Goal: Transaction & Acquisition: Obtain resource

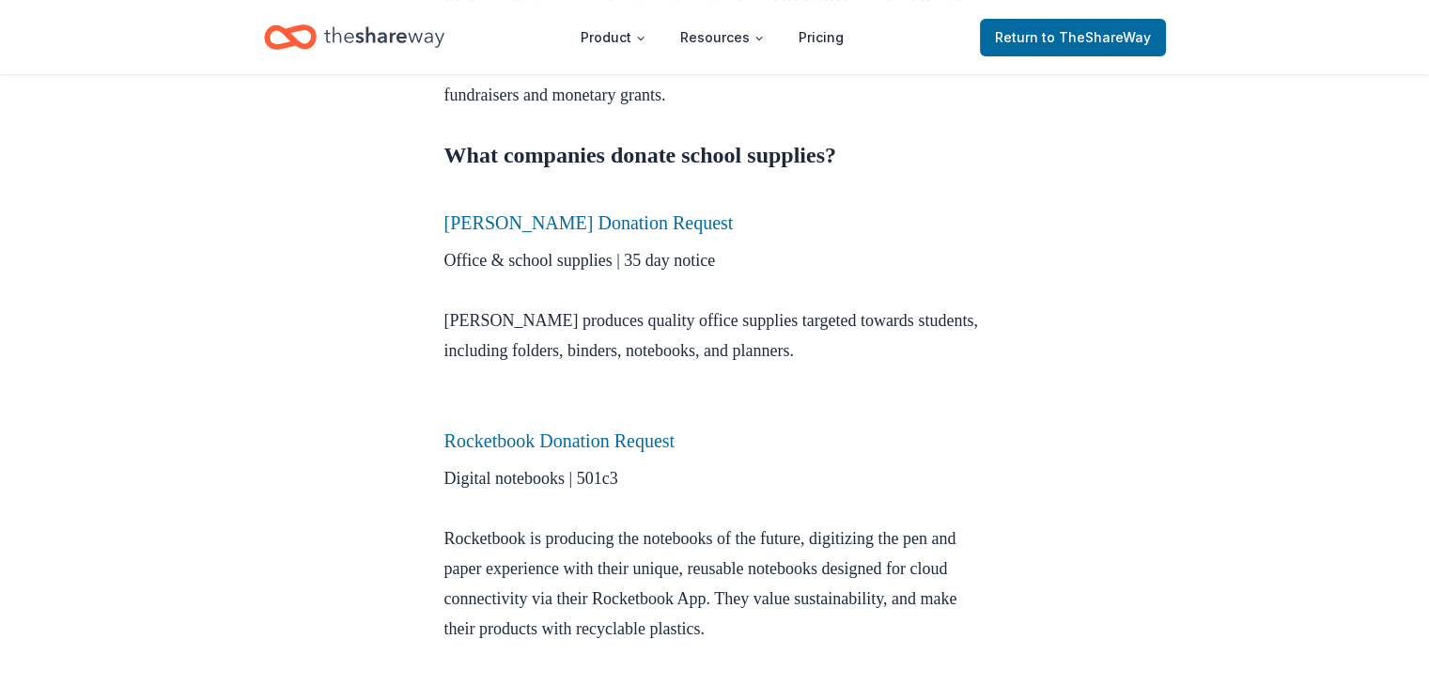
scroll to position [751, 0]
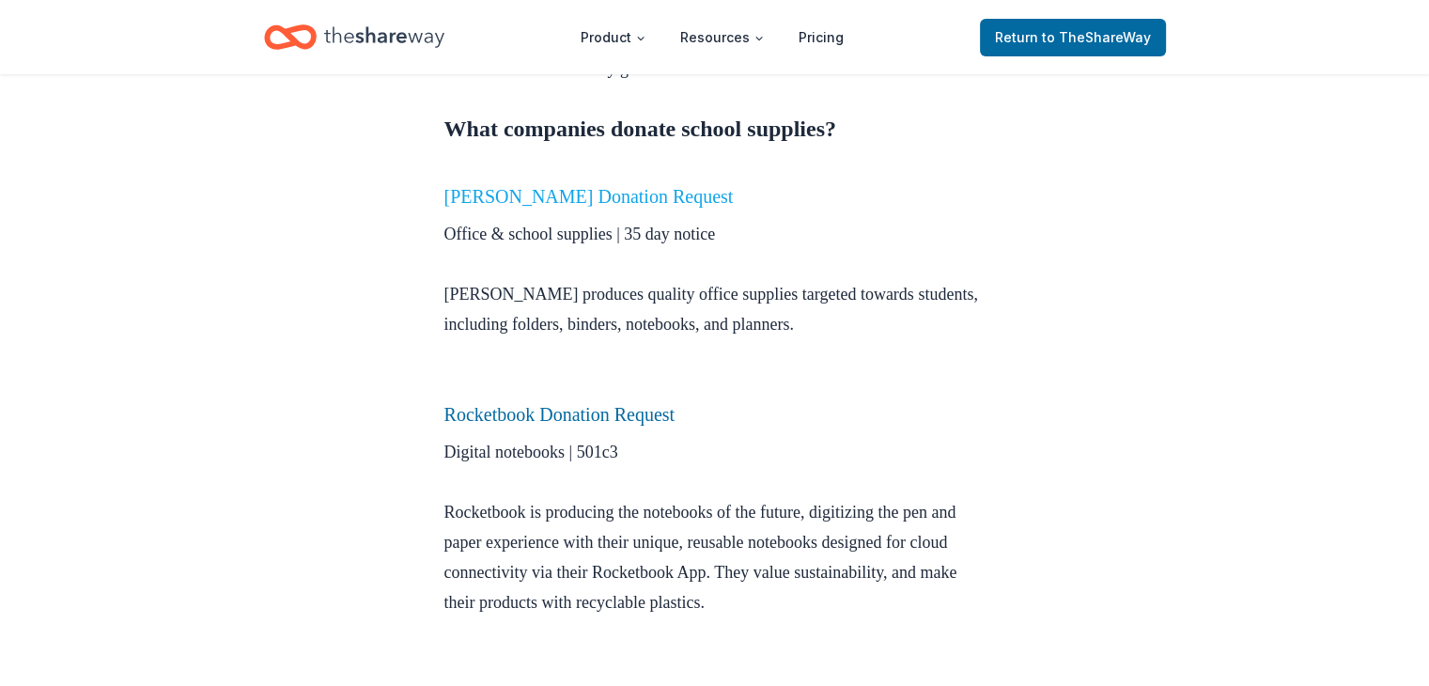
click at [541, 195] on link "Mead Donation Request" at bounding box center [588, 196] width 289 height 21
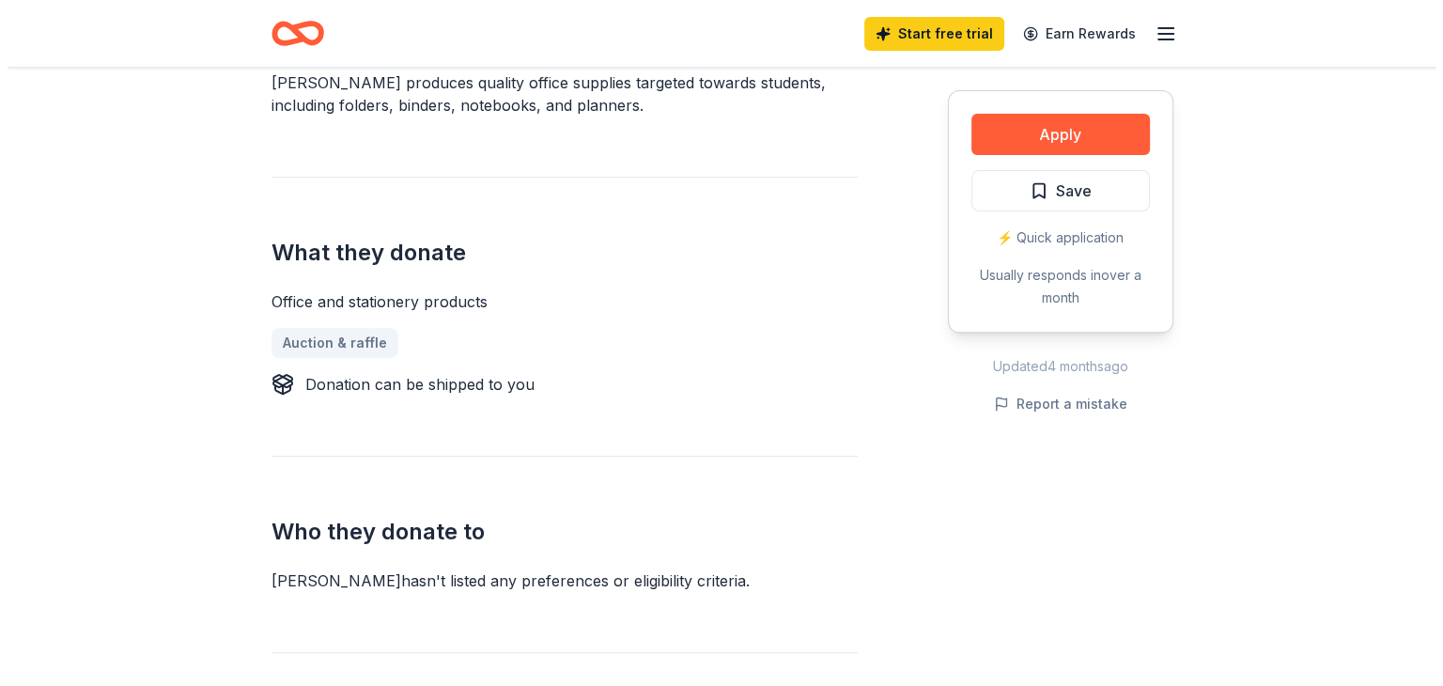
scroll to position [564, 0]
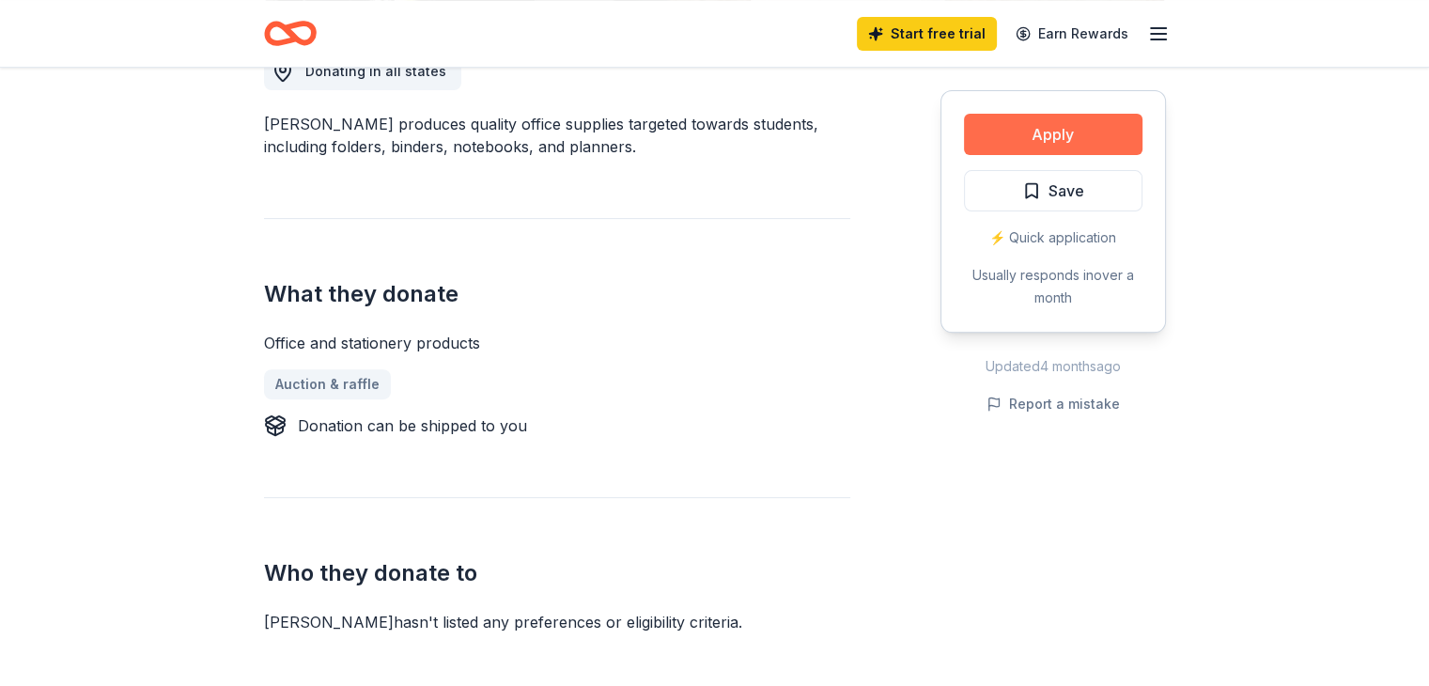
click at [1077, 123] on button "Apply" at bounding box center [1053, 134] width 178 height 41
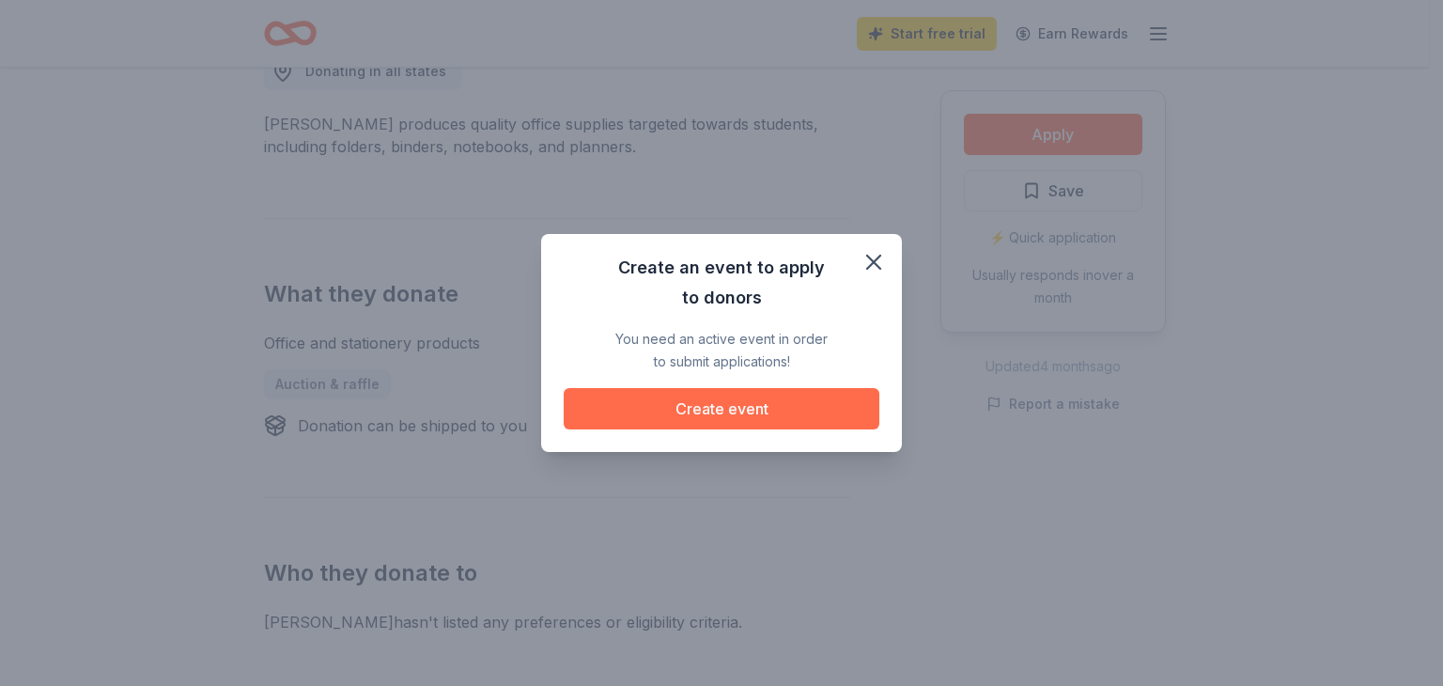
click at [727, 410] on button "Create event" at bounding box center [722, 408] width 316 height 41
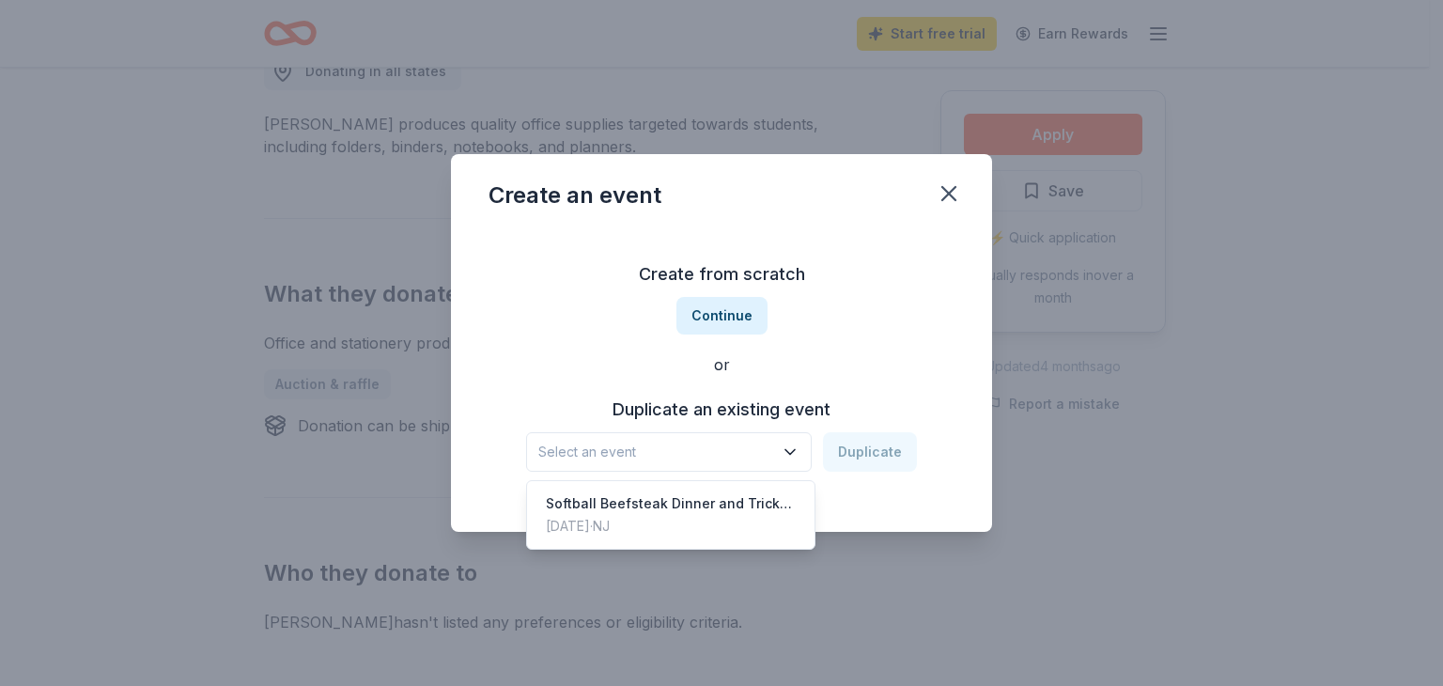
click at [718, 445] on span "Select an event" at bounding box center [655, 452] width 235 height 23
click at [694, 511] on div "Softball Beefsteak Dinner and Tricky Tray" at bounding box center [671, 503] width 250 height 23
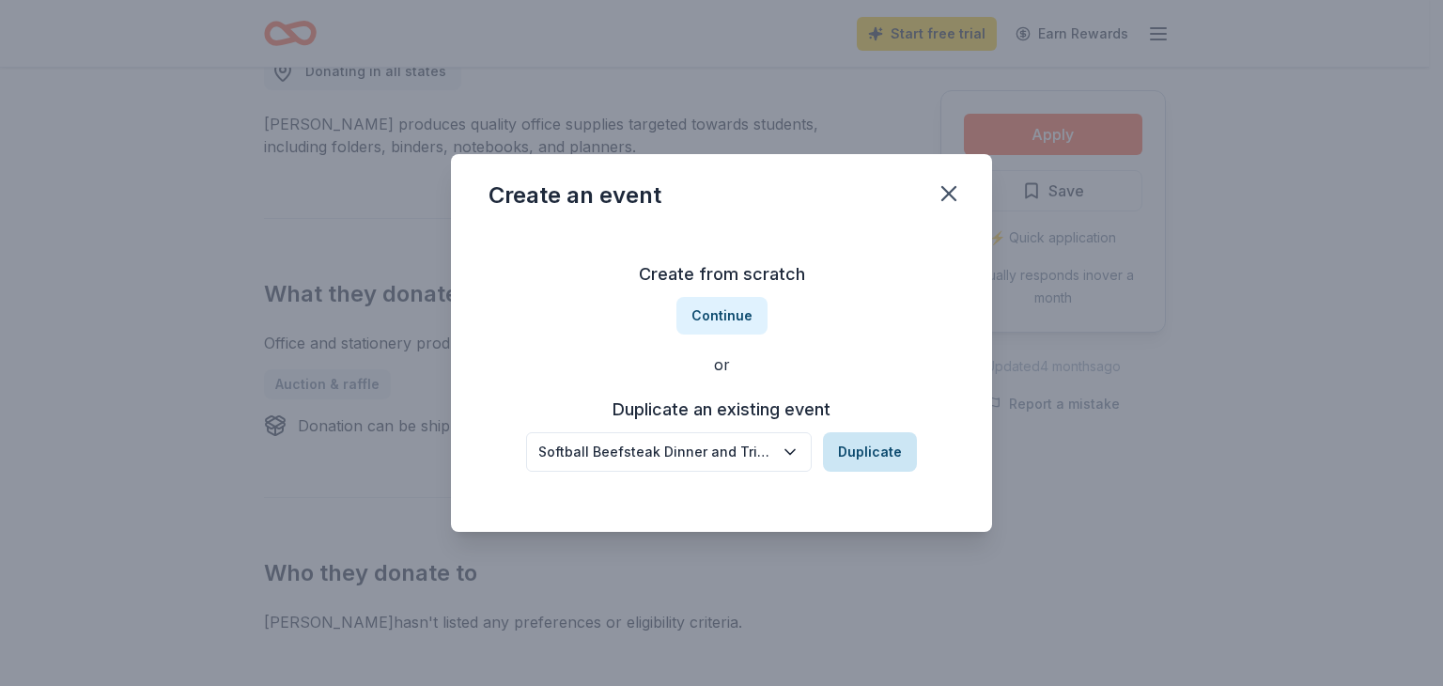
click at [854, 454] on button "Duplicate" at bounding box center [870, 451] width 94 height 39
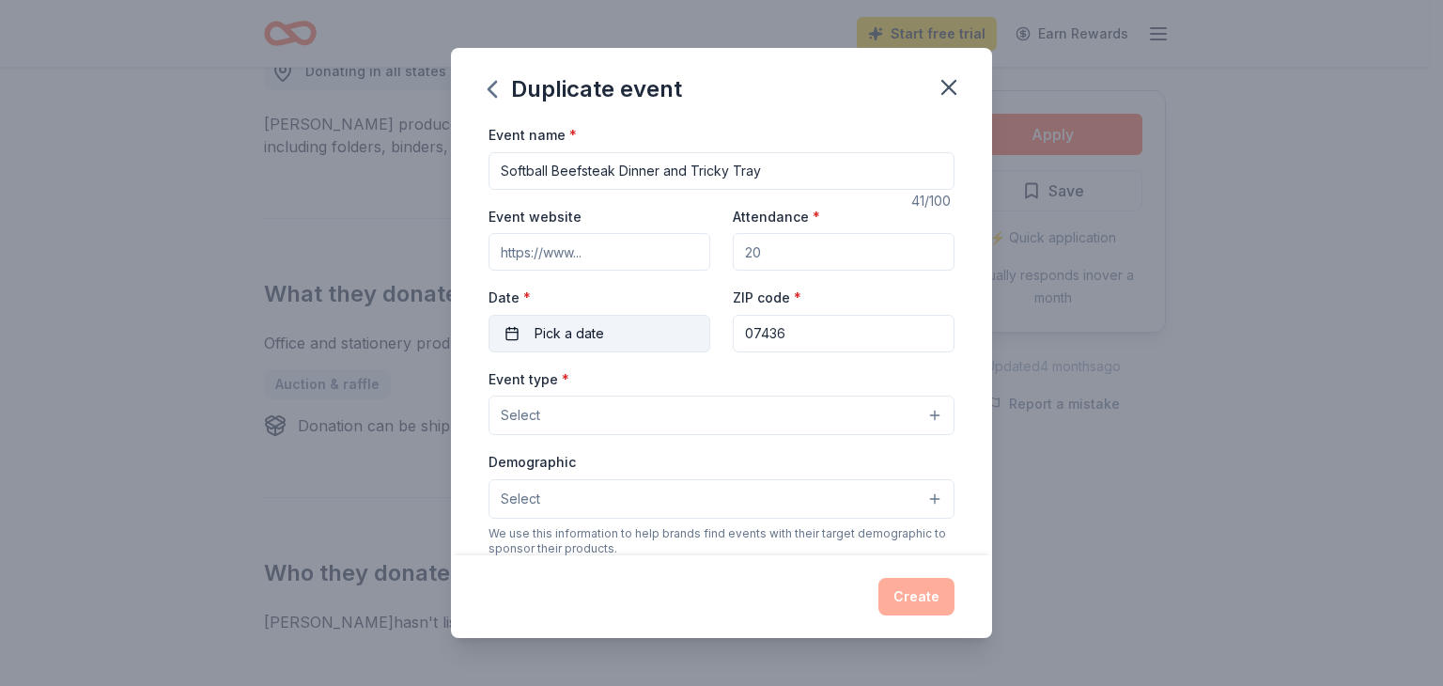
click at [643, 339] on button "Pick a date" at bounding box center [599, 334] width 222 height 38
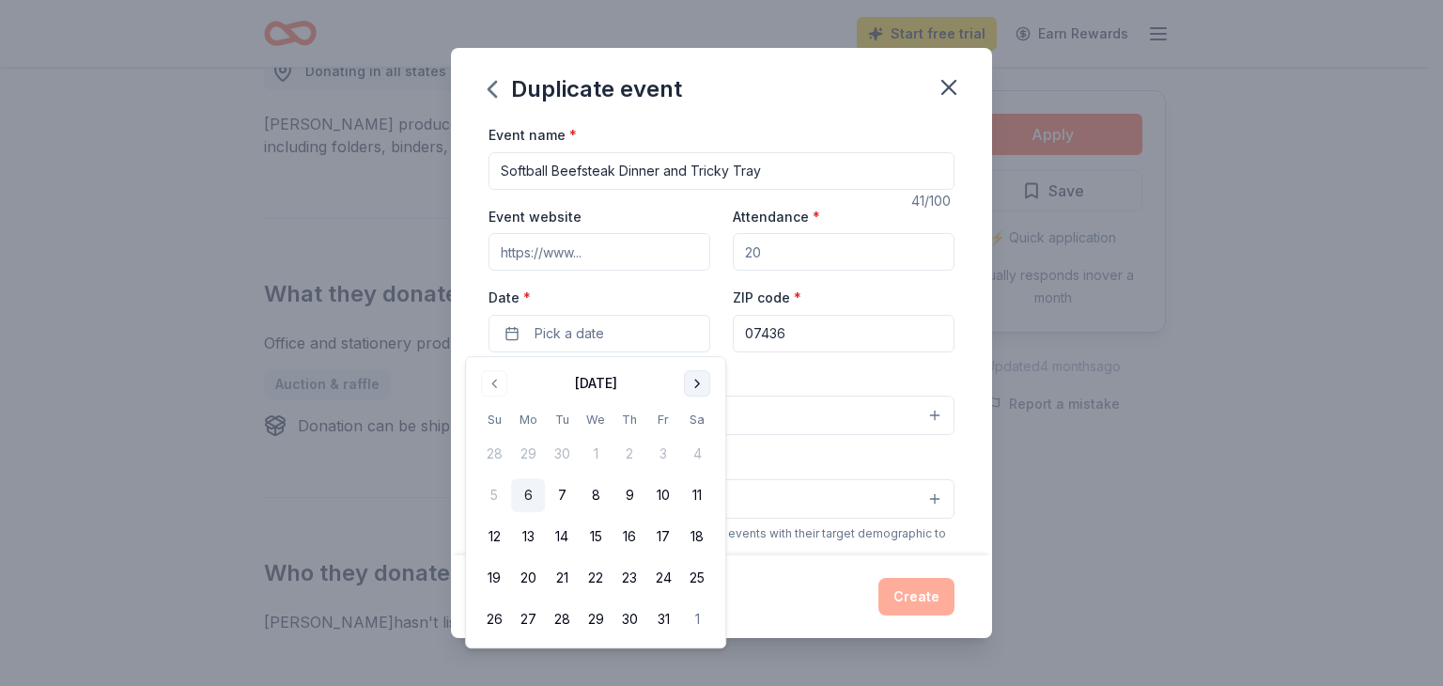
click at [700, 374] on button "Go to next month" at bounding box center [697, 383] width 26 height 26
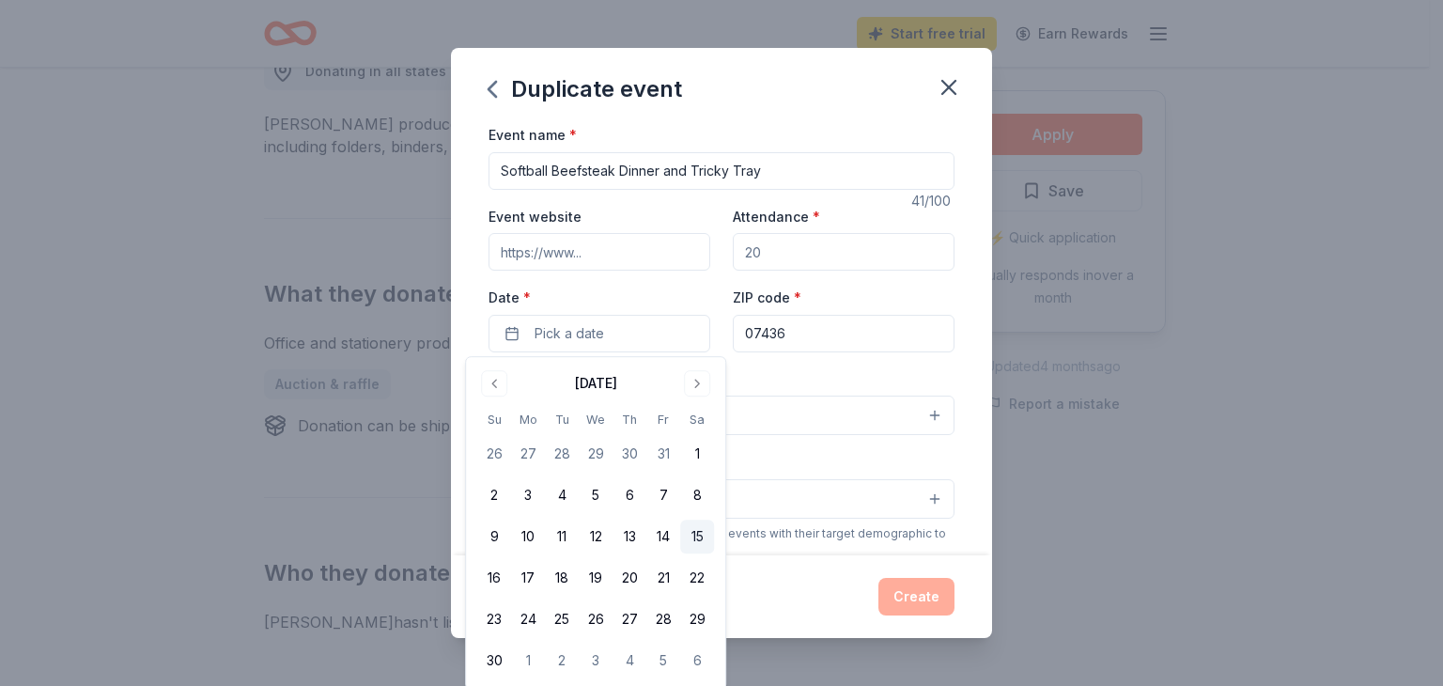
click at [696, 543] on button "15" at bounding box center [697, 536] width 34 height 34
click at [812, 262] on input "Attendance *" at bounding box center [844, 252] width 222 height 38
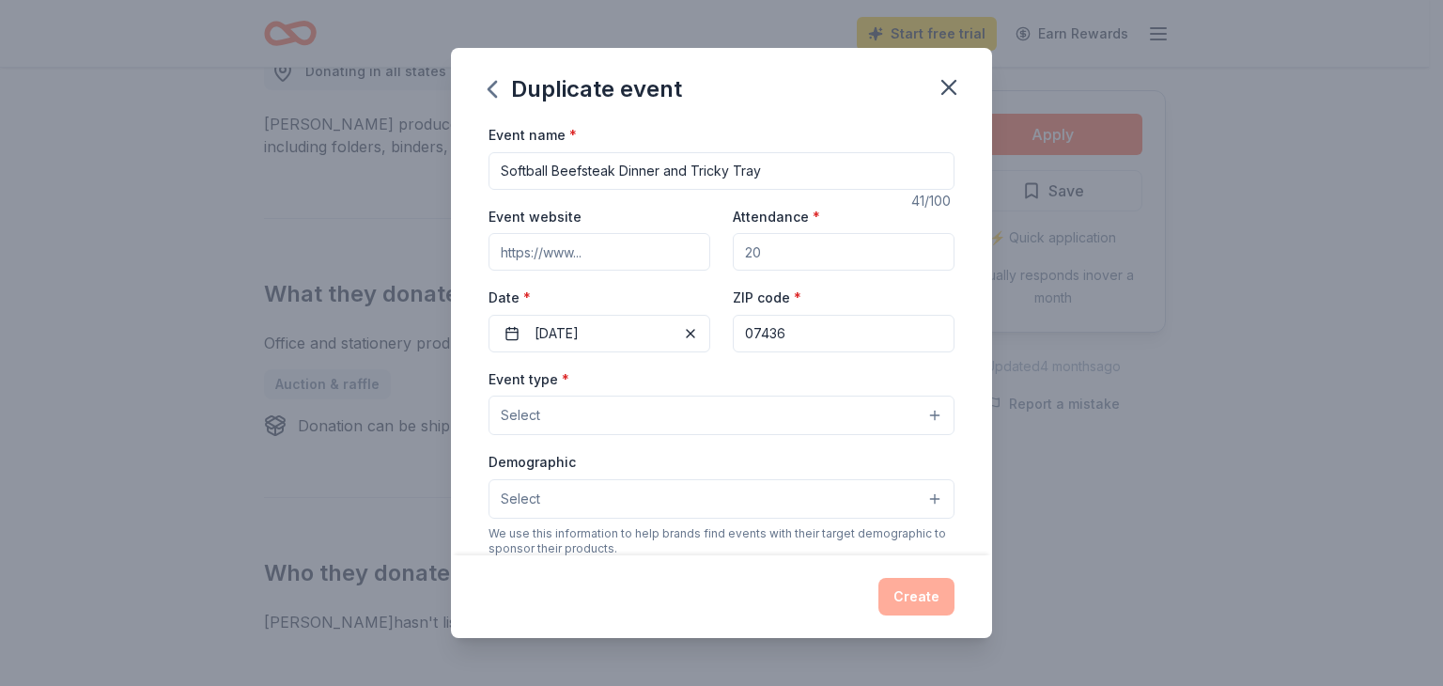
drag, startPoint x: 812, startPoint y: 262, endPoint x: 719, endPoint y: 249, distance: 93.9
click at [719, 249] on div "Event website Attendance * Date * 11/15/2025 ZIP code * 07436" at bounding box center [721, 278] width 466 height 147
type input "150"
click at [631, 251] on input "Event website" at bounding box center [599, 252] width 222 height 38
click at [646, 179] on input "Softball Beefsteak Dinner and Tricky Tray" at bounding box center [721, 171] width 466 height 38
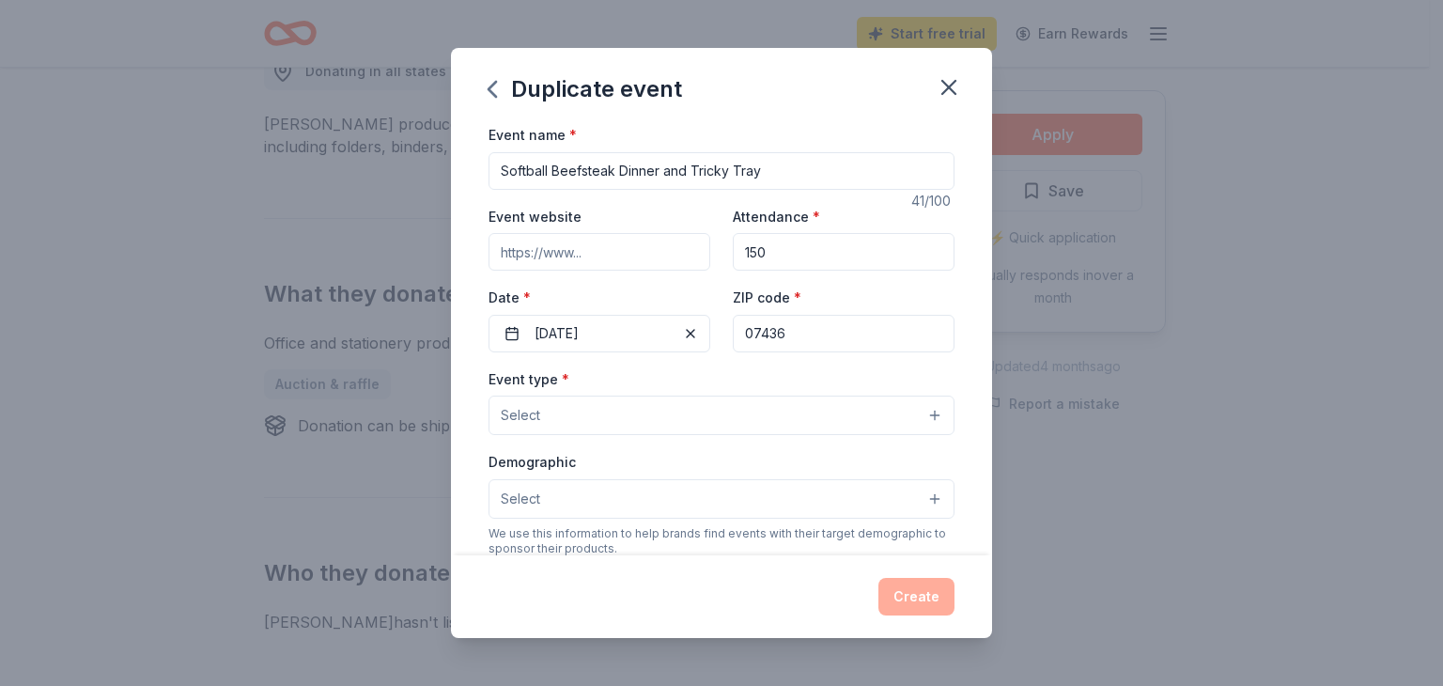
click at [646, 411] on button "Select" at bounding box center [721, 414] width 466 height 39
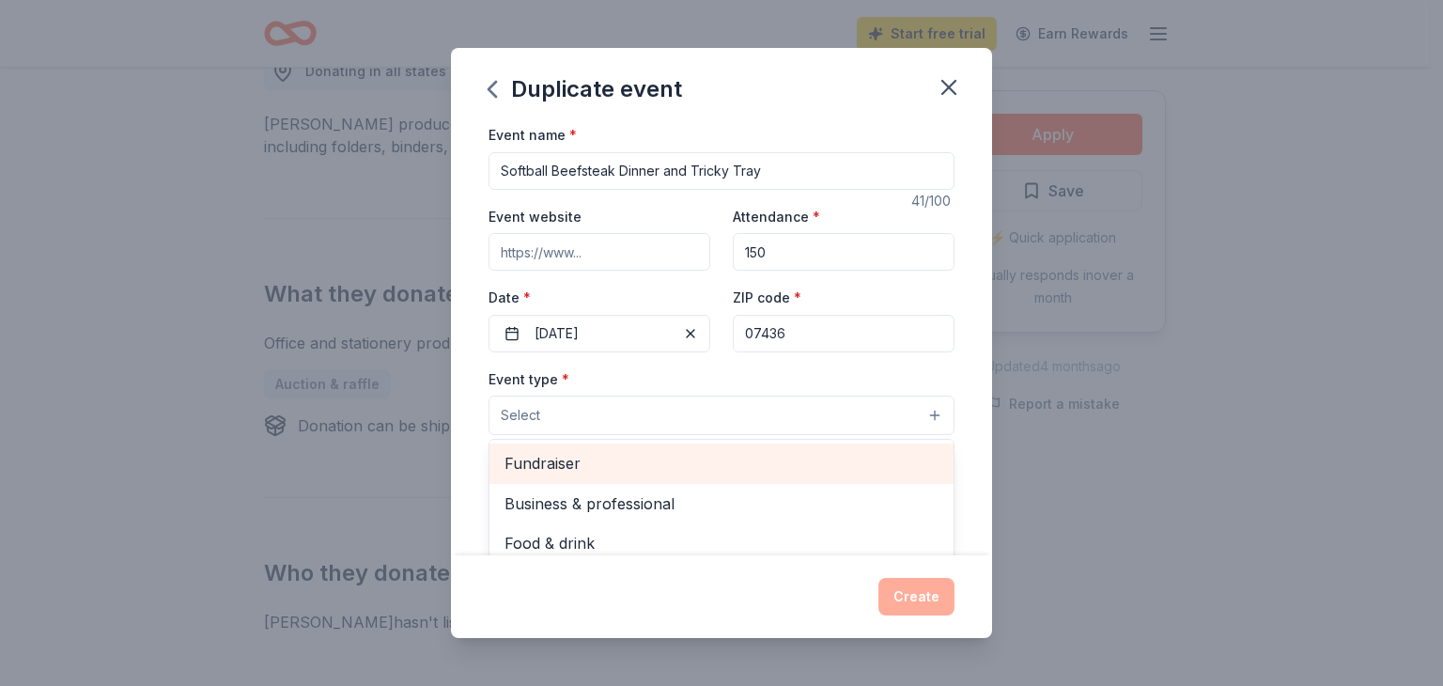
click at [607, 463] on span "Fundraiser" at bounding box center [721, 463] width 434 height 24
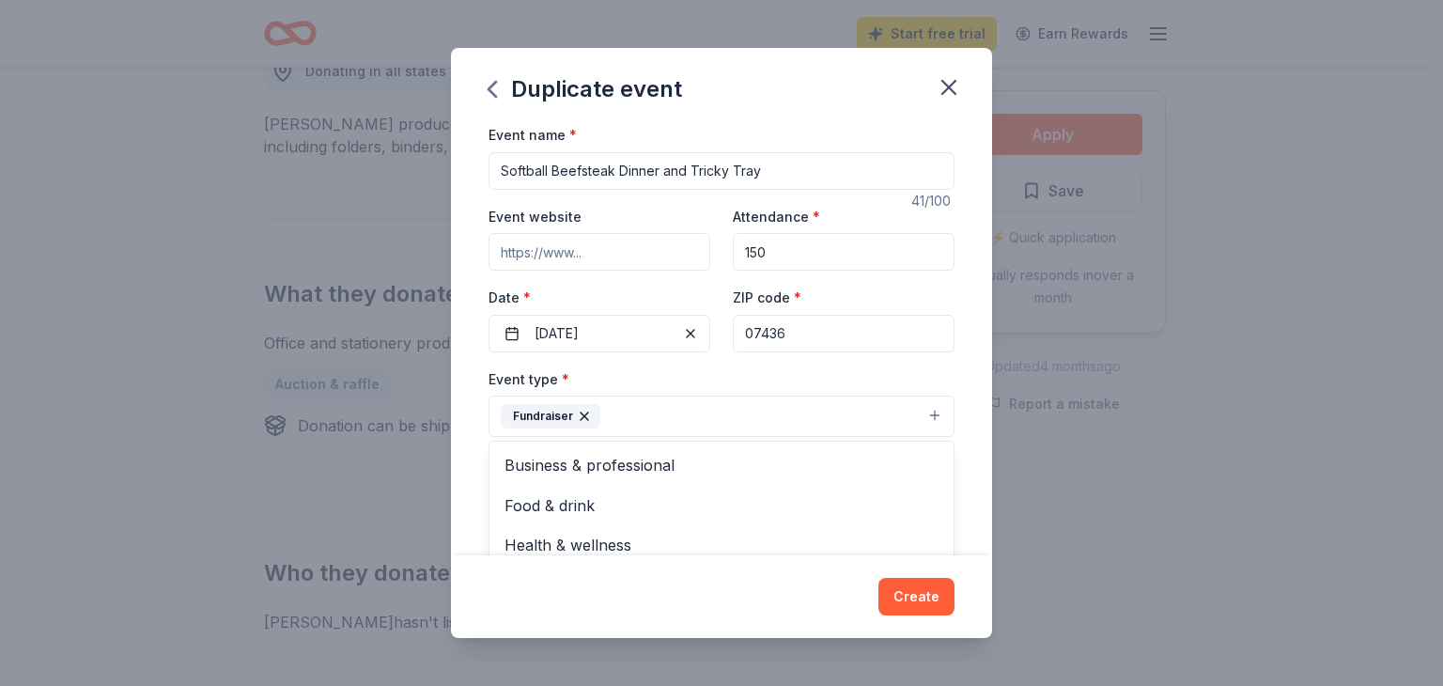
click at [362, 442] on div "Duplicate event Event name * Softball Beefsteak Dinner and Tricky Tray 41 /100 …" at bounding box center [721, 343] width 1443 height 686
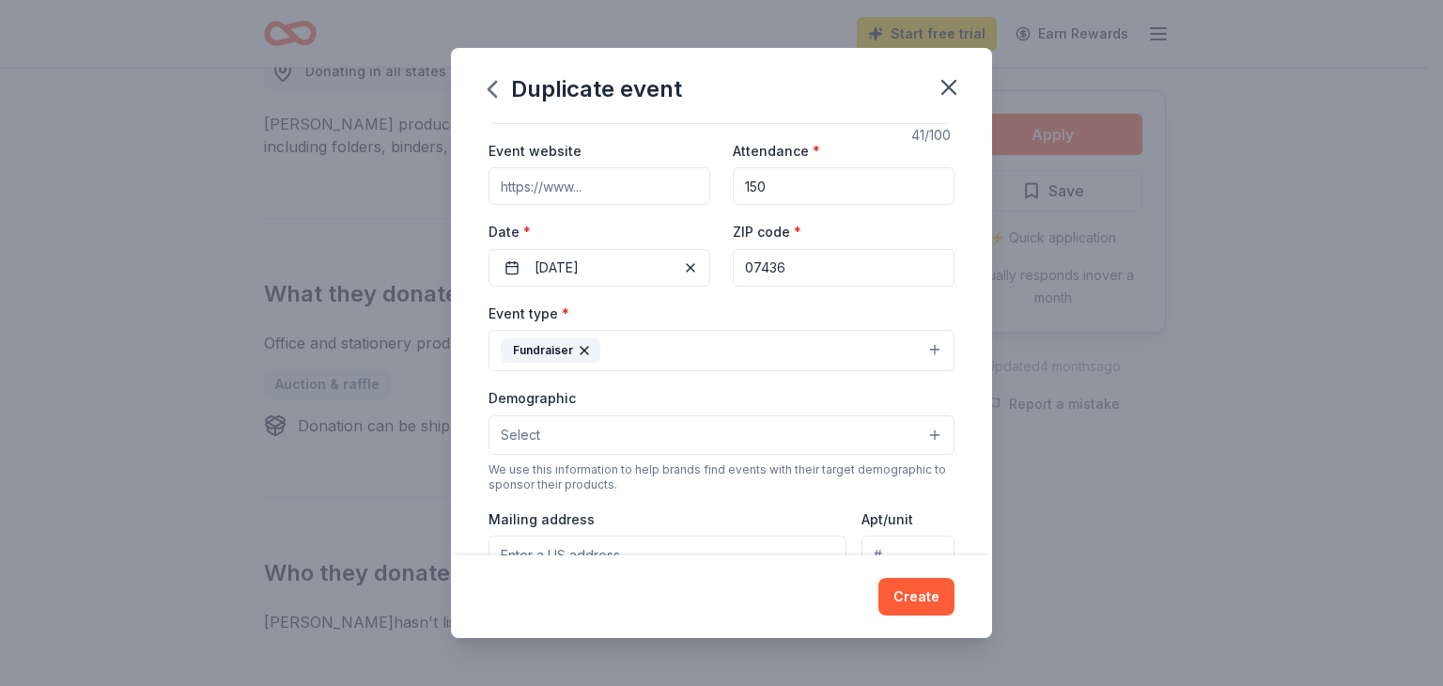
scroll to position [94, 0]
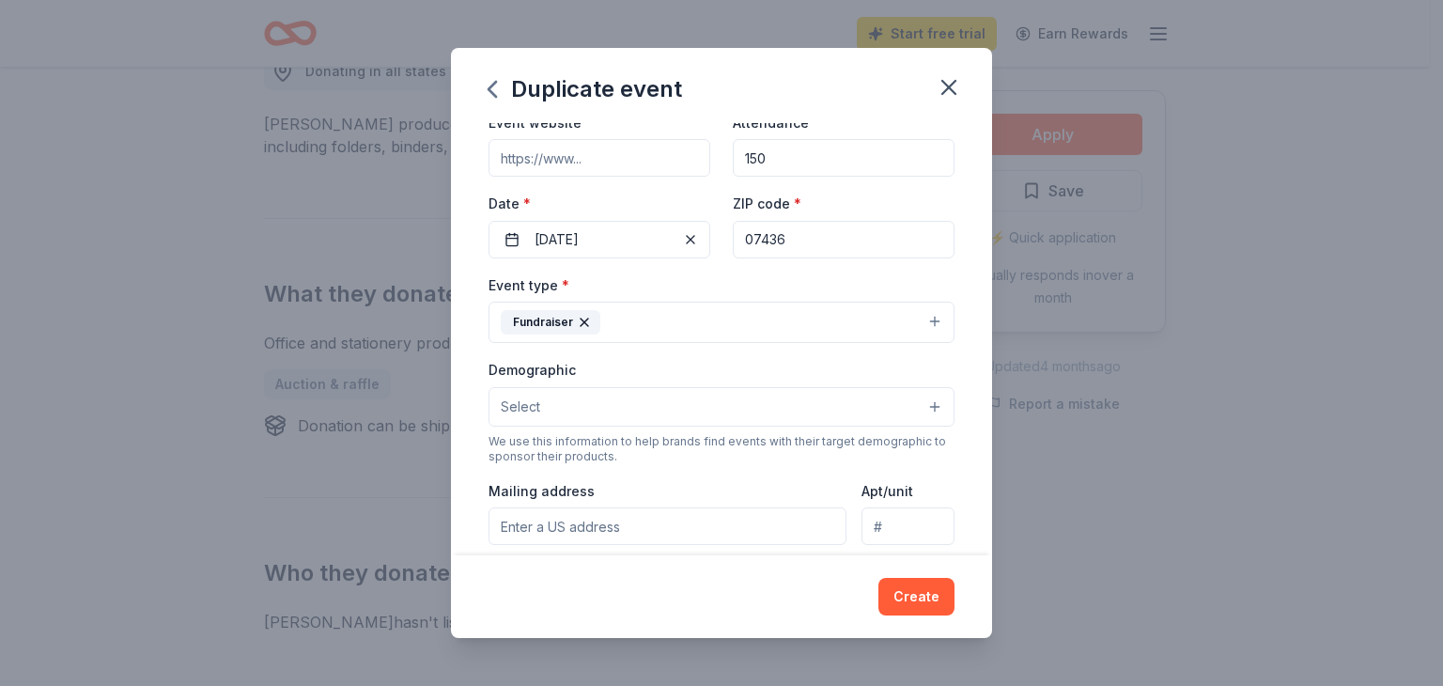
click at [564, 398] on button "Select" at bounding box center [721, 406] width 466 height 39
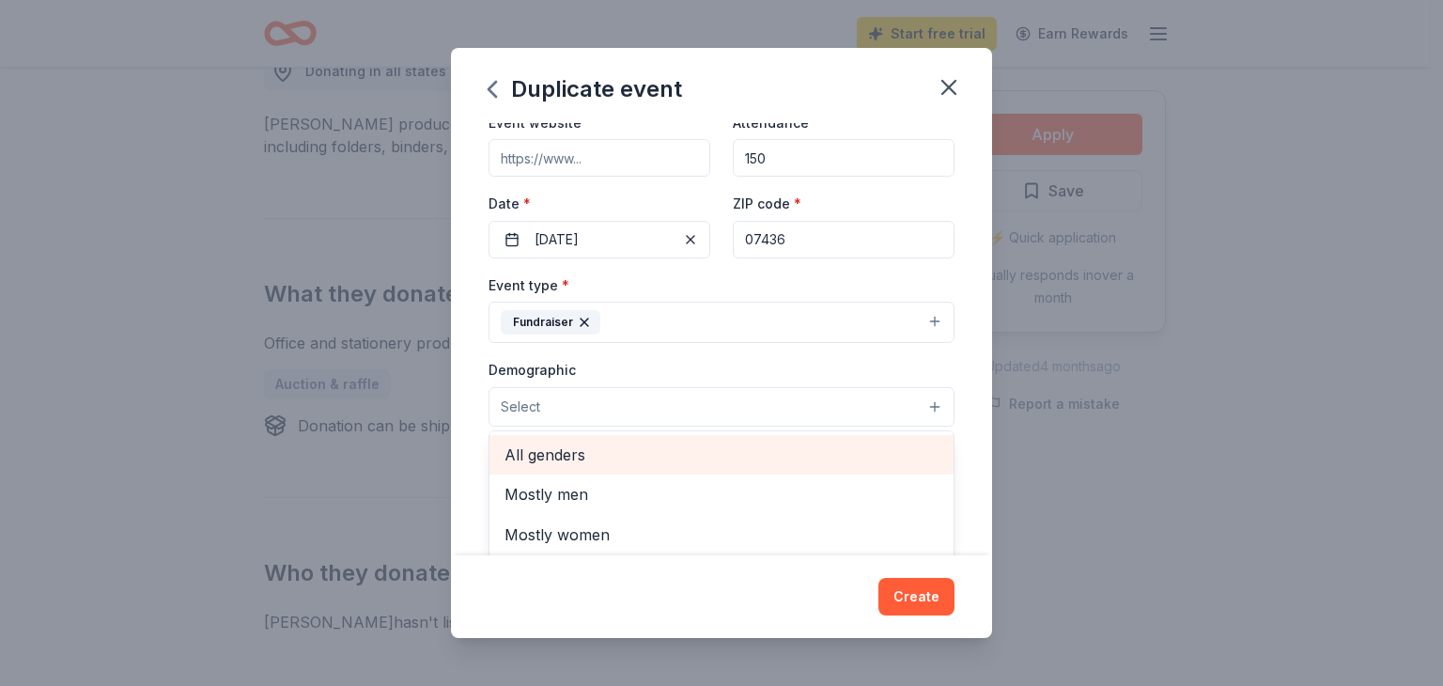
click at [571, 447] on span "All genders" at bounding box center [721, 454] width 434 height 24
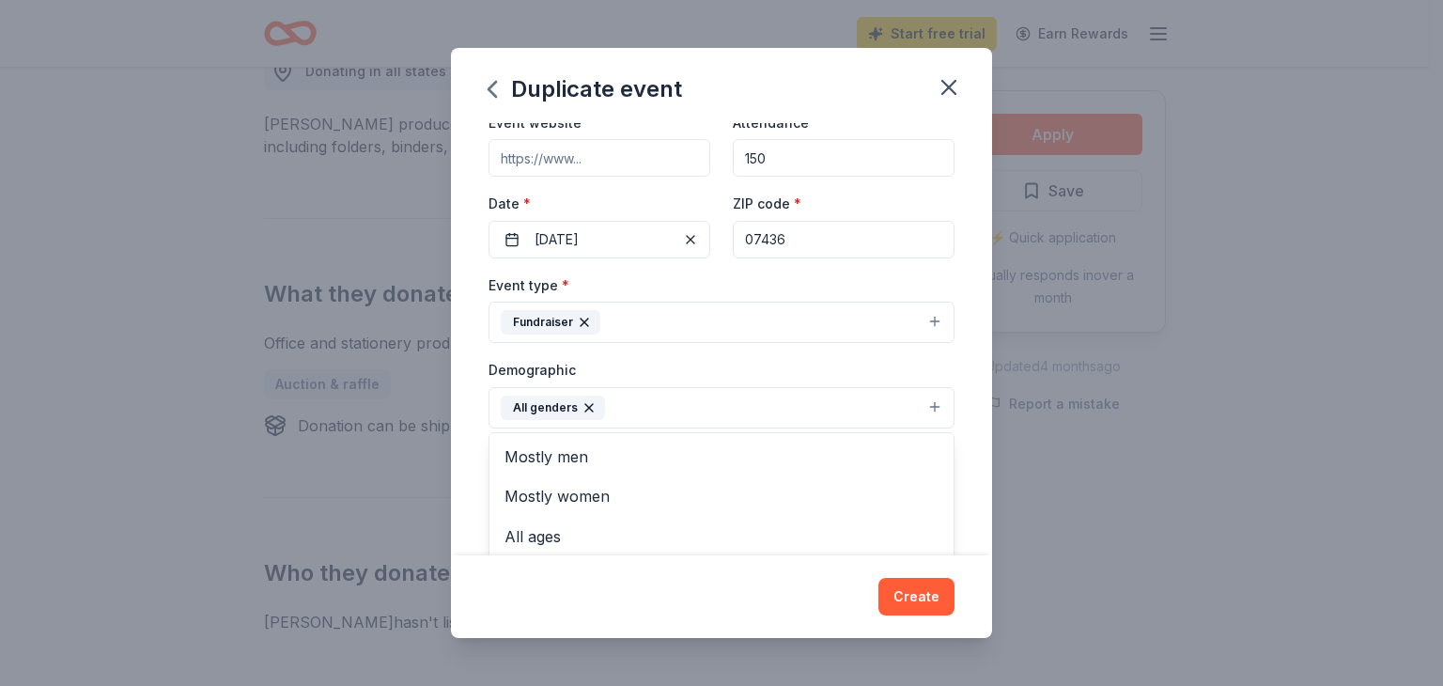
click at [486, 437] on div "Event name * Softball Beefsteak Dinner and Tricky Tray 41 /100 Event website At…" at bounding box center [721, 339] width 541 height 432
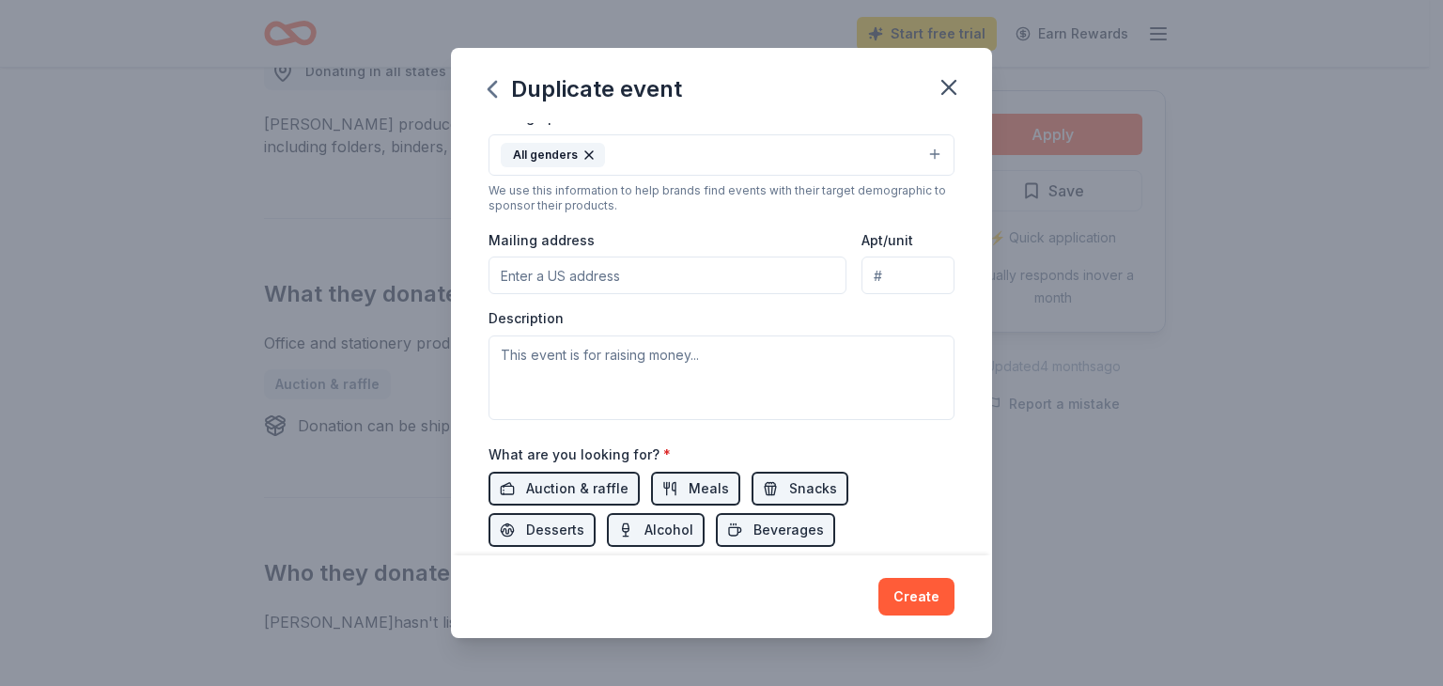
scroll to position [376, 0]
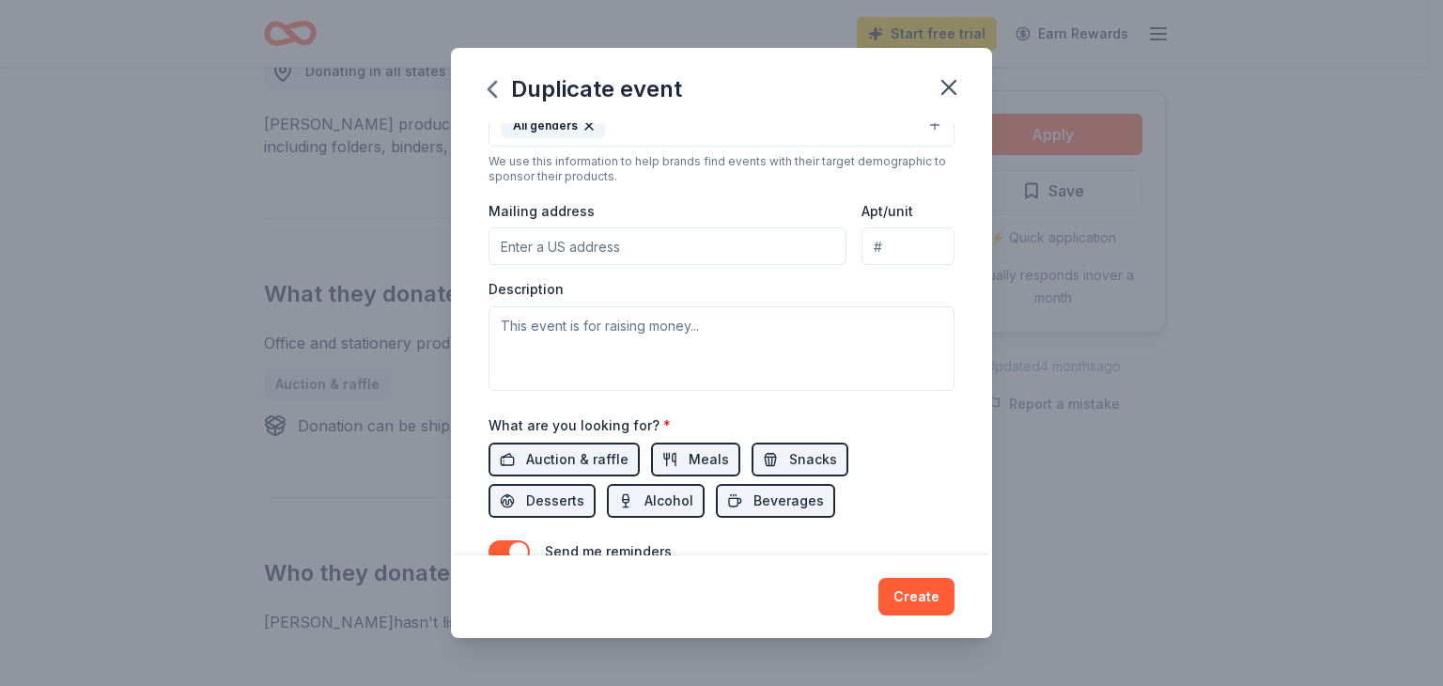
click at [590, 251] on input "Mailing address" at bounding box center [667, 246] width 358 height 38
type input "60 Oneida Avenue, Oakland, NJ, 07436"
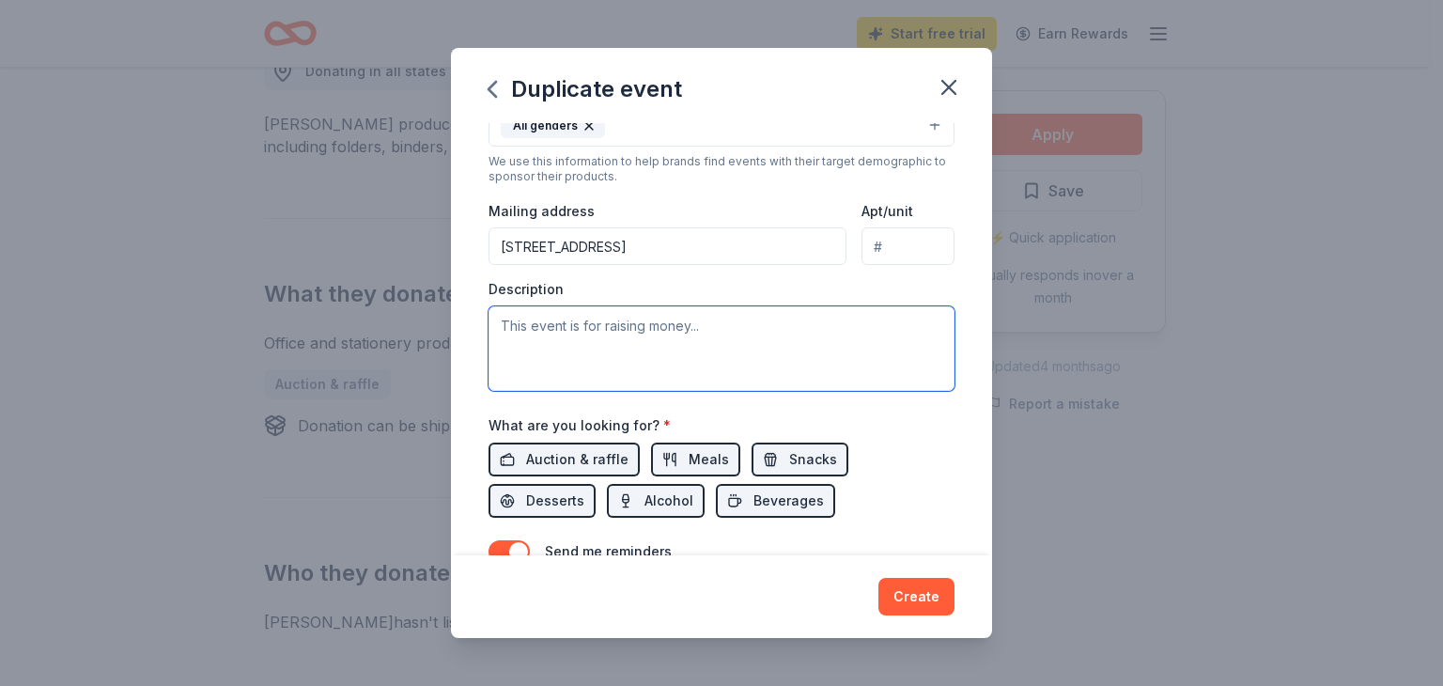
click at [643, 332] on textarea at bounding box center [721, 348] width 466 height 85
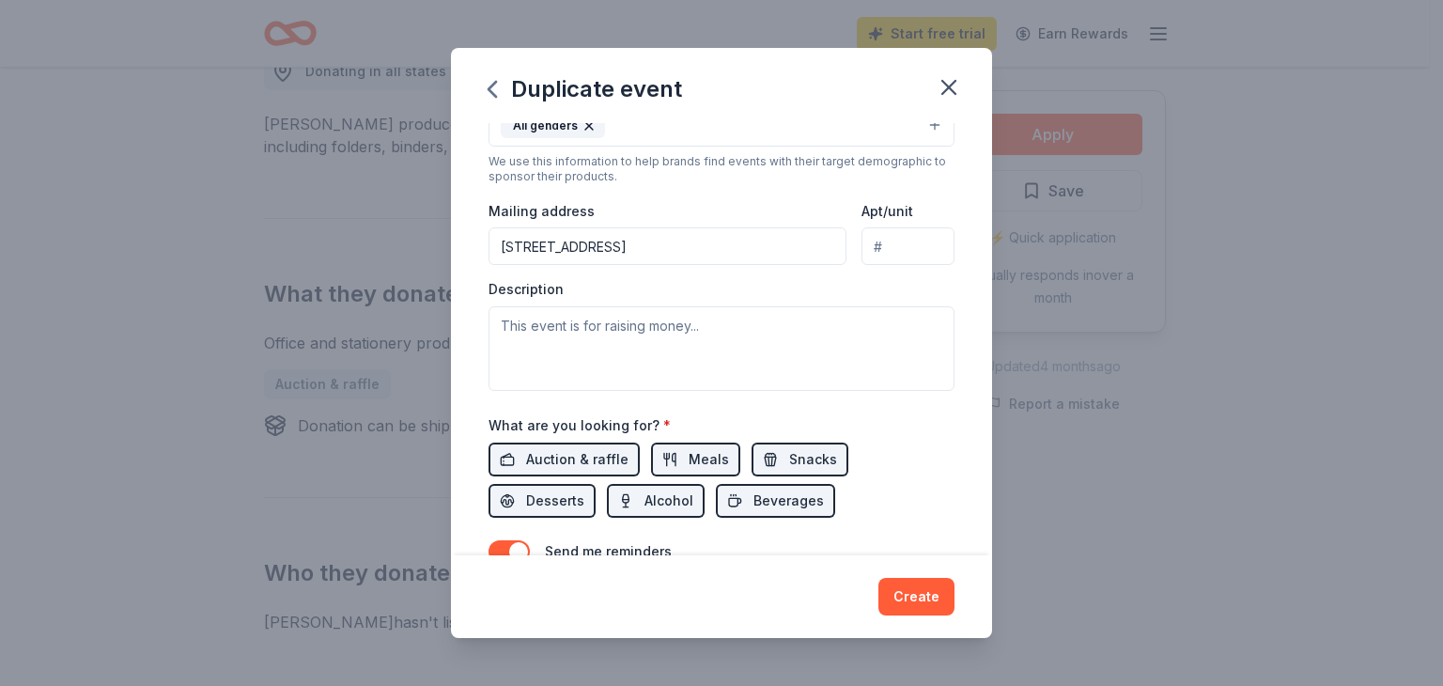
drag, startPoint x: 1303, startPoint y: 191, endPoint x: 1276, endPoint y: 195, distance: 27.6
click at [1303, 191] on div "Duplicate event Event name * Softball Beefsteak Dinner and Tricky Tray 41 /100 …" at bounding box center [721, 343] width 1443 height 686
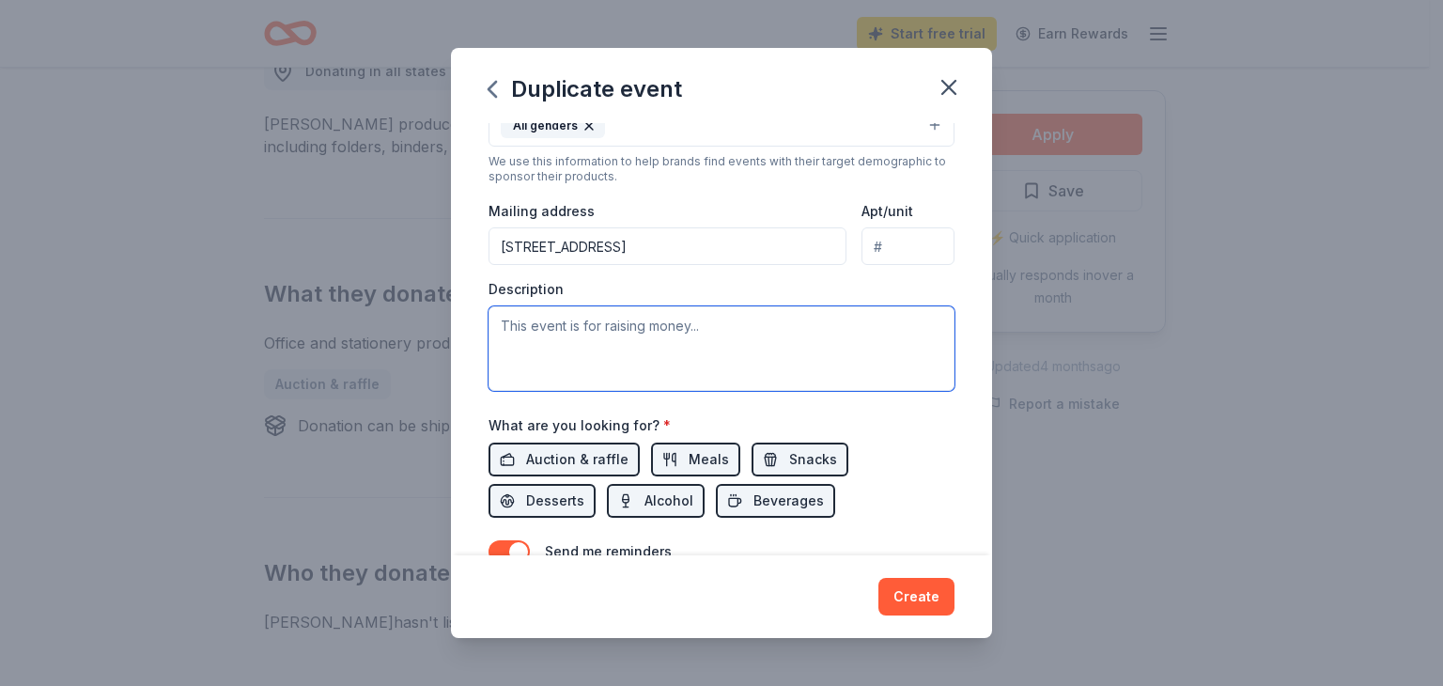
click at [605, 331] on textarea at bounding box center [721, 348] width 466 height 85
paste textarea "This annual celebration brings together dozens of local families, alumni, and s…"
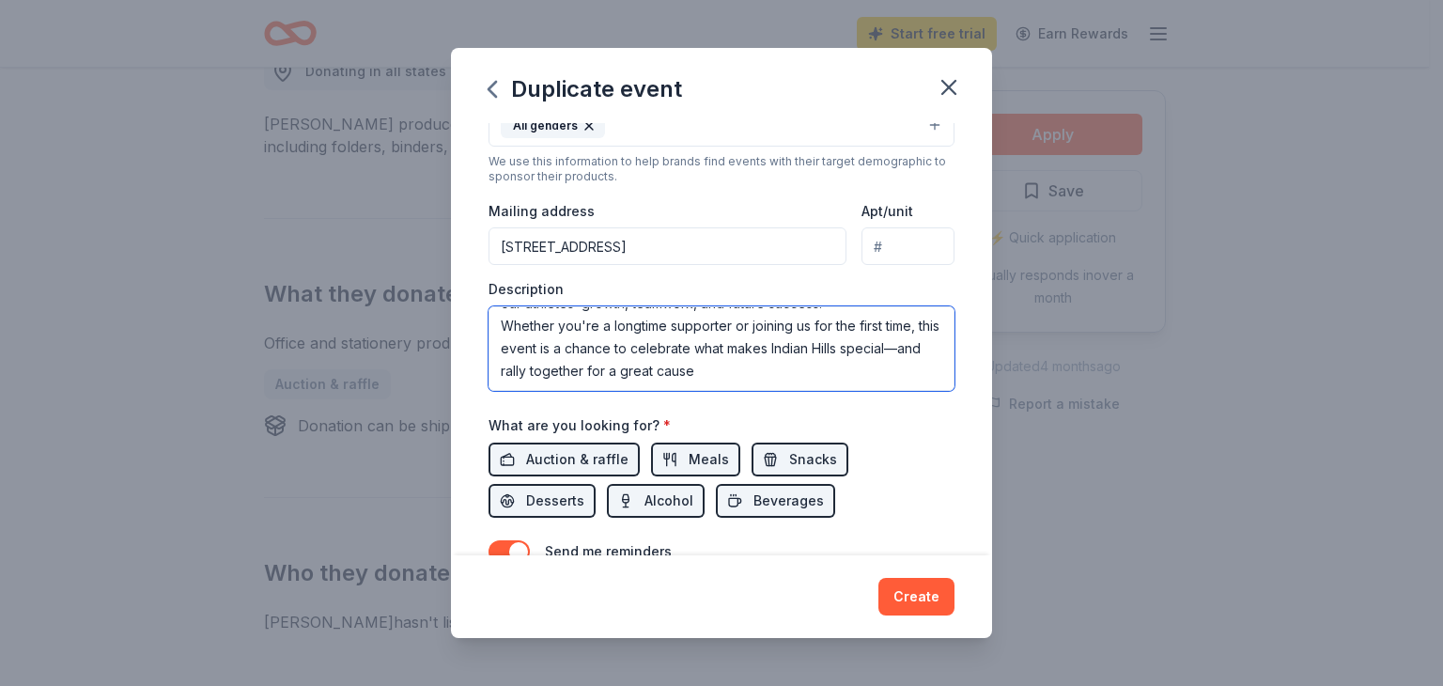
scroll to position [225, 0]
click at [559, 373] on textarea "This annual celebration brings together dozens of local families, alumni, and s…" at bounding box center [721, 348] width 466 height 85
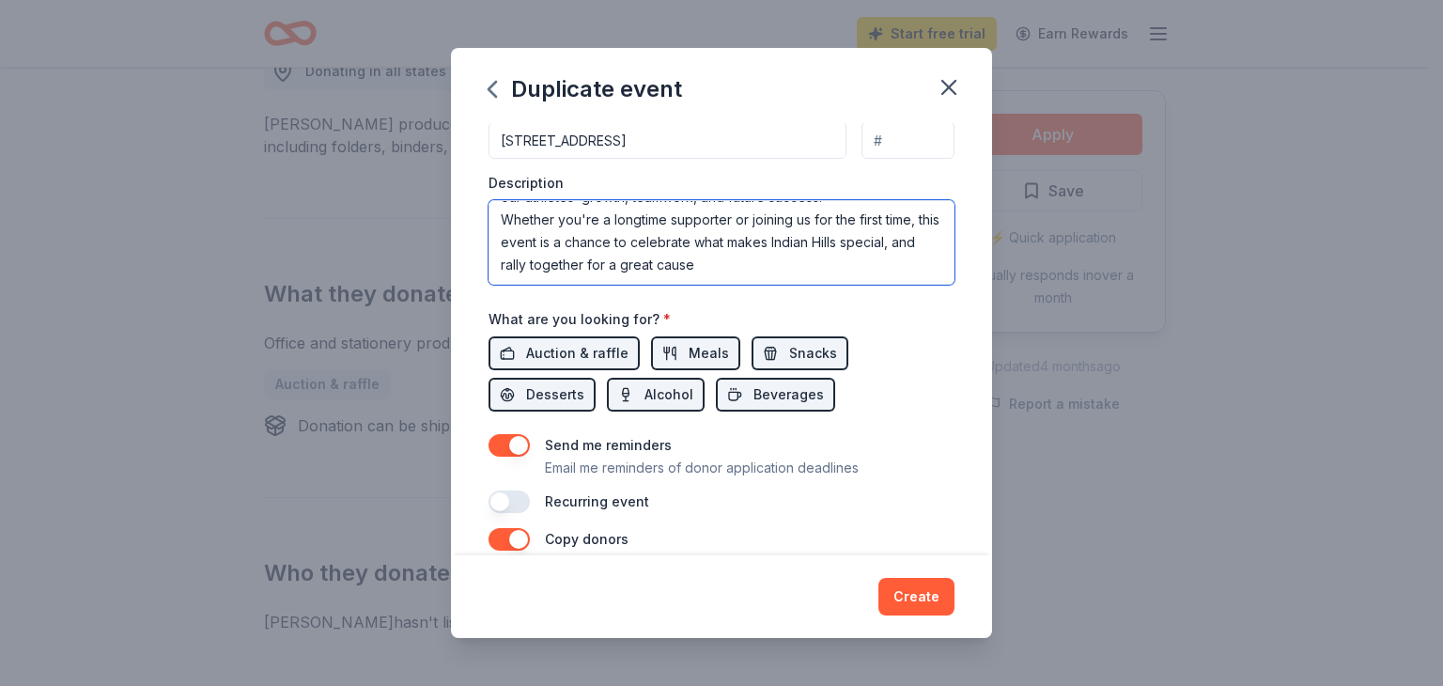
scroll to position [564, 0]
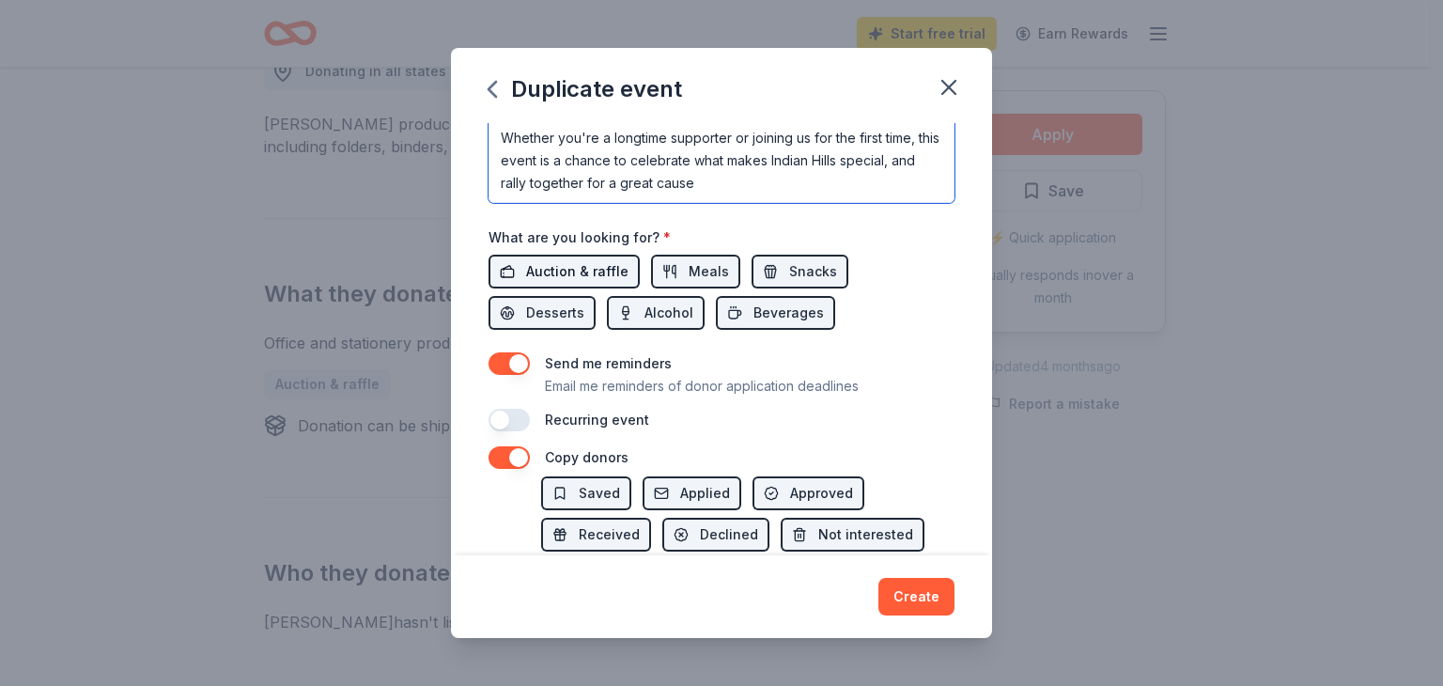
type textarea "This annual celebration brings together dozens of local families, alumni, and s…"
click at [565, 271] on span "Auction & raffle" at bounding box center [577, 271] width 102 height 23
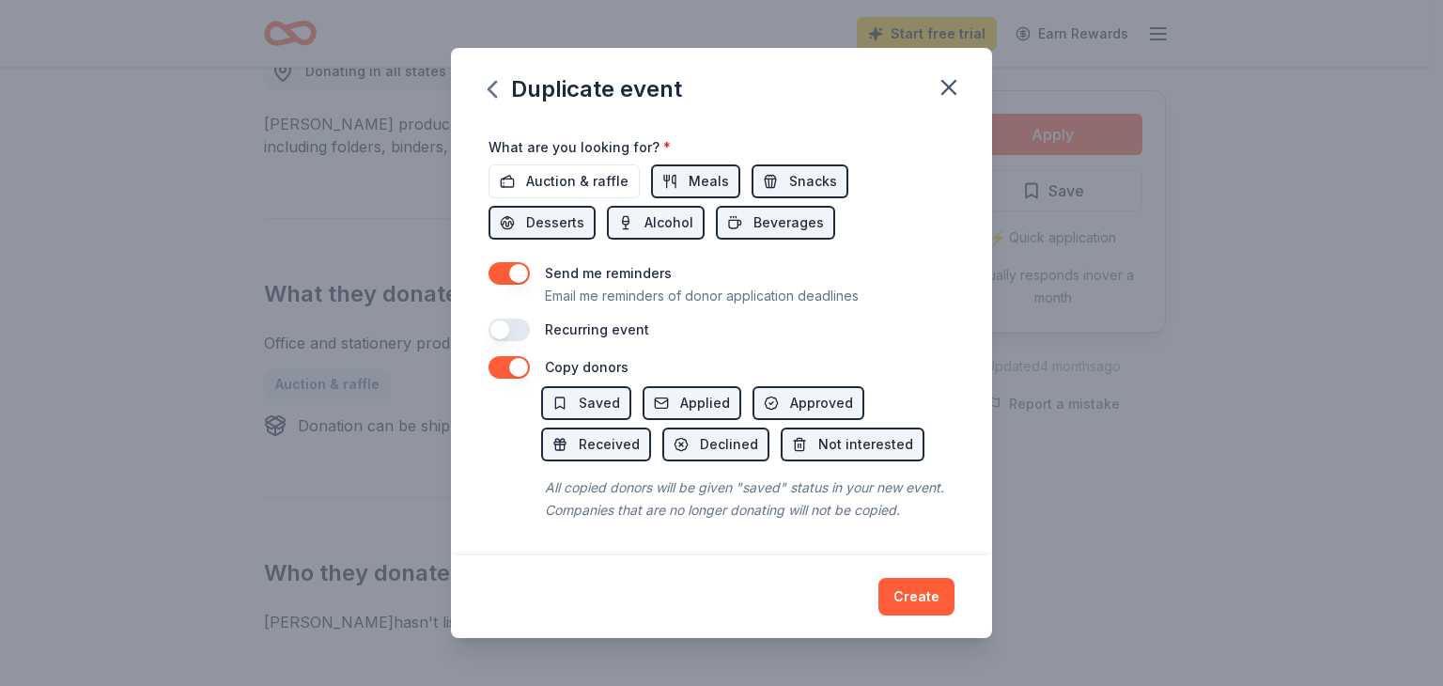
scroll to position [675, 0]
click at [931, 601] on button "Create" at bounding box center [916, 597] width 76 height 38
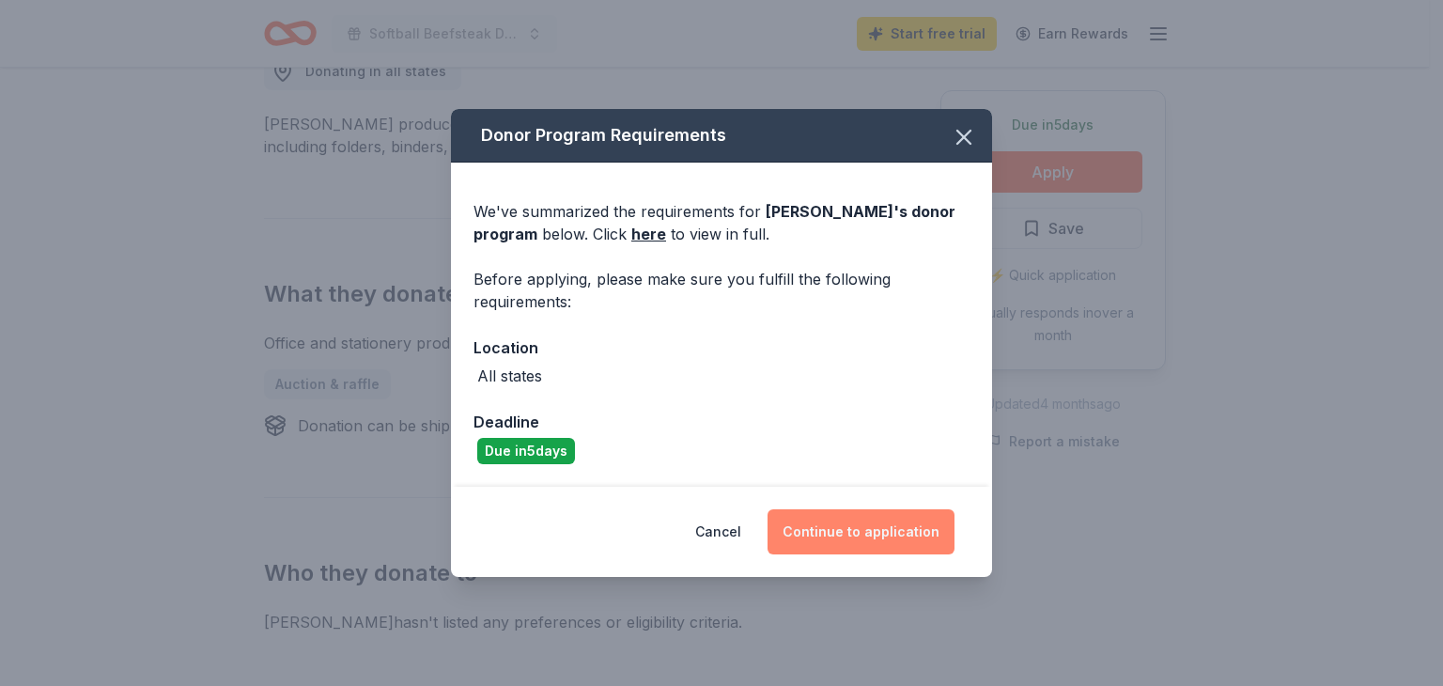
click at [848, 525] on button "Continue to application" at bounding box center [860, 531] width 187 height 45
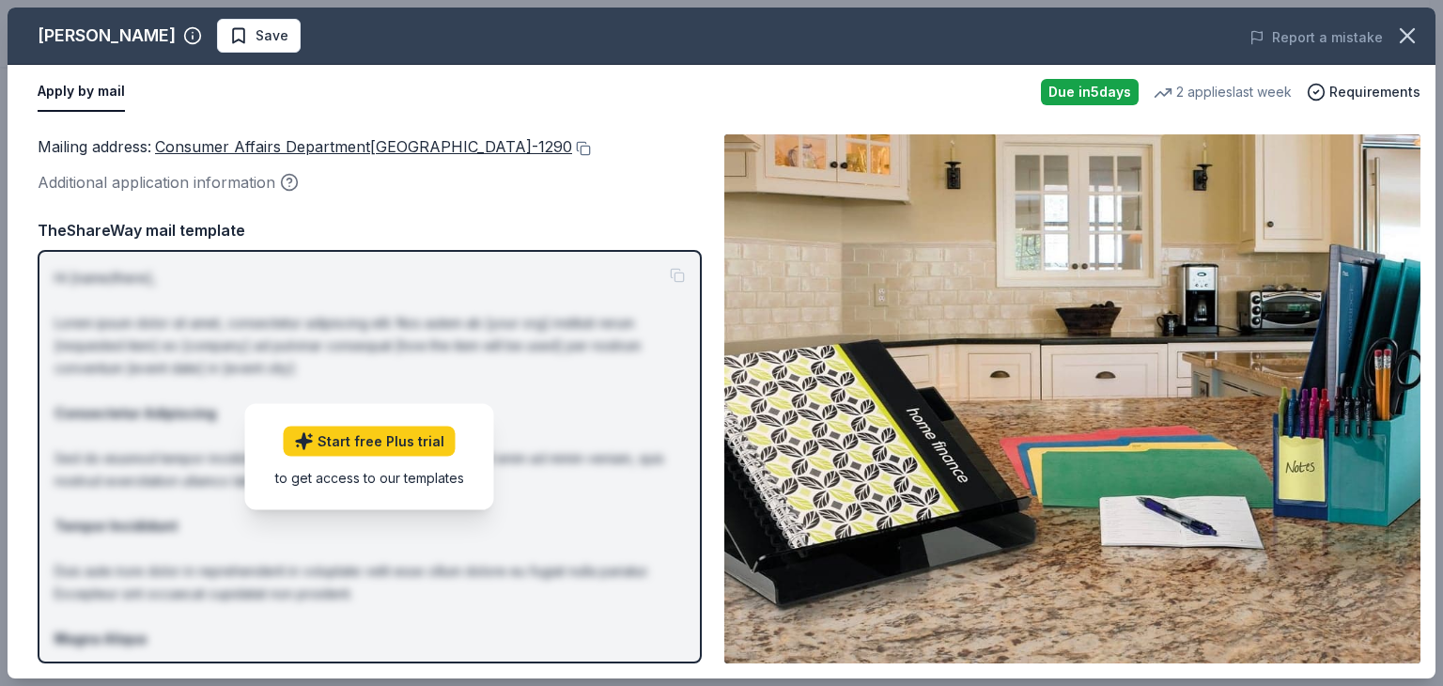
click at [798, 283] on img at bounding box center [1072, 398] width 696 height 529
click at [398, 445] on link "Start free Plus trial" at bounding box center [370, 441] width 172 height 30
click at [94, 88] on button "Apply by mail" at bounding box center [81, 91] width 87 height 39
click at [1368, 91] on span "Requirements" at bounding box center [1374, 92] width 91 height 23
click at [860, 276] on img at bounding box center [1072, 398] width 696 height 529
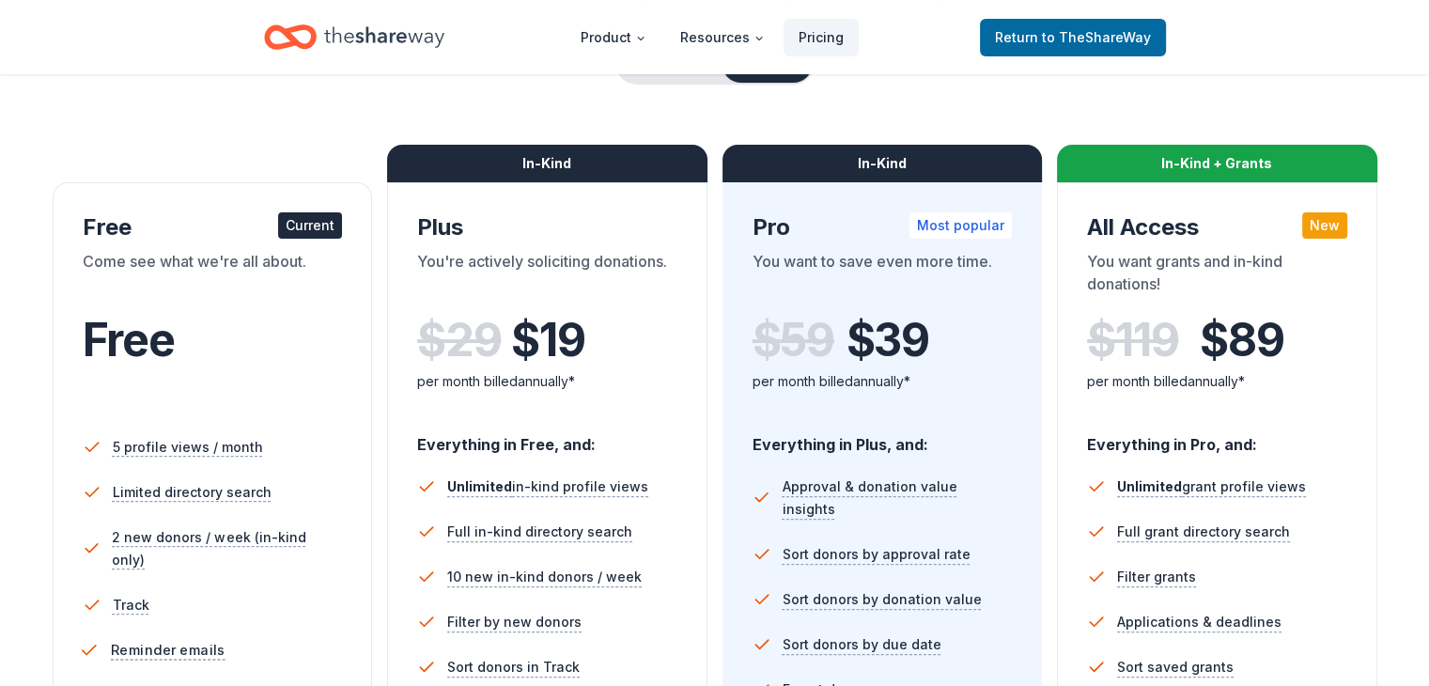
scroll to position [188, 0]
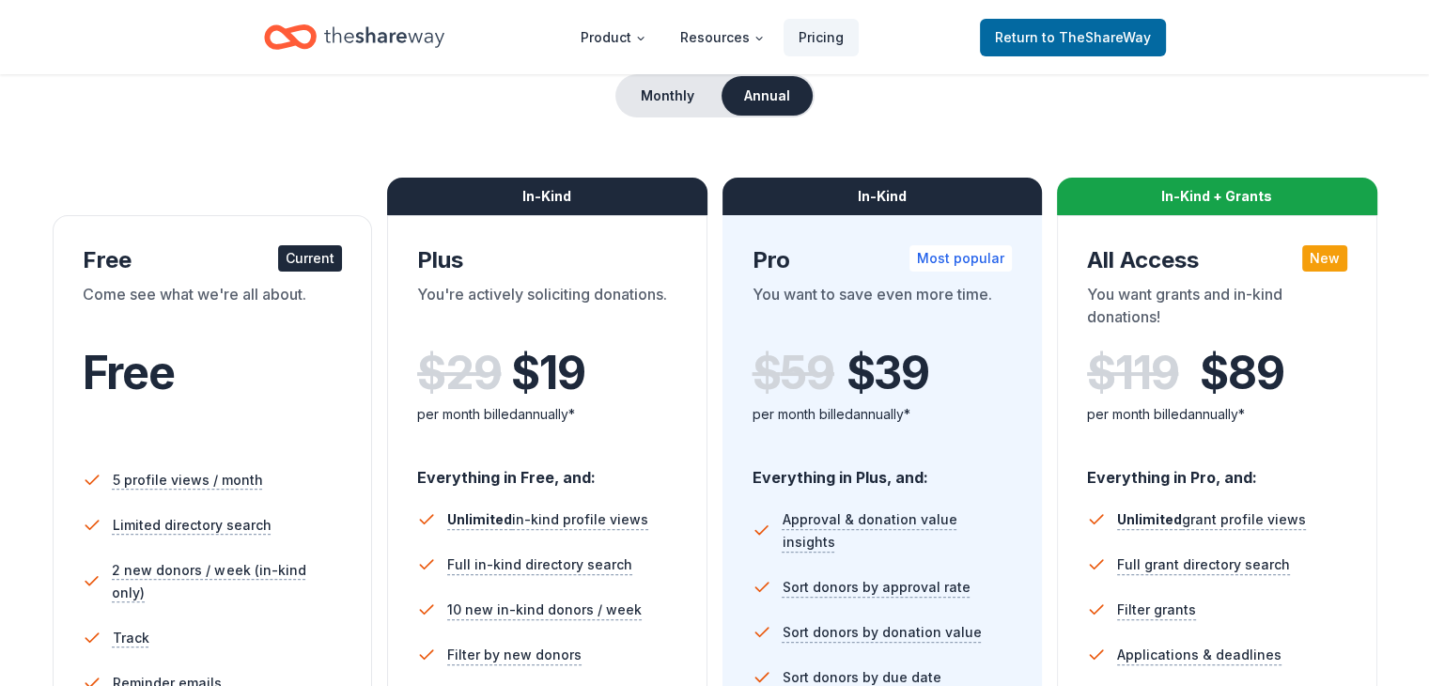
click at [213, 271] on div "Free Current" at bounding box center [213, 260] width 260 height 30
click at [302, 266] on div "Current" at bounding box center [310, 258] width 64 height 26
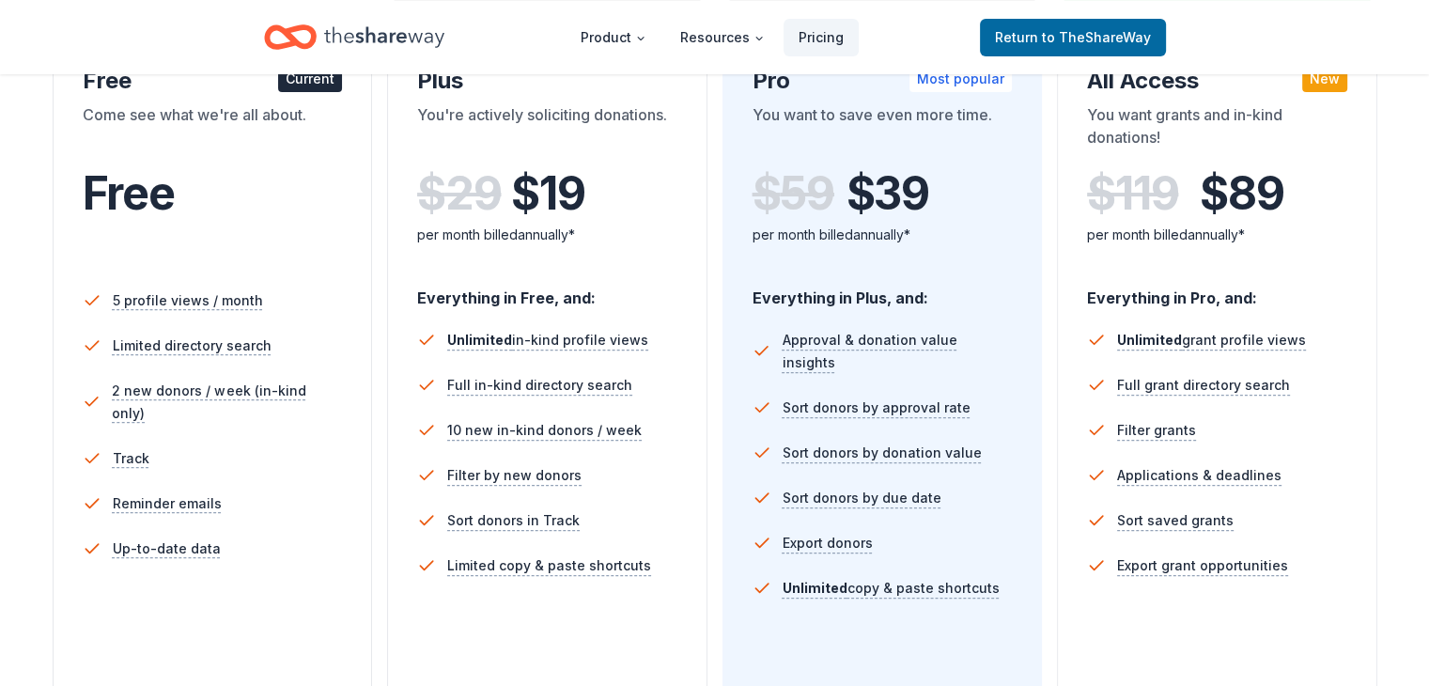
scroll to position [0, 0]
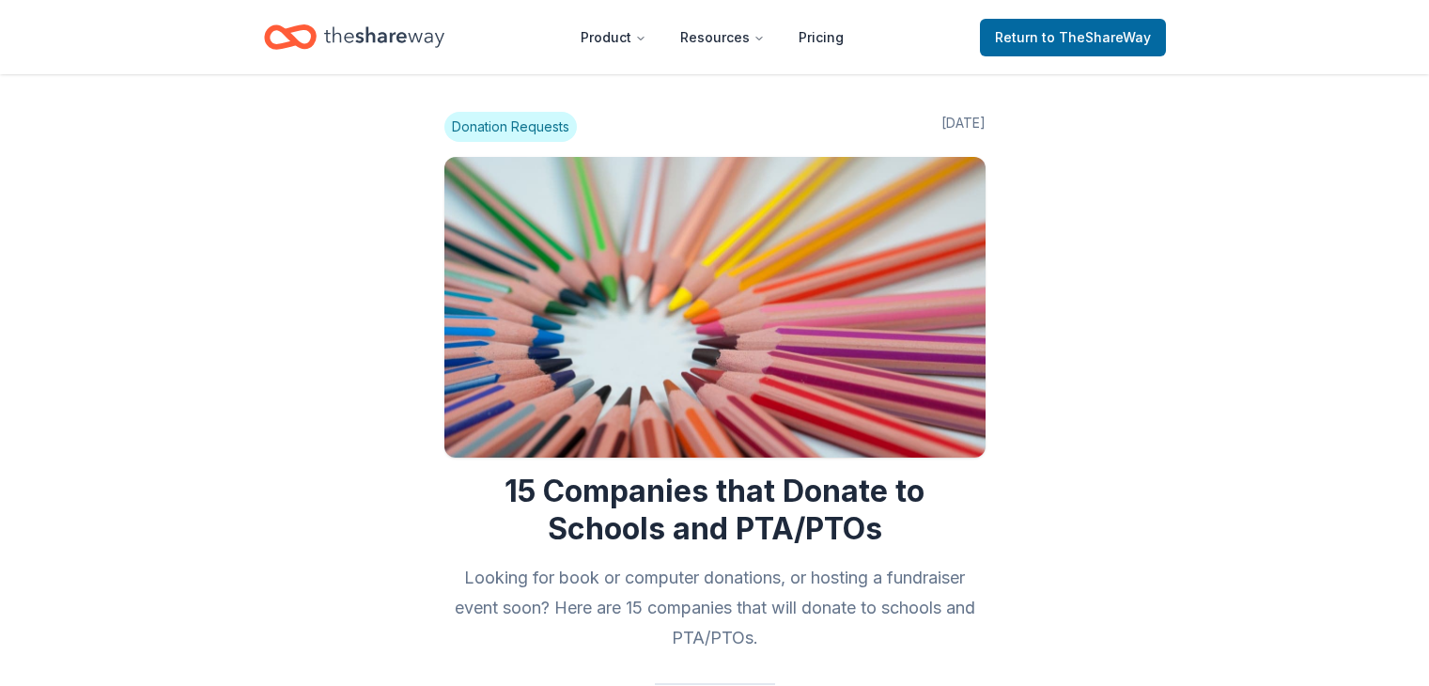
scroll to position [751, 0]
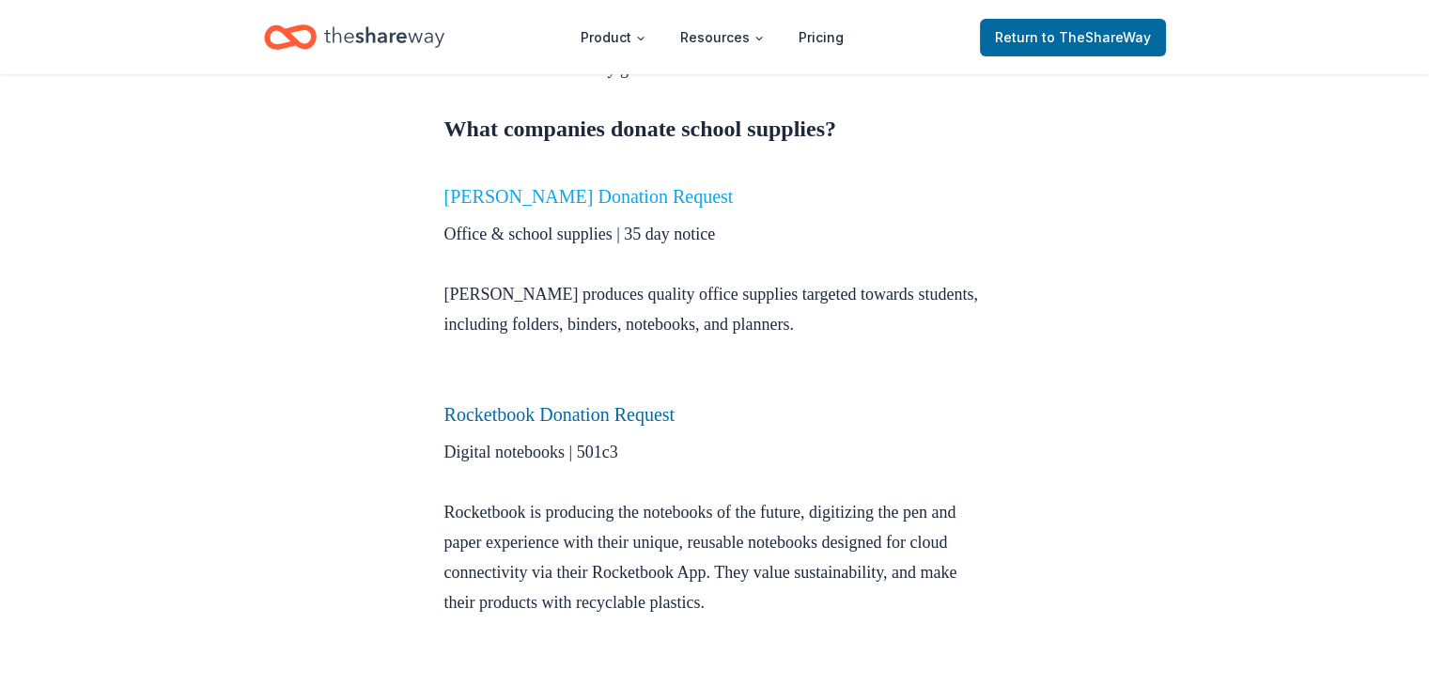
click at [511, 197] on link "[PERSON_NAME] Donation Request" at bounding box center [588, 196] width 289 height 21
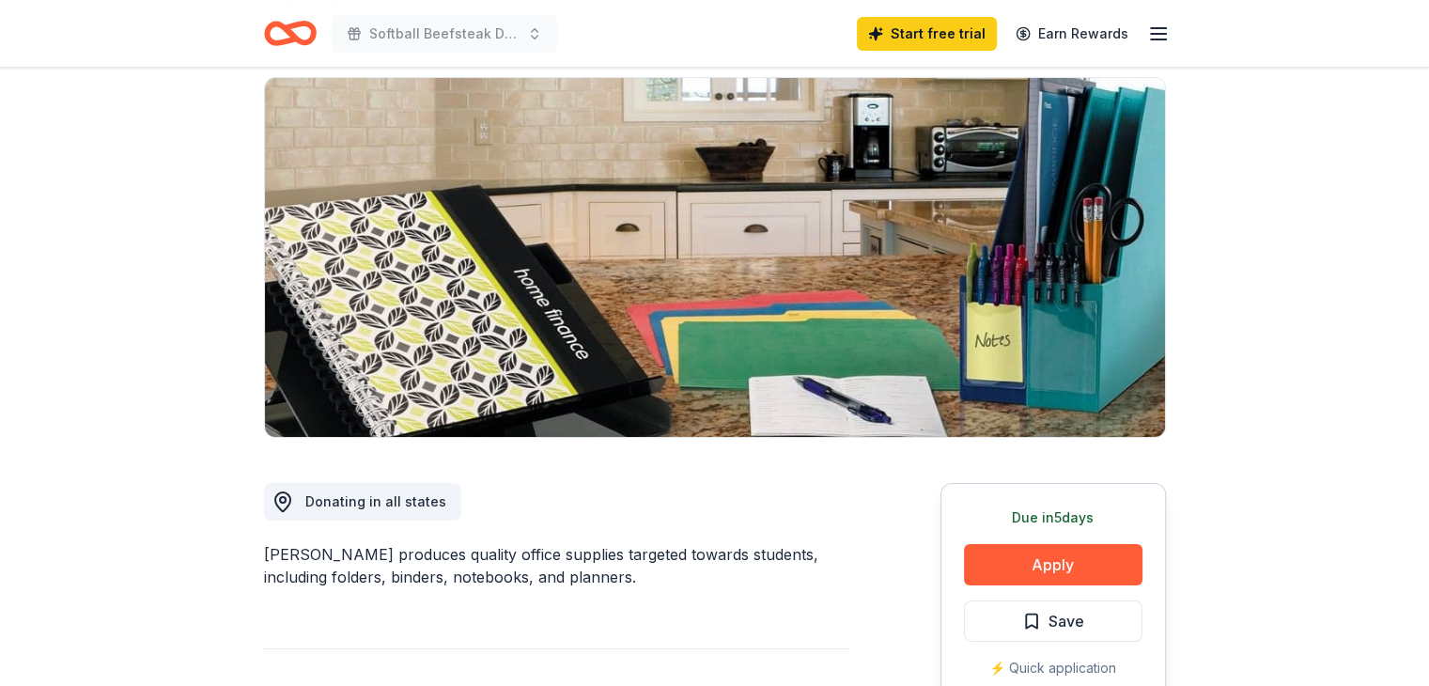
scroll to position [376, 0]
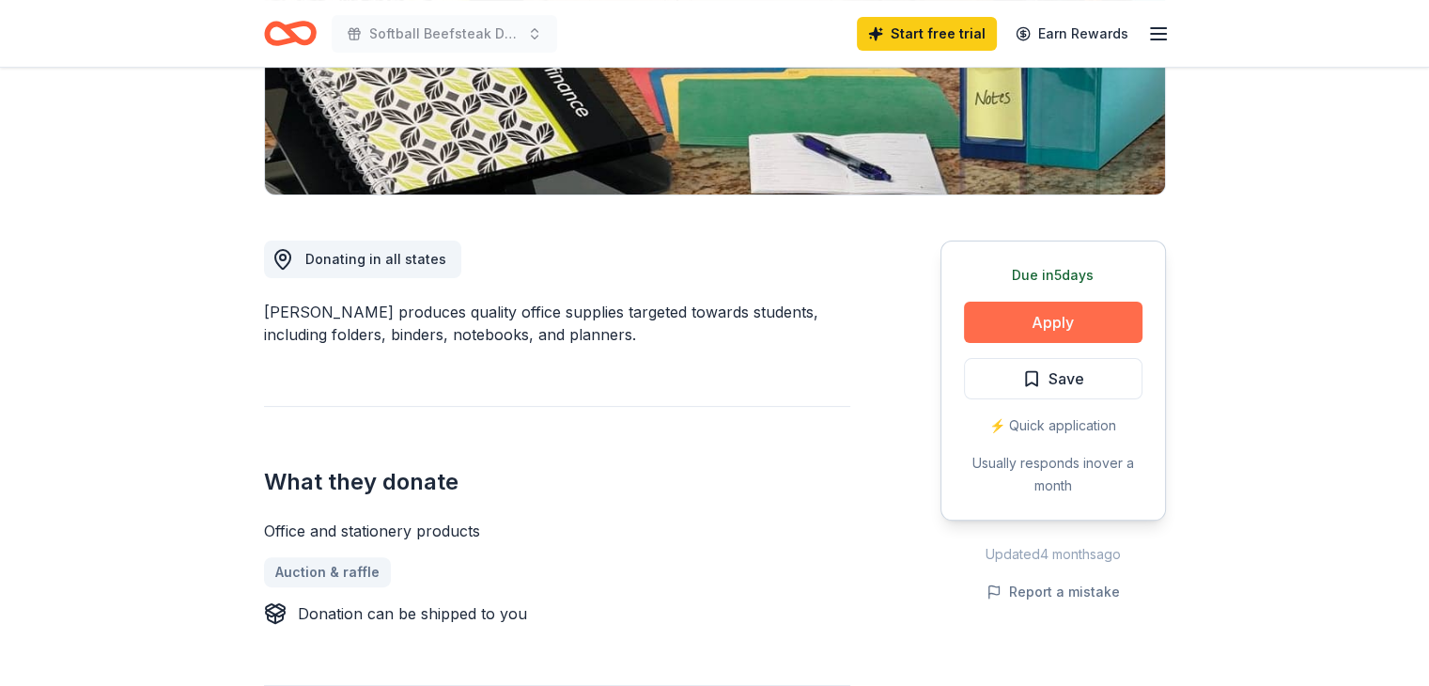
click at [1052, 320] on button "Apply" at bounding box center [1053, 322] width 178 height 41
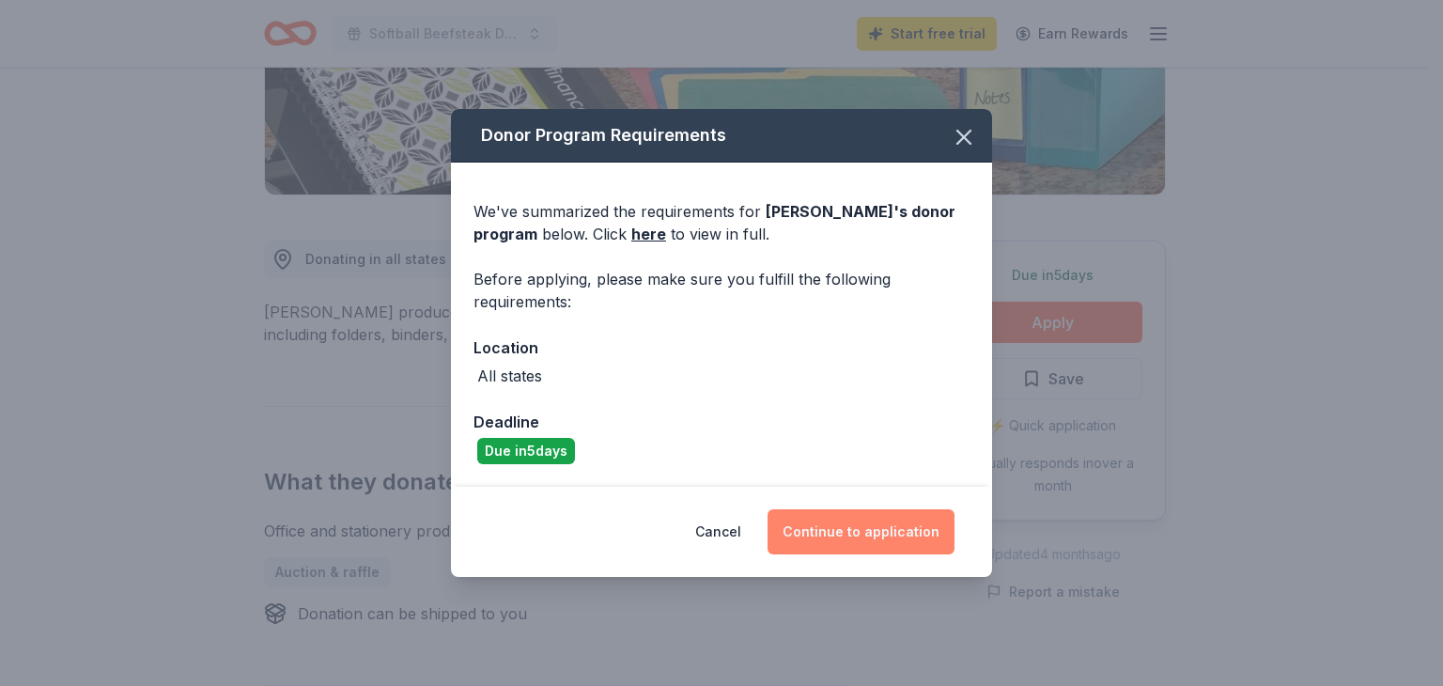
click at [839, 537] on button "Continue to application" at bounding box center [860, 531] width 187 height 45
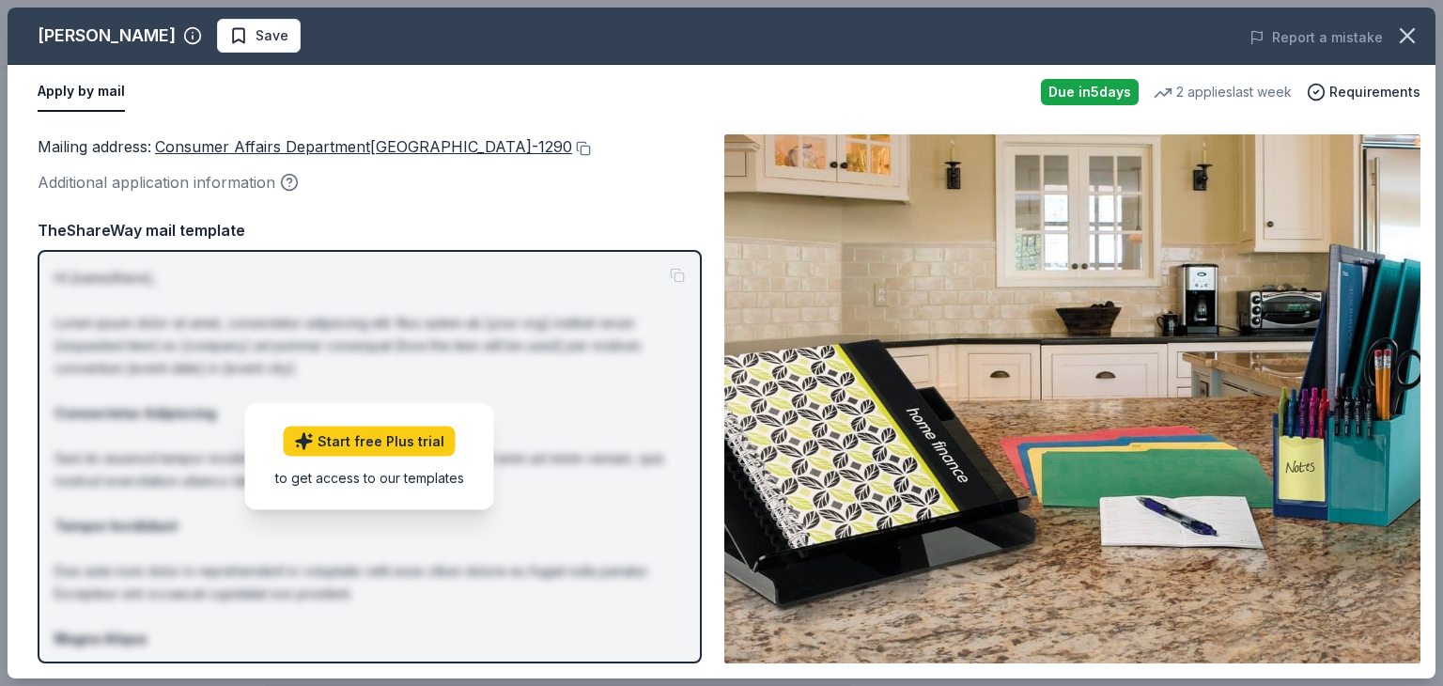
click at [154, 180] on div "Additional application information" at bounding box center [370, 182] width 664 height 24
click at [396, 474] on div "to get access to our templates" at bounding box center [369, 478] width 189 height 20
click at [1402, 35] on icon "button" at bounding box center [1407, 36] width 26 height 26
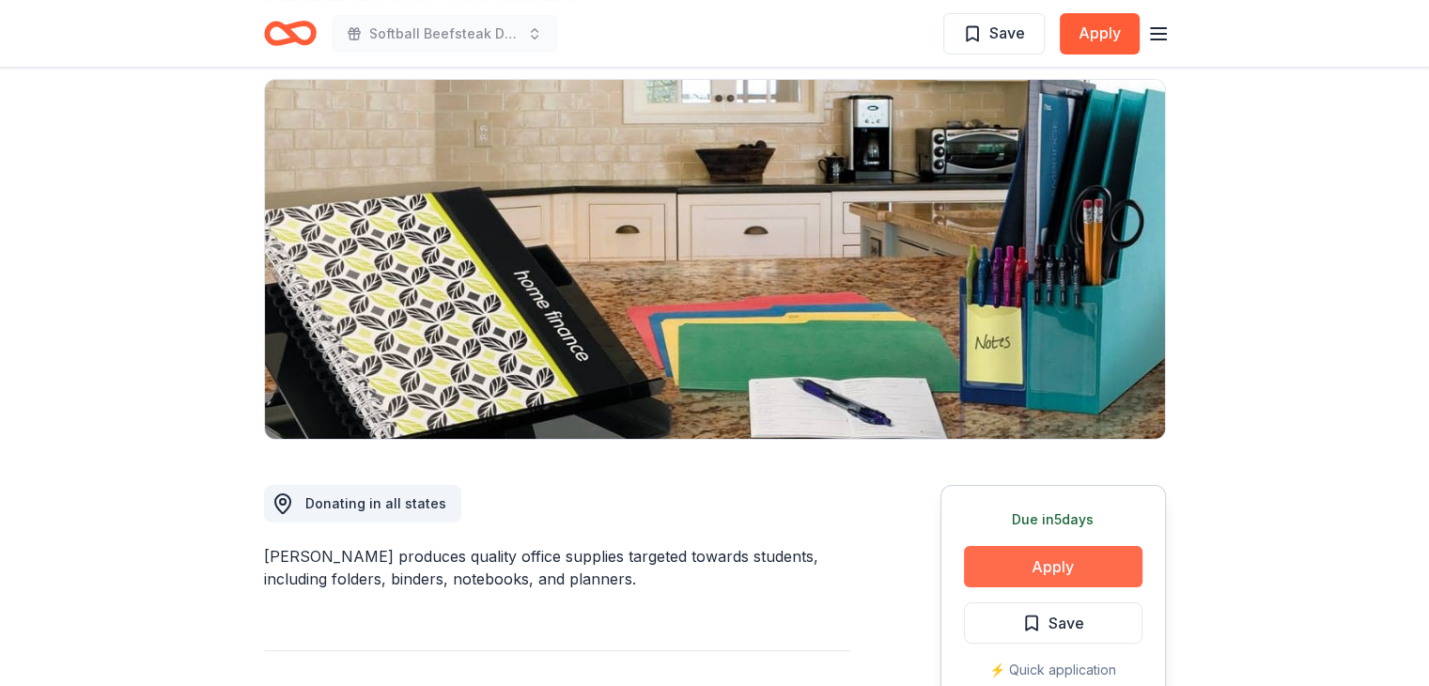
scroll to position [0, 0]
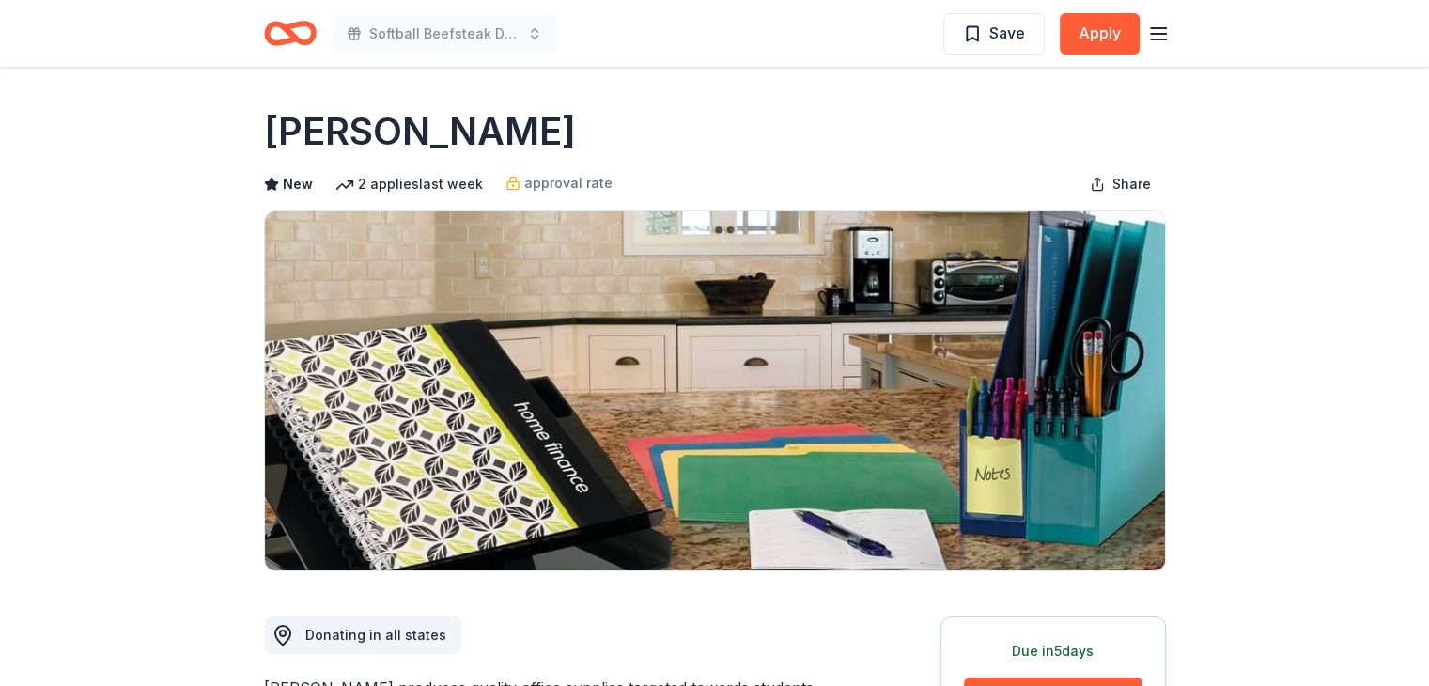
click at [1161, 31] on icon "button" at bounding box center [1158, 34] width 23 height 23
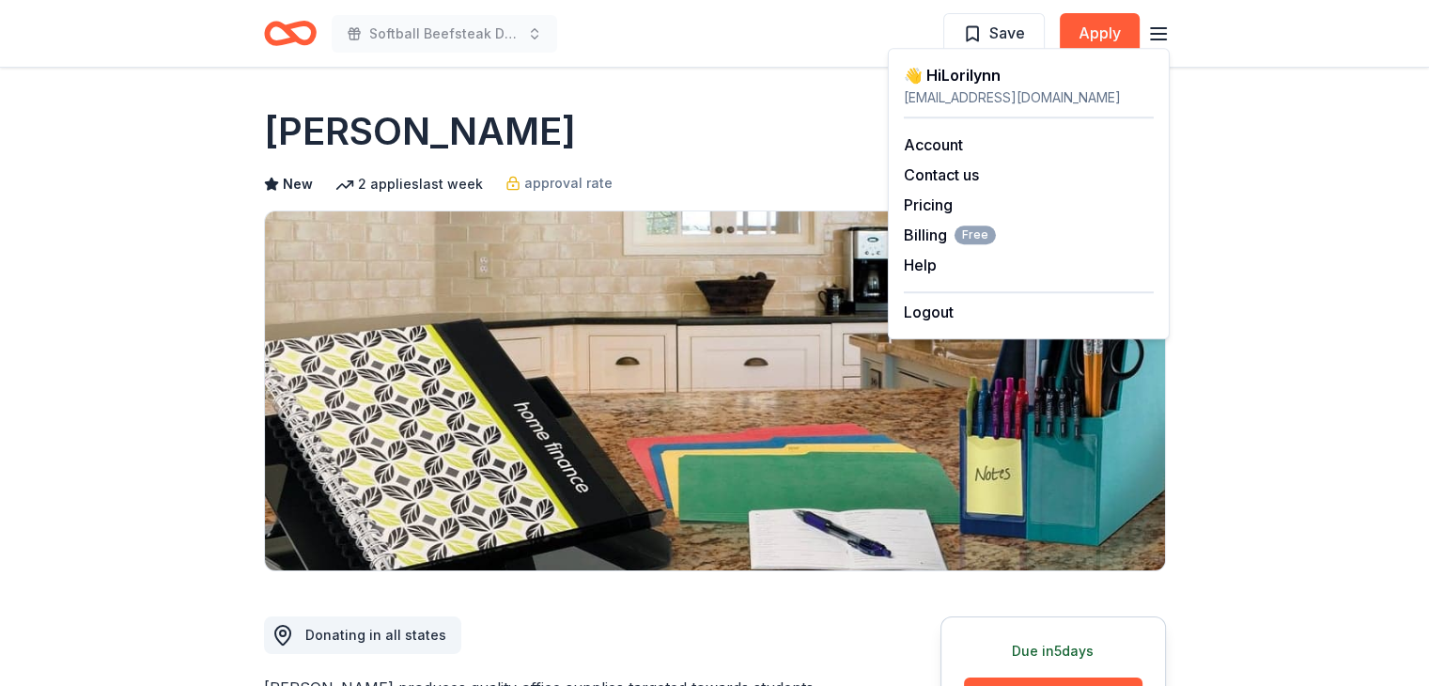
click at [1161, 31] on icon "button" at bounding box center [1158, 34] width 23 height 23
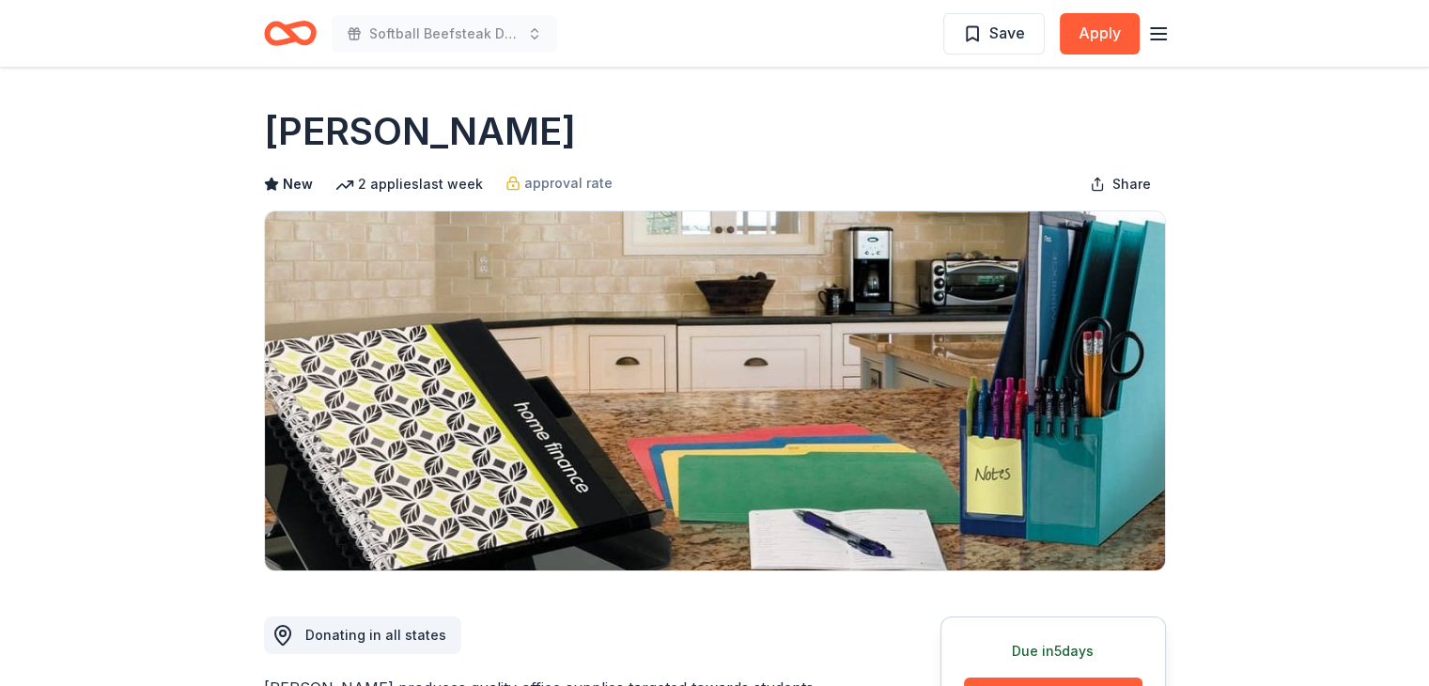
click at [289, 37] on icon "Home" at bounding box center [298, 32] width 29 height 19
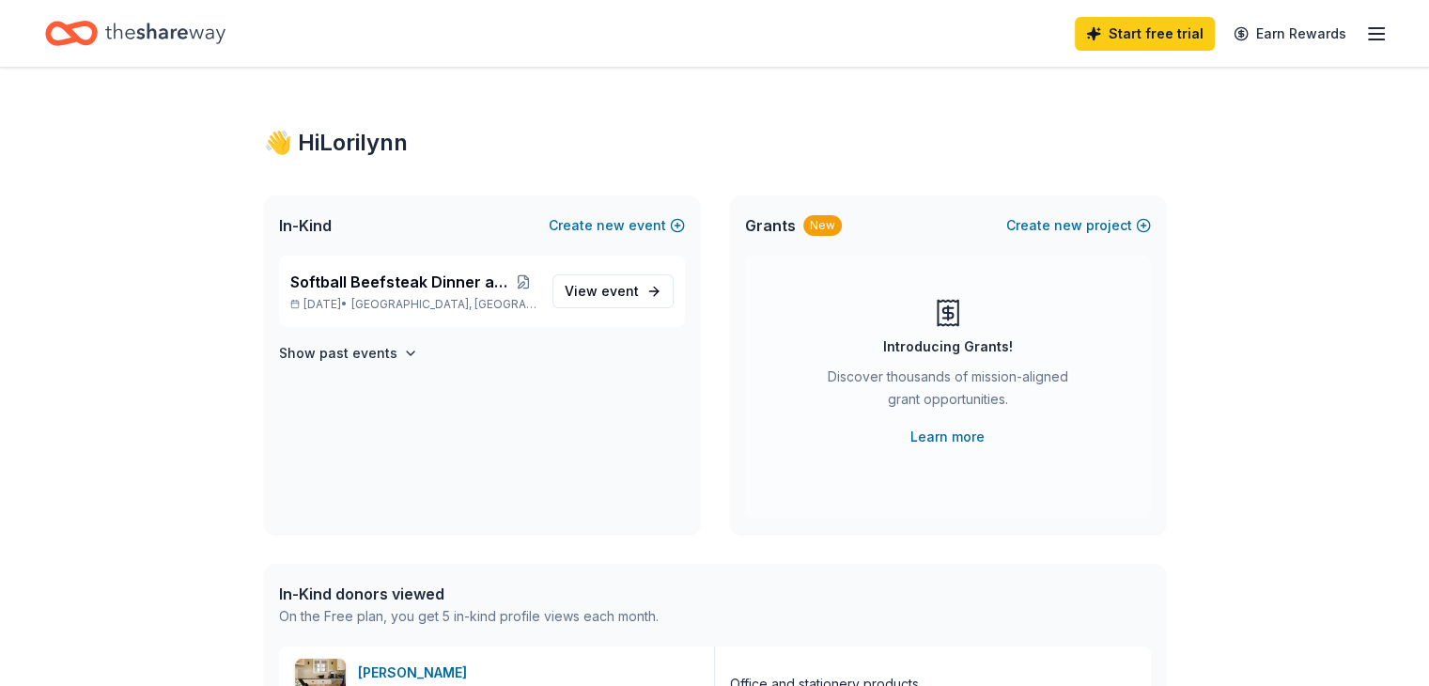
click at [1365, 26] on icon "button" at bounding box center [1376, 34] width 23 height 23
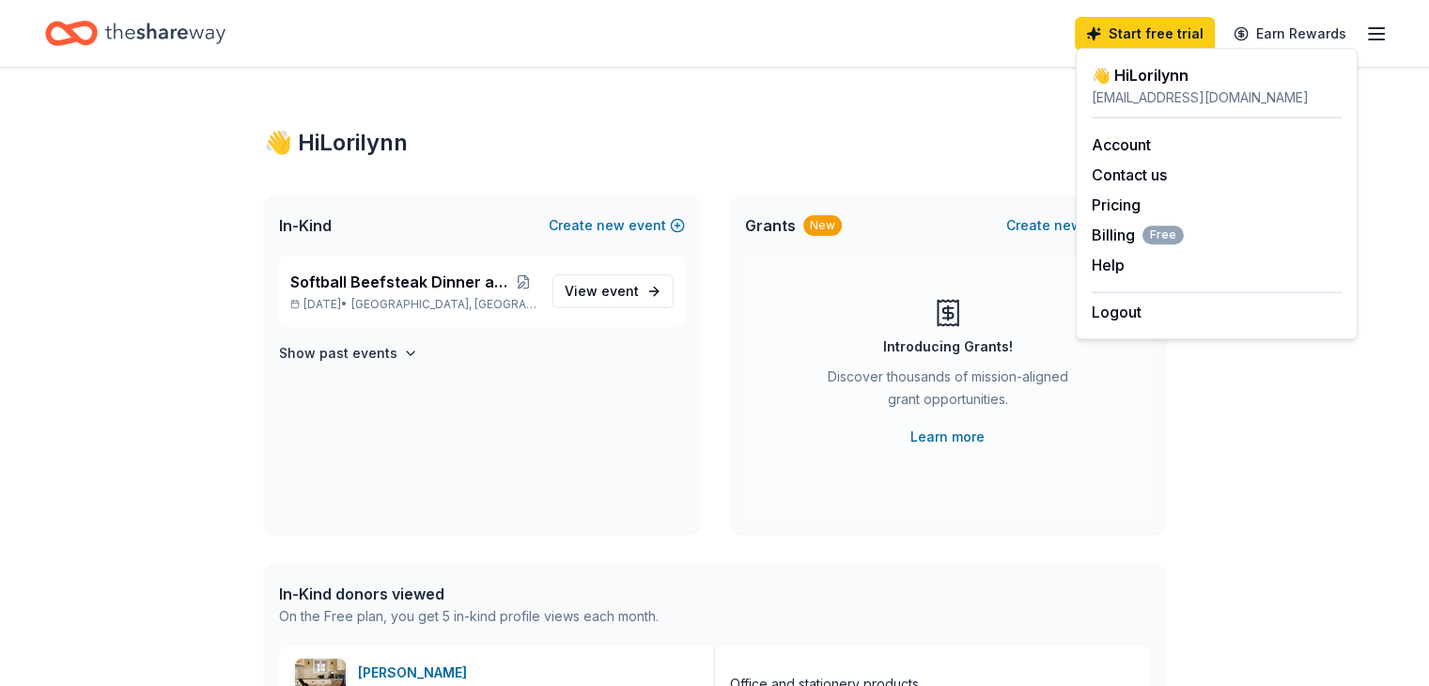
click at [1365, 26] on icon "button" at bounding box center [1376, 34] width 23 height 23
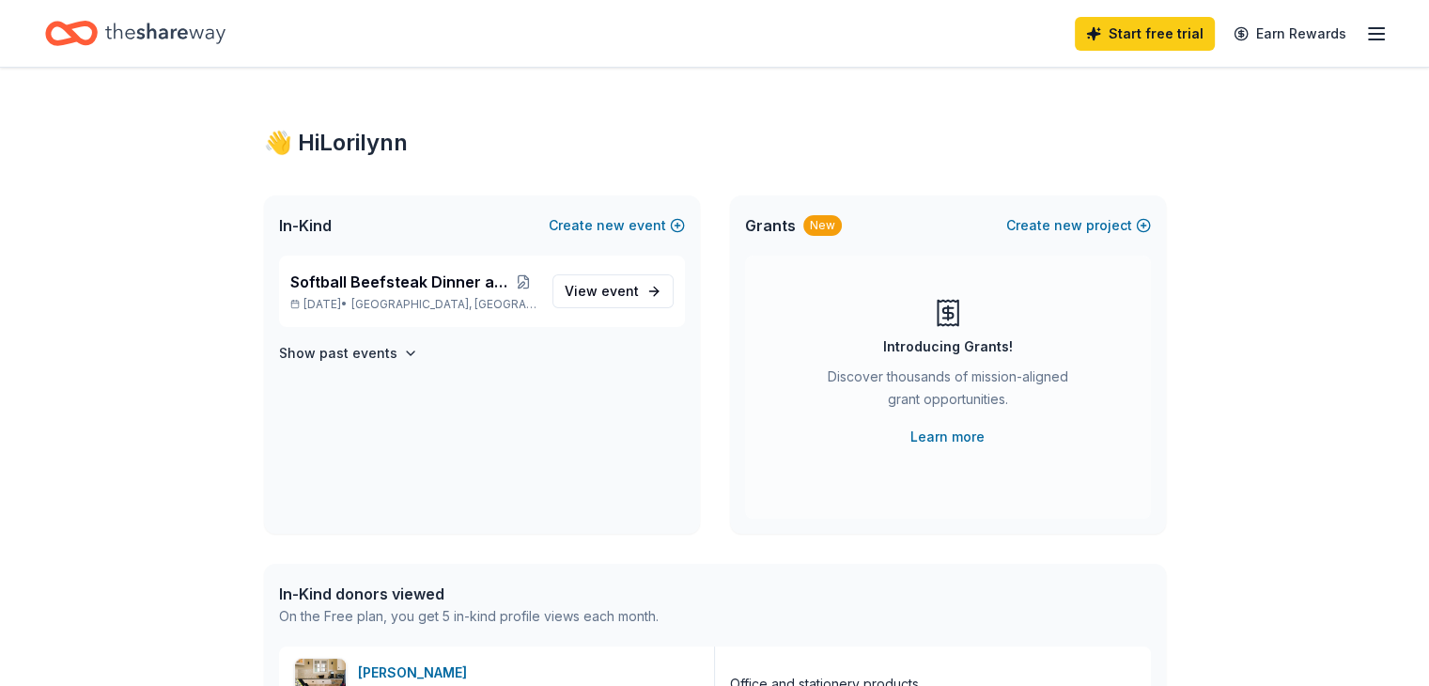
click at [190, 39] on icon "Home" at bounding box center [165, 33] width 120 height 39
click at [312, 231] on span "In-Kind" at bounding box center [305, 225] width 53 height 23
click at [307, 211] on div "In-Kind Create new event" at bounding box center [482, 225] width 436 height 60
drag, startPoint x: 300, startPoint y: 140, endPoint x: 323, endPoint y: 153, distance: 26.9
click at [301, 140] on div "👋 Hi Lorilynn" at bounding box center [715, 143] width 902 height 30
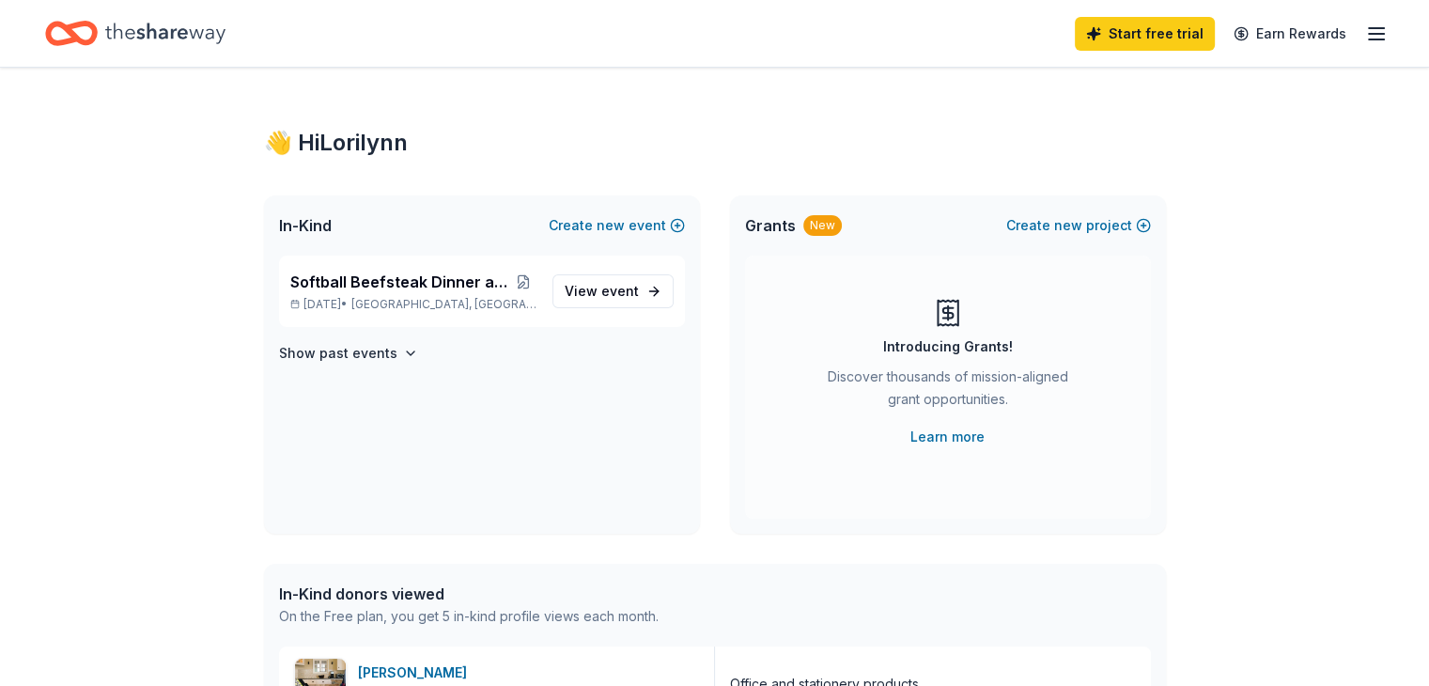
scroll to position [282, 0]
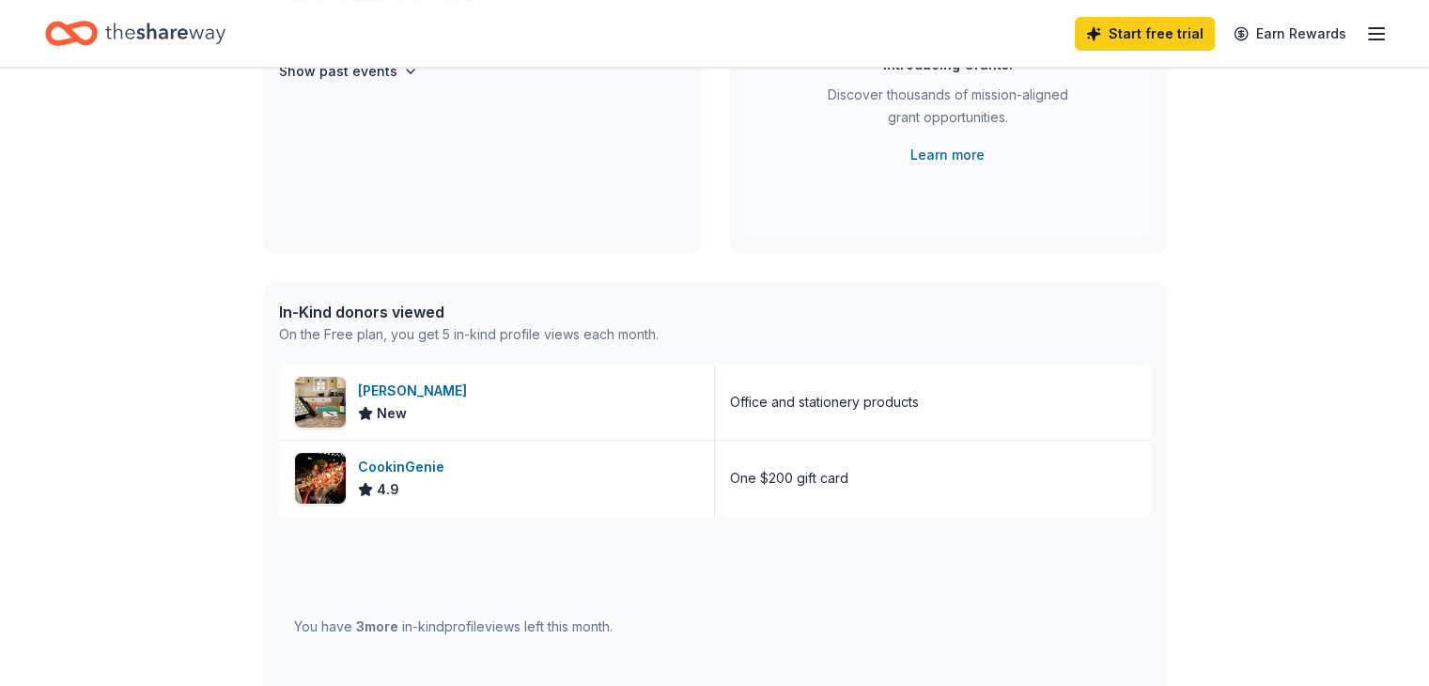
click at [386, 311] on div "In-Kind donors viewed" at bounding box center [469, 312] width 380 height 23
click at [376, 386] on div "Mead" at bounding box center [416, 391] width 116 height 23
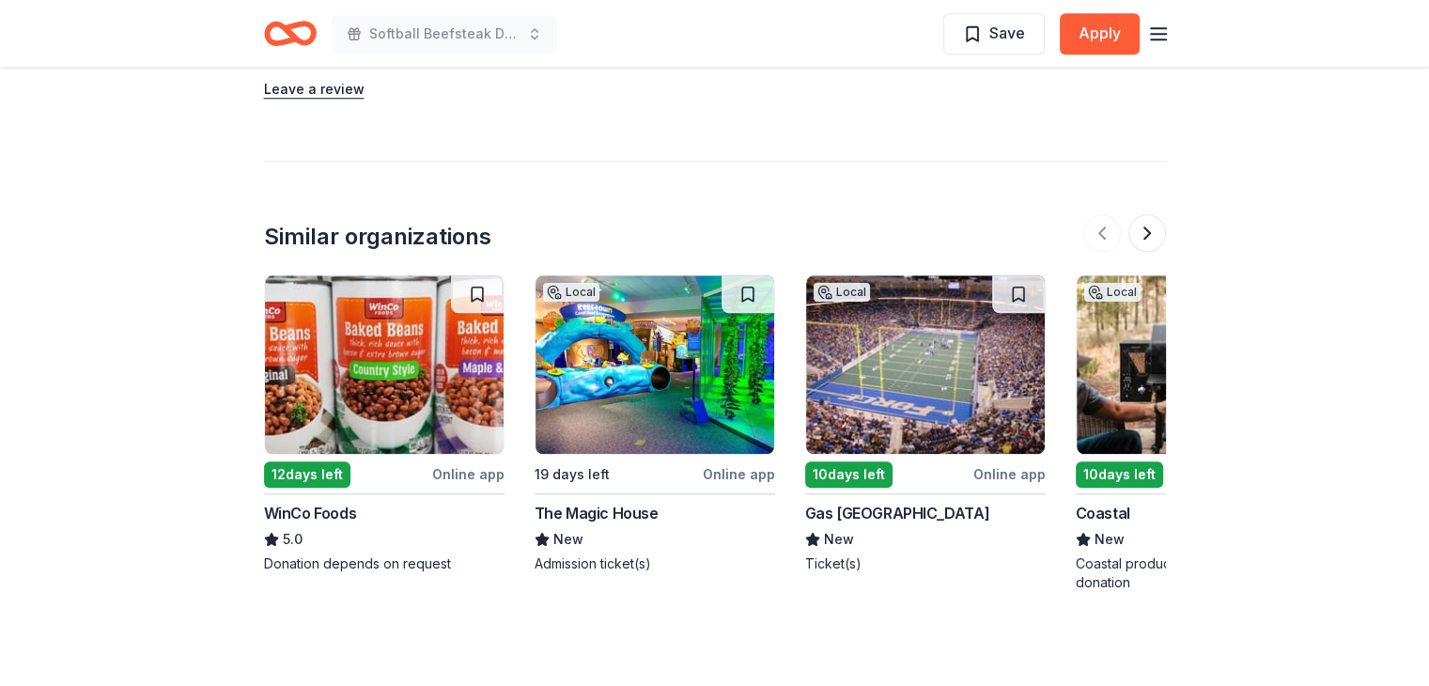
scroll to position [1879, 0]
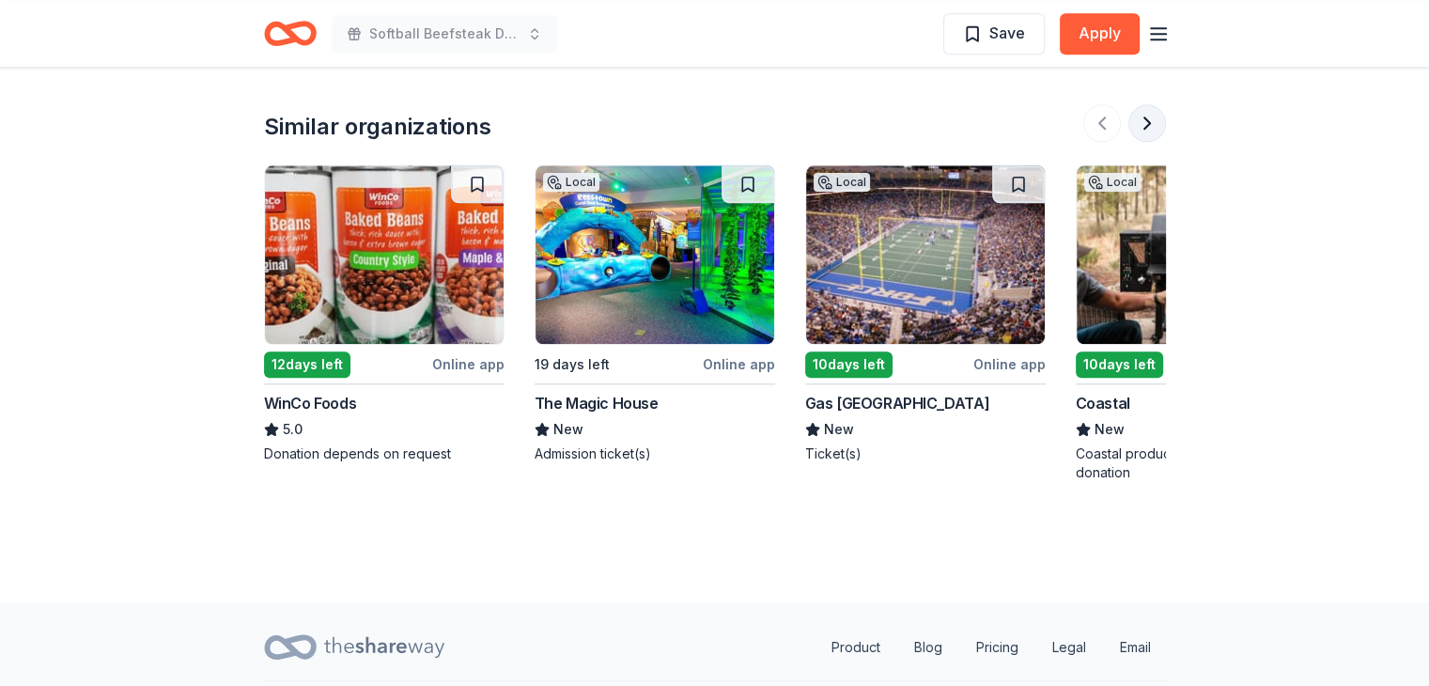
click at [1150, 115] on button at bounding box center [1147, 123] width 38 height 38
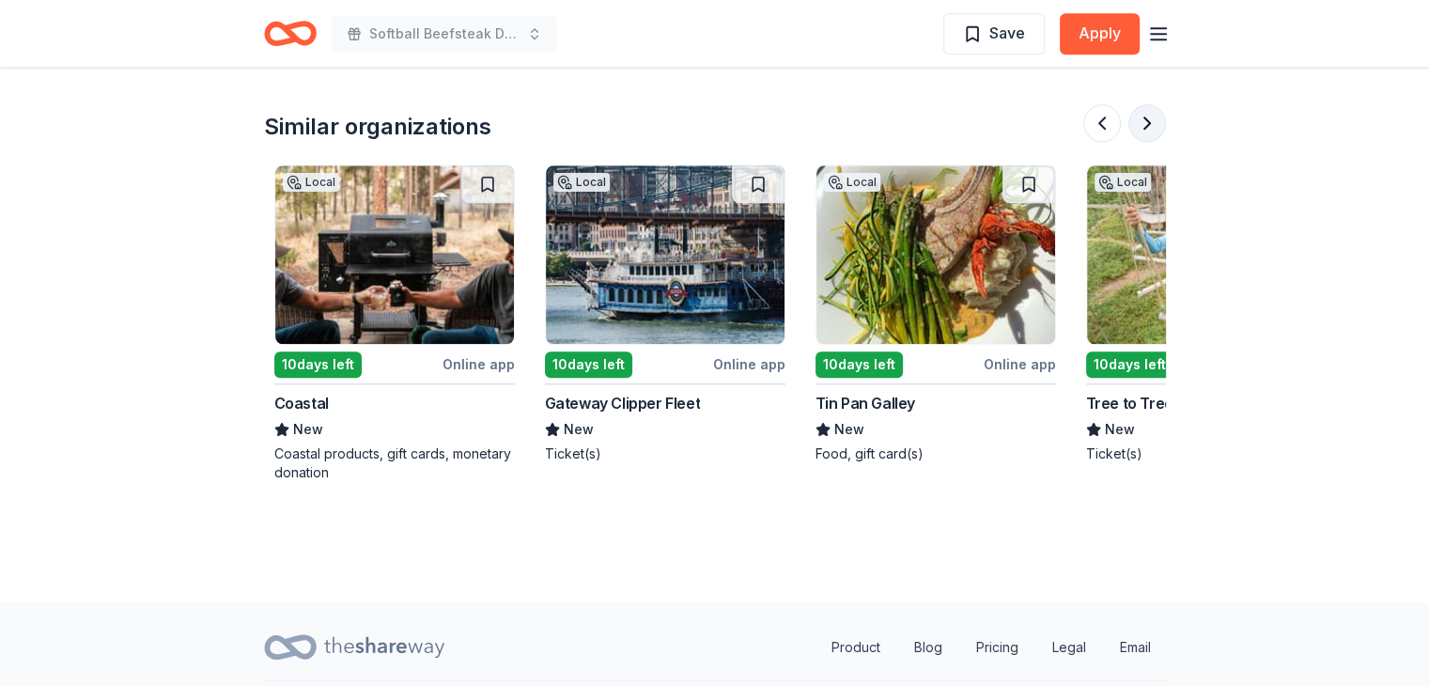
scroll to position [0, 812]
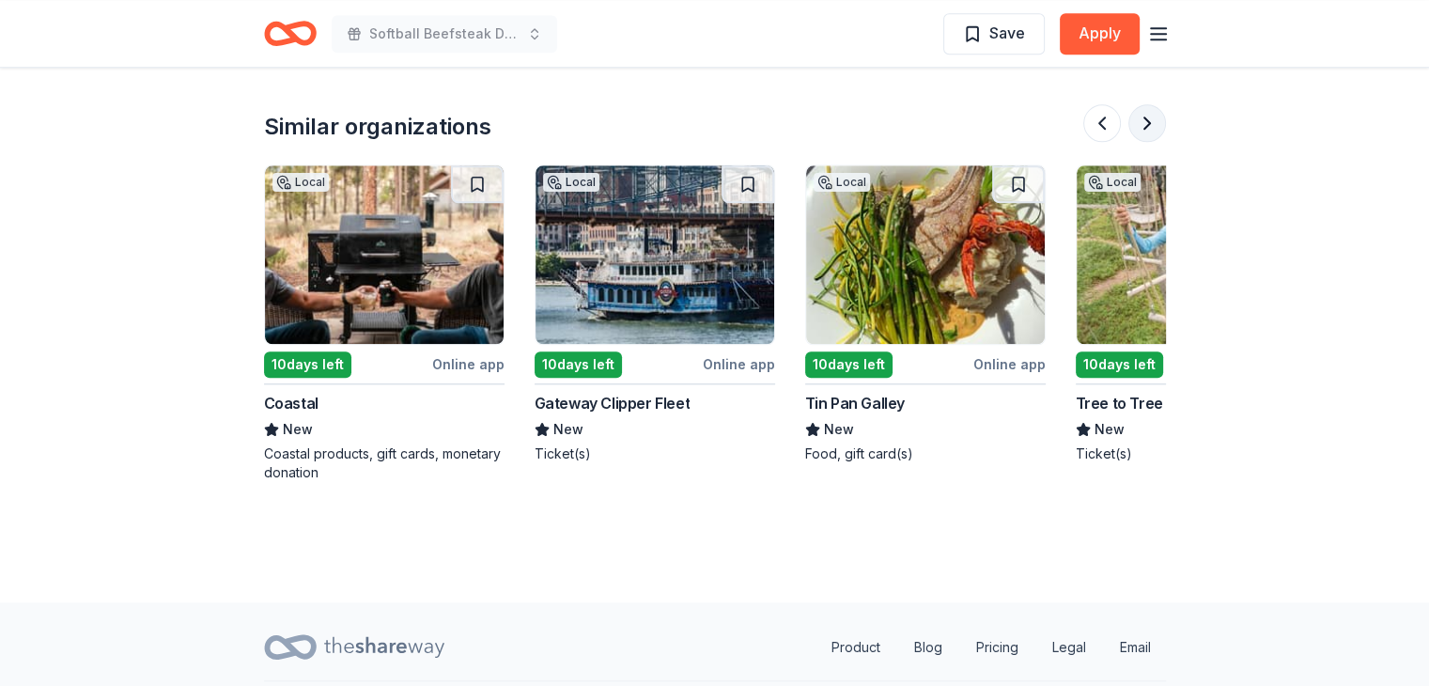
click at [1150, 115] on button at bounding box center [1147, 123] width 38 height 38
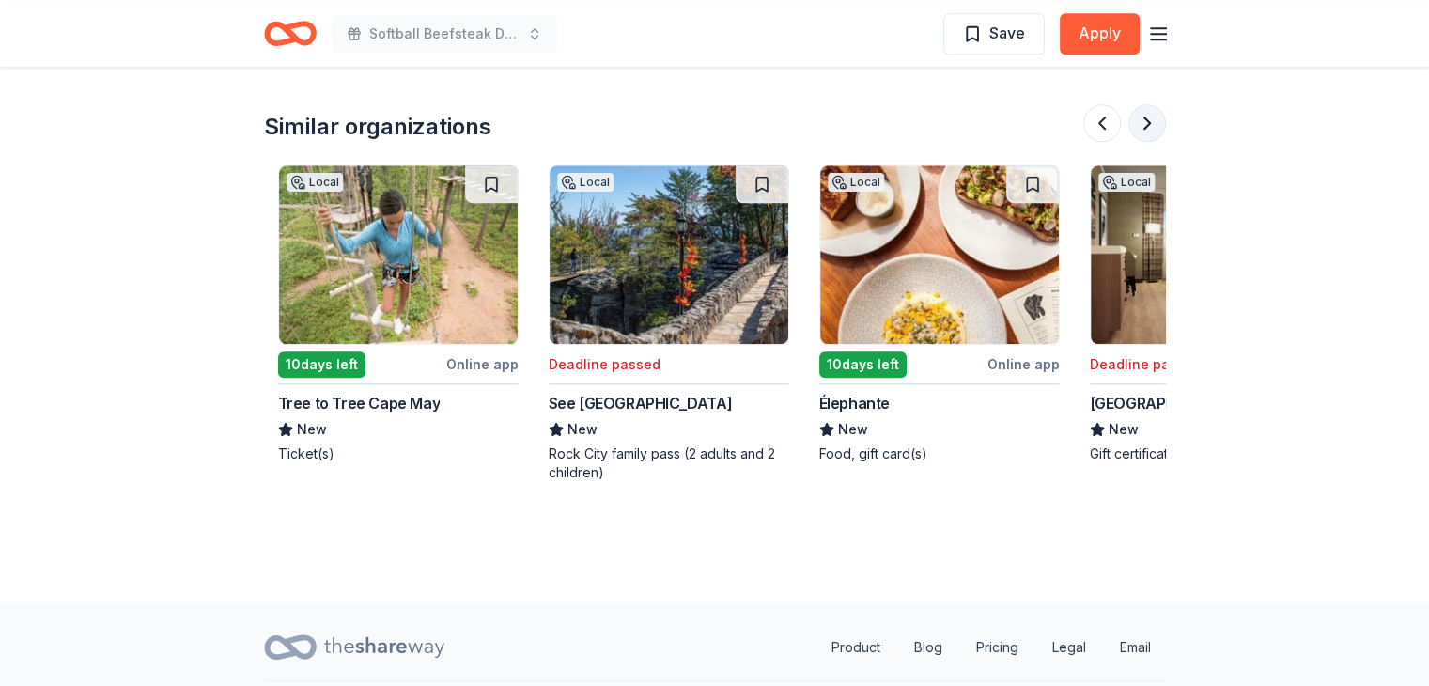
scroll to position [0, 1623]
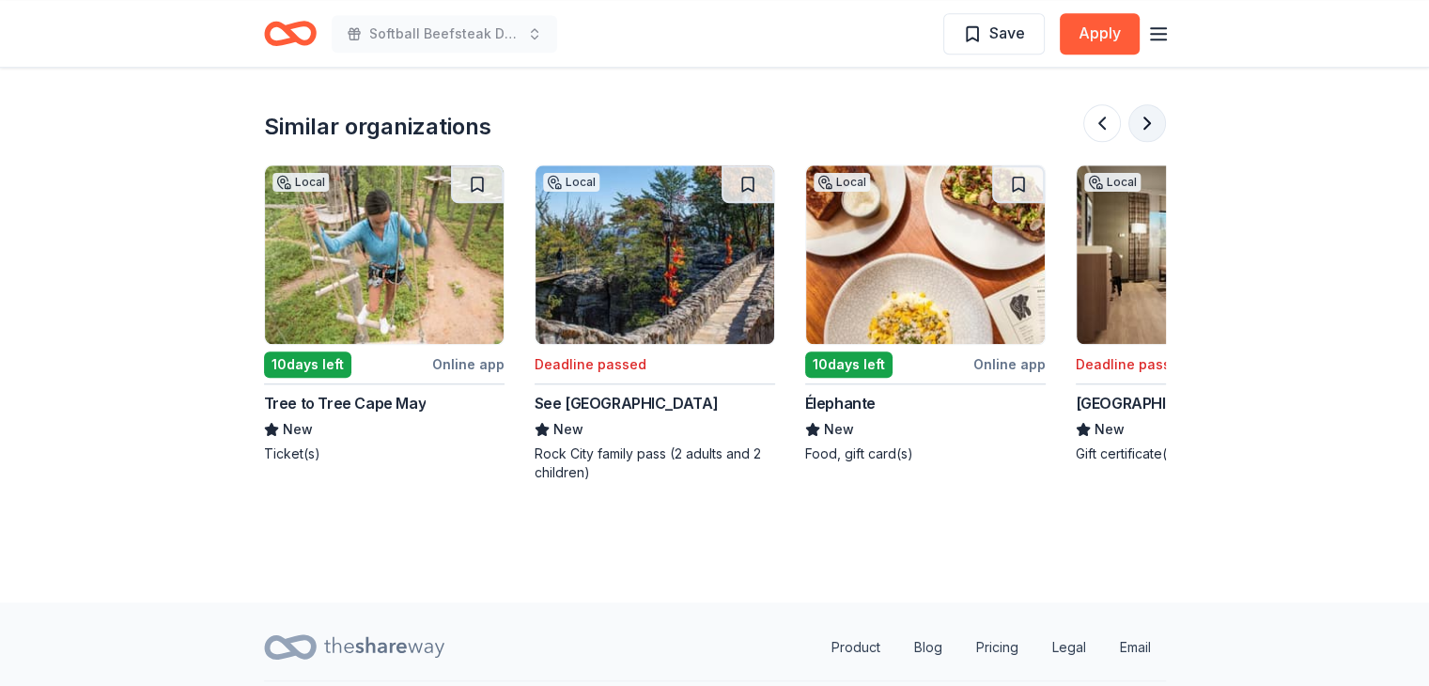
click at [1150, 115] on button at bounding box center [1147, 123] width 38 height 38
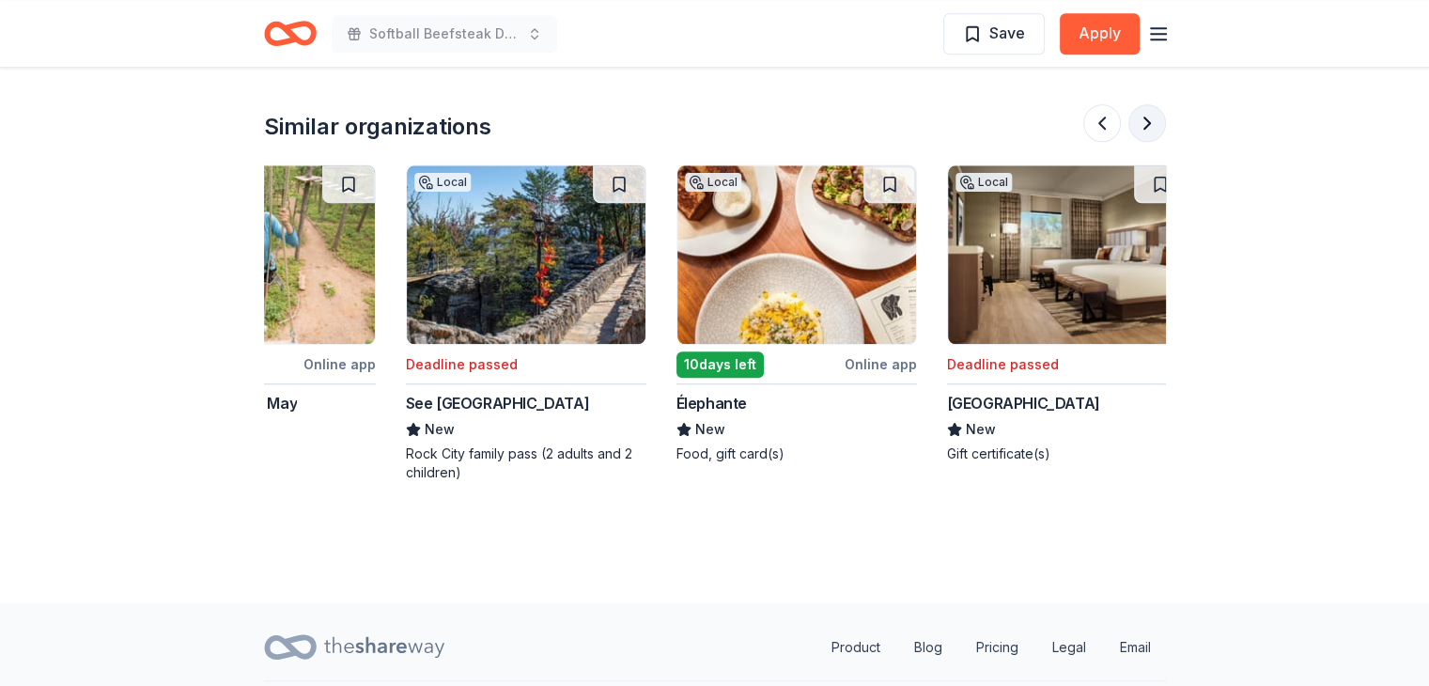
scroll to position [0, 1774]
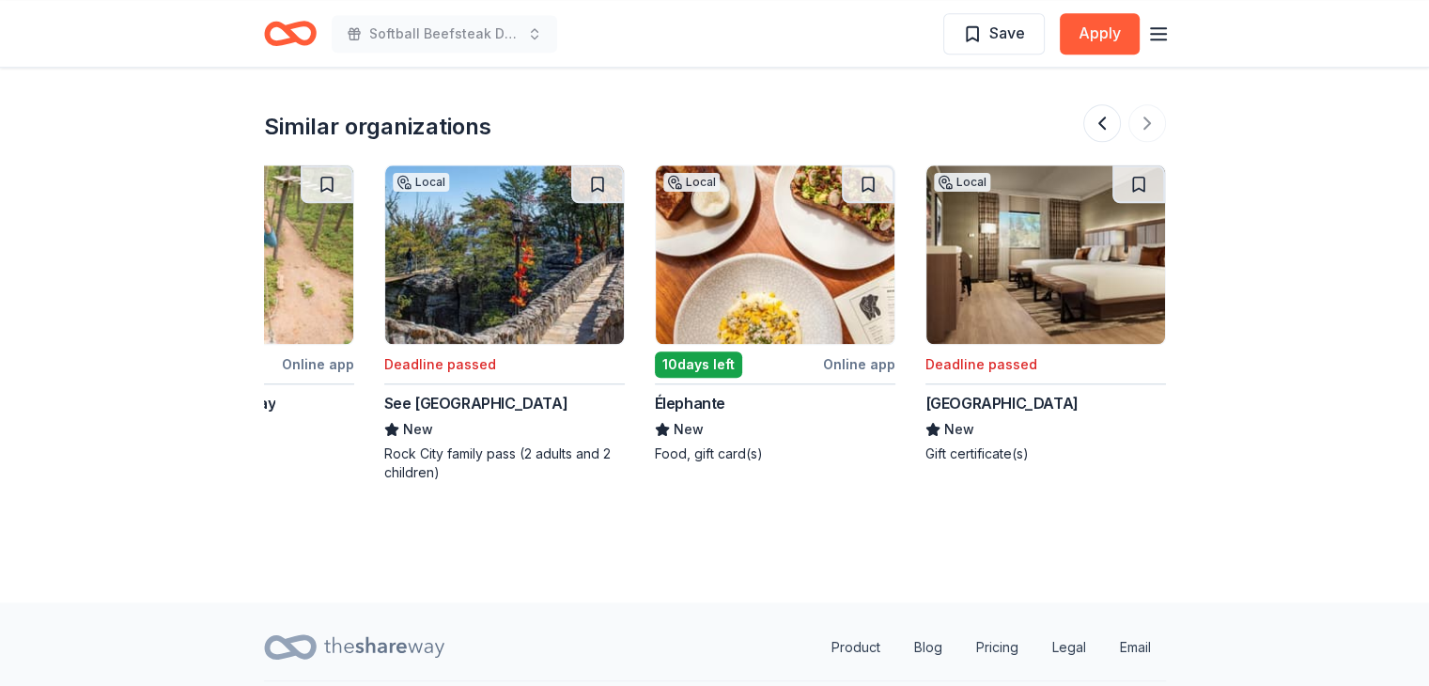
click at [1148, 123] on div at bounding box center [1124, 123] width 83 height 38
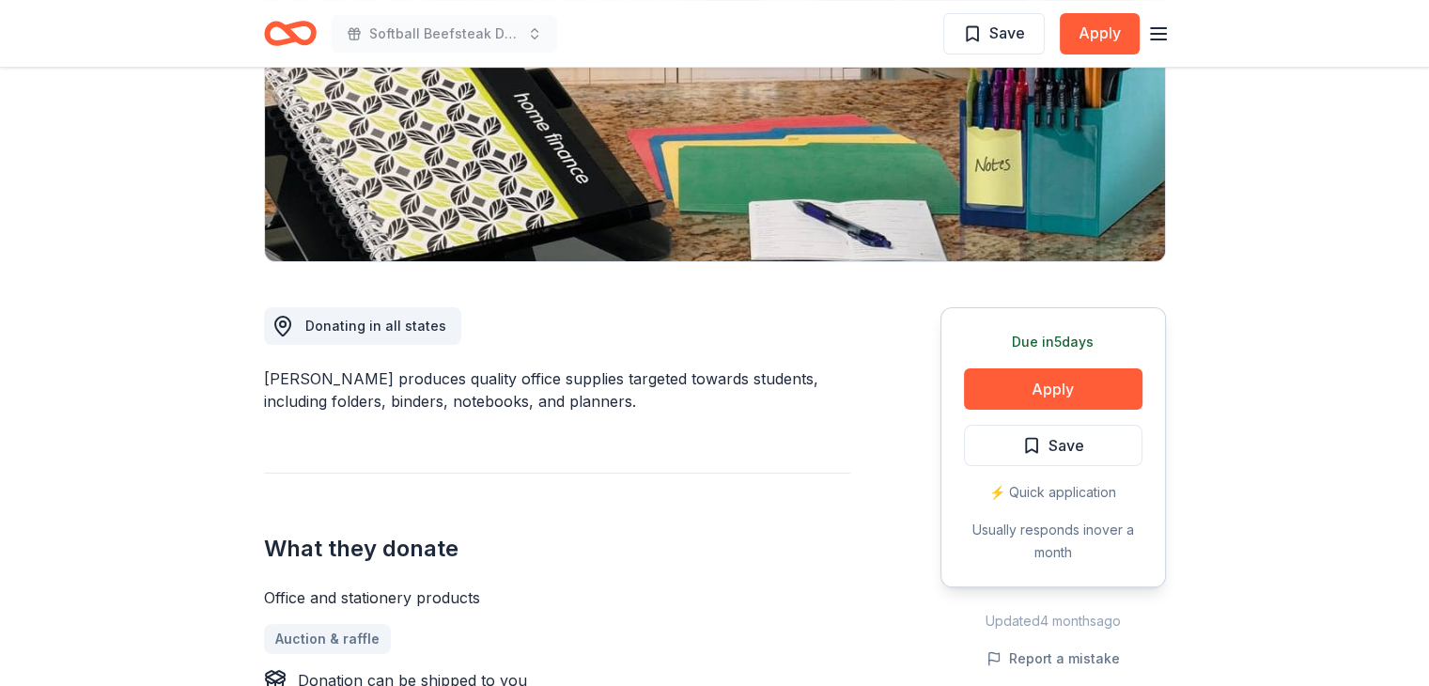
scroll to position [0, 0]
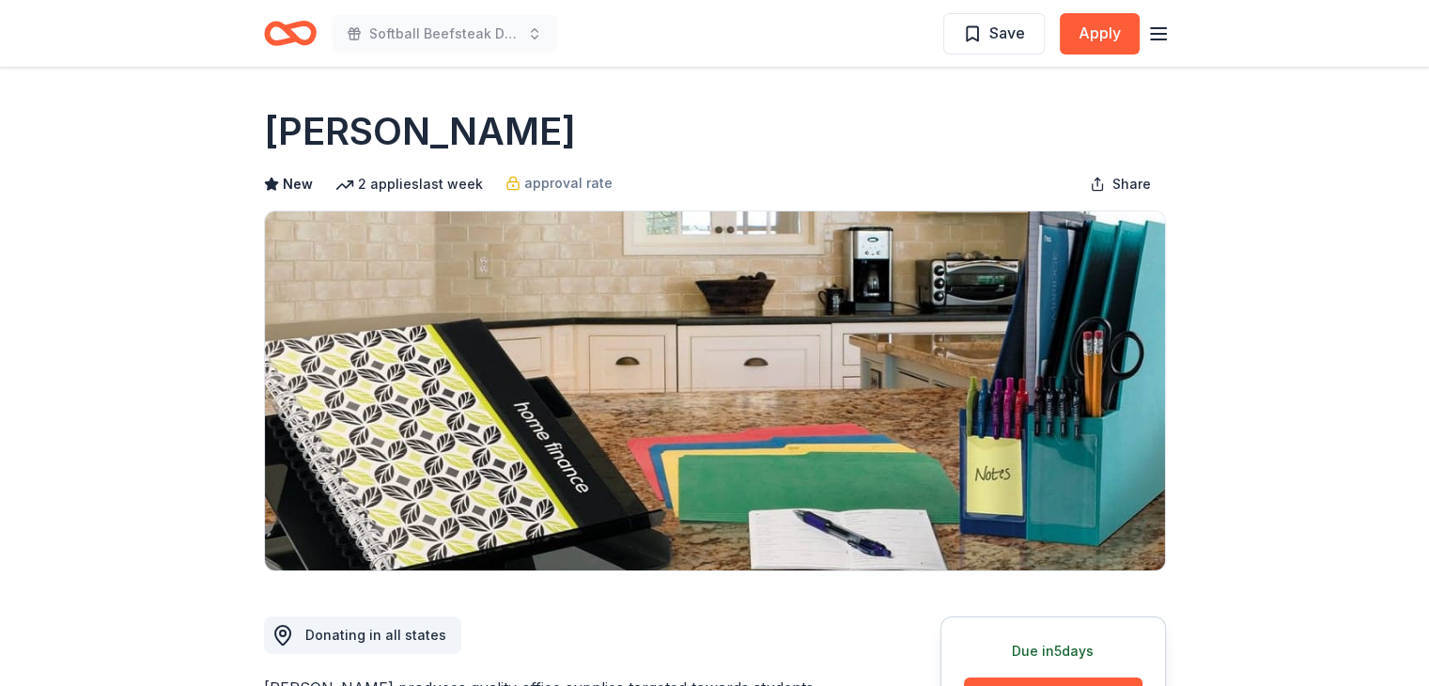
click at [1165, 21] on div "Save Apply" at bounding box center [1056, 33] width 226 height 44
click at [1159, 31] on icon "button" at bounding box center [1158, 34] width 23 height 23
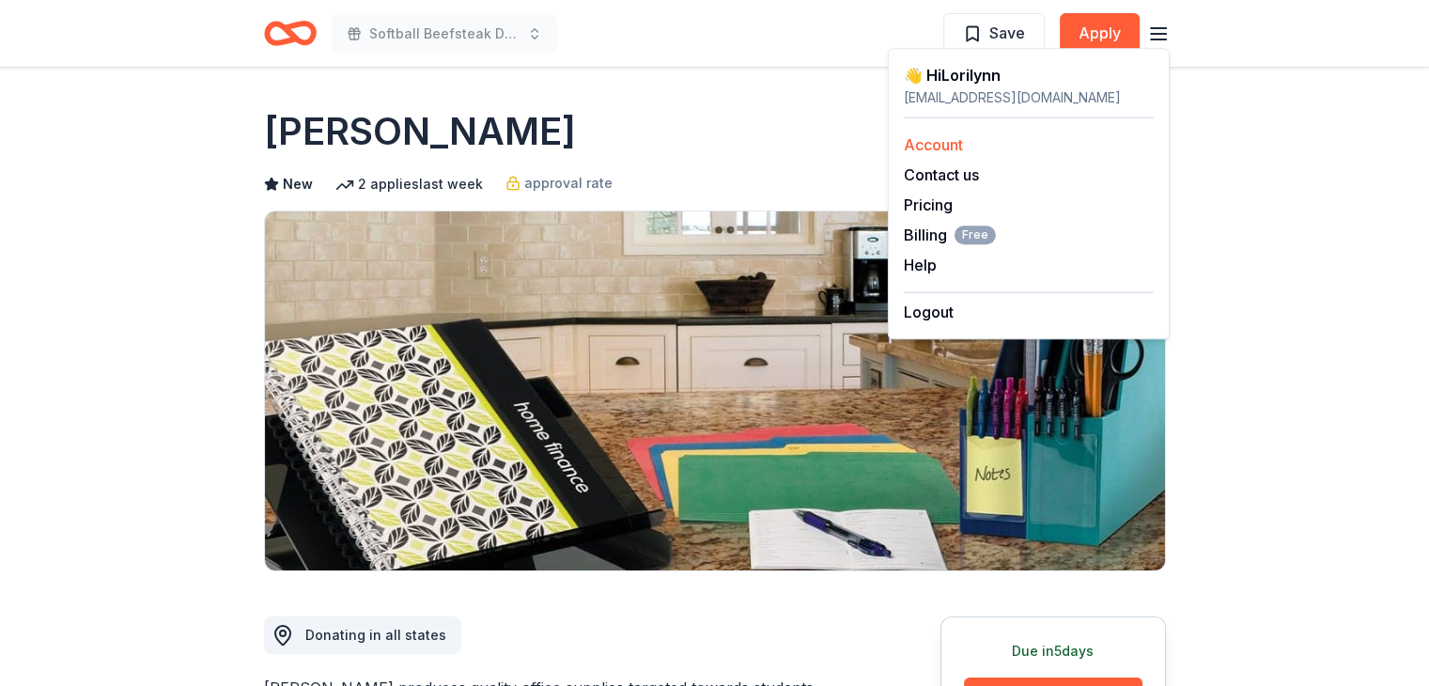
click at [927, 147] on link "Account" at bounding box center [933, 144] width 59 height 19
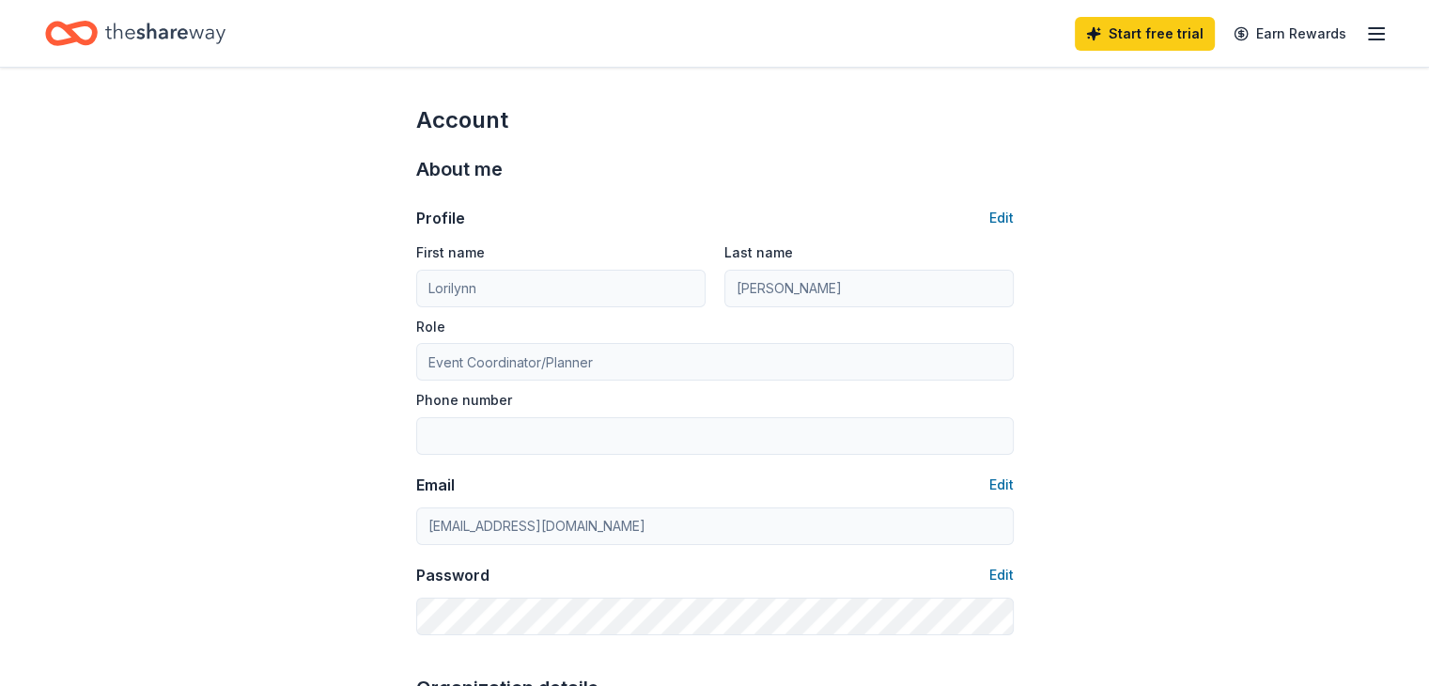
click at [653, 161] on div "About me" at bounding box center [714, 169] width 597 height 30
click at [217, 23] on icon "Home" at bounding box center [165, 33] width 120 height 39
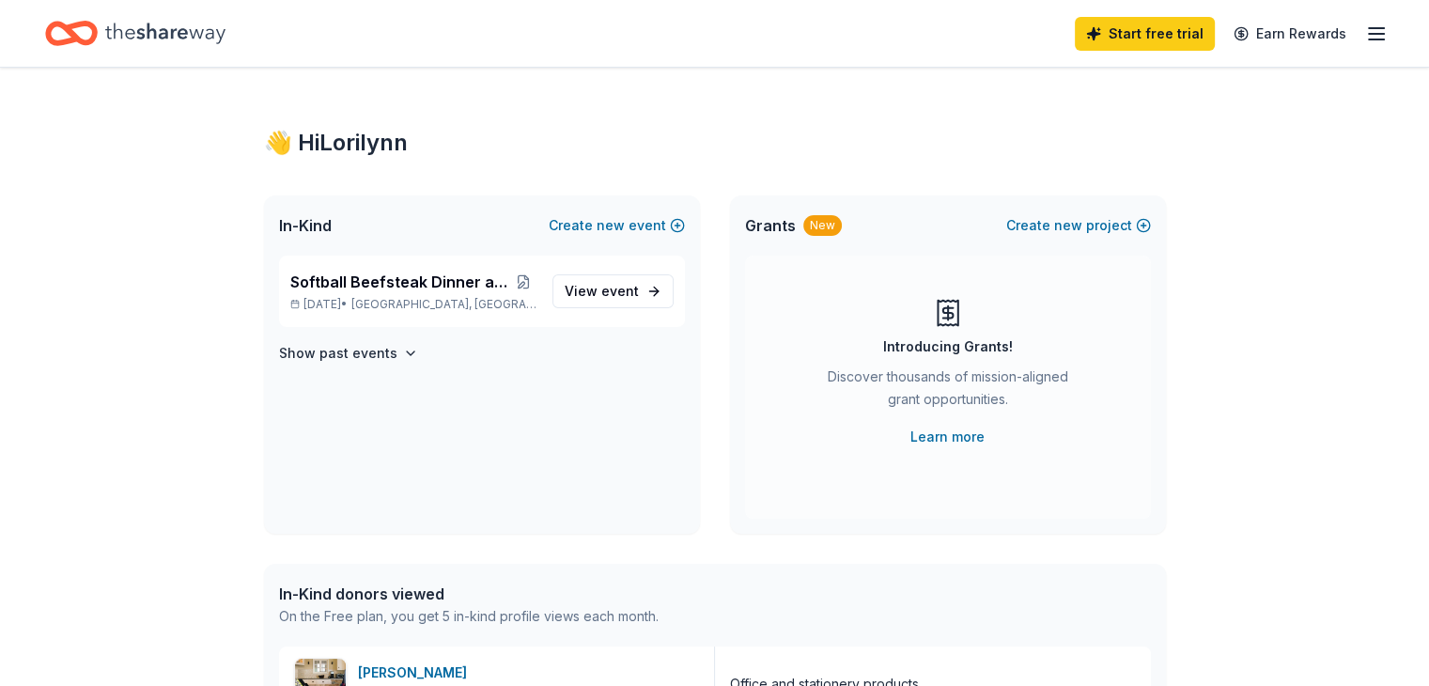
click at [308, 228] on span "In-Kind" at bounding box center [305, 225] width 53 height 23
click at [614, 290] on span "event" at bounding box center [620, 291] width 38 height 16
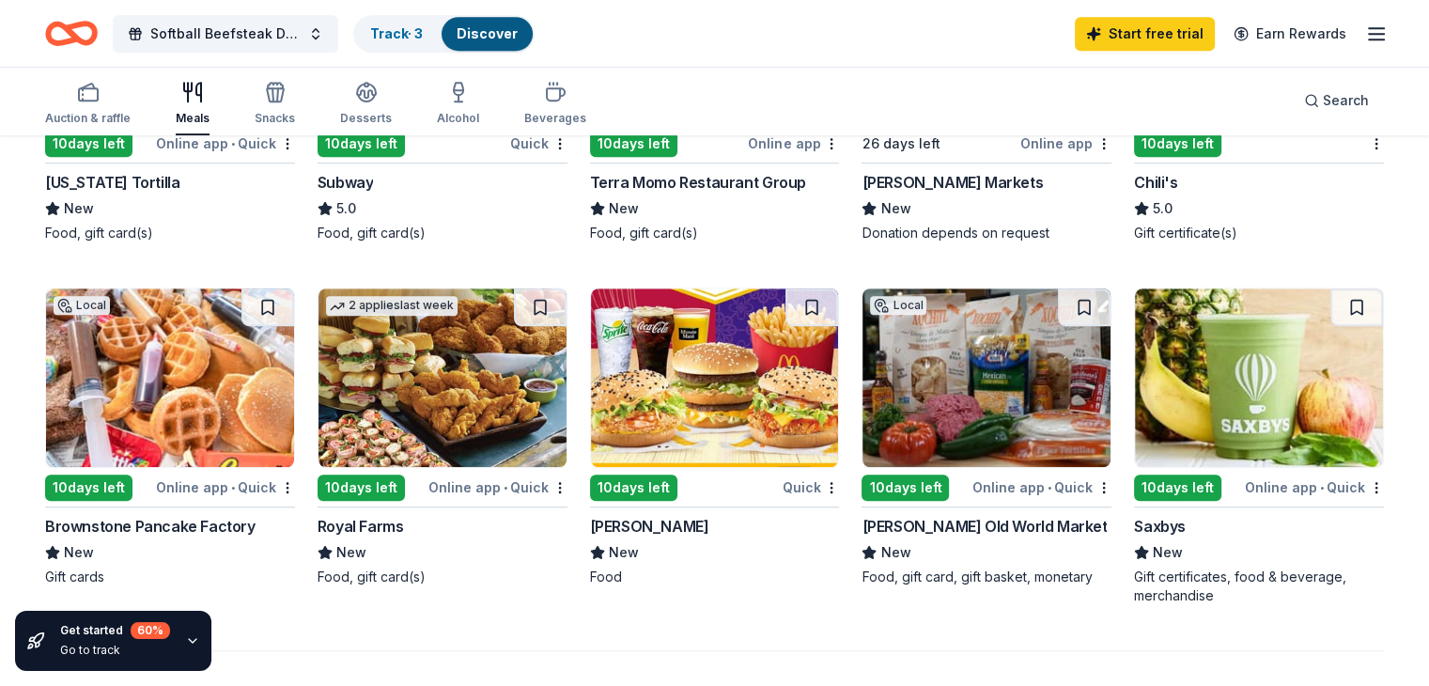
scroll to position [1221, 0]
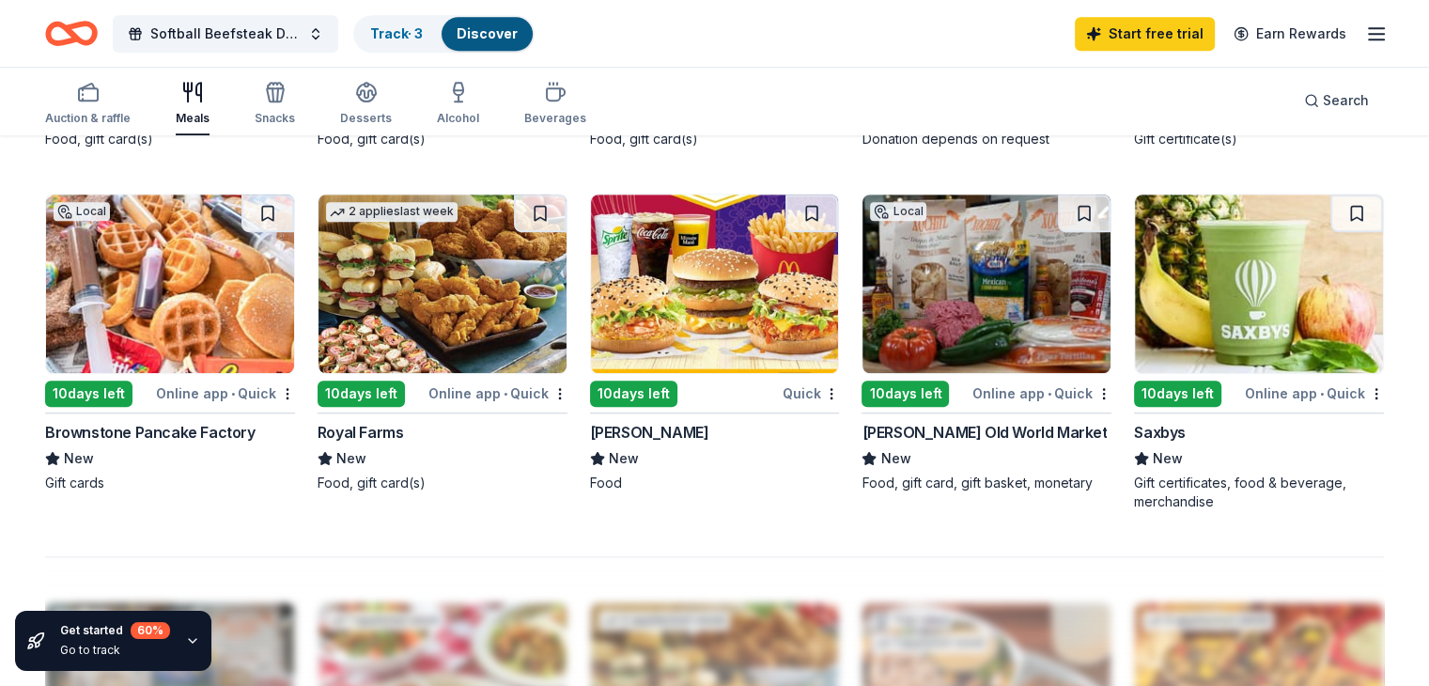
click at [126, 384] on div "10 days left" at bounding box center [88, 393] width 87 height 26
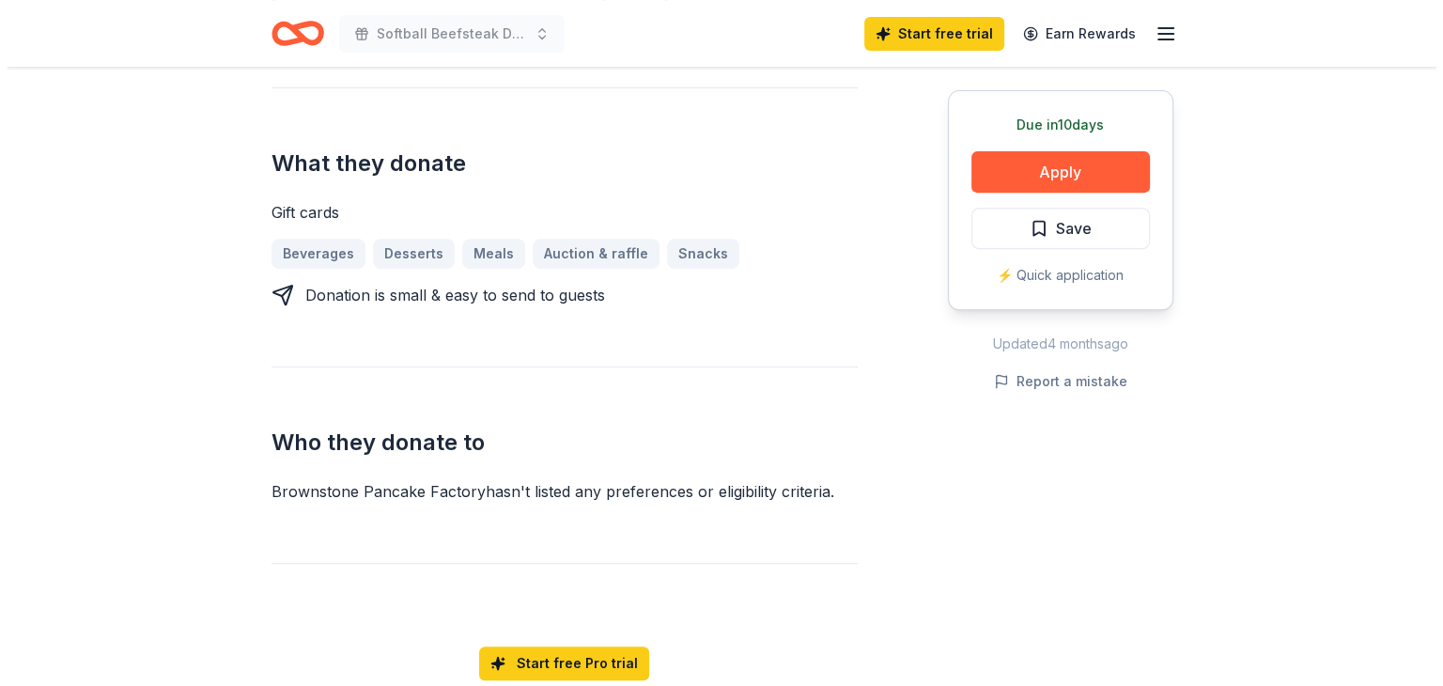
scroll to position [845, 0]
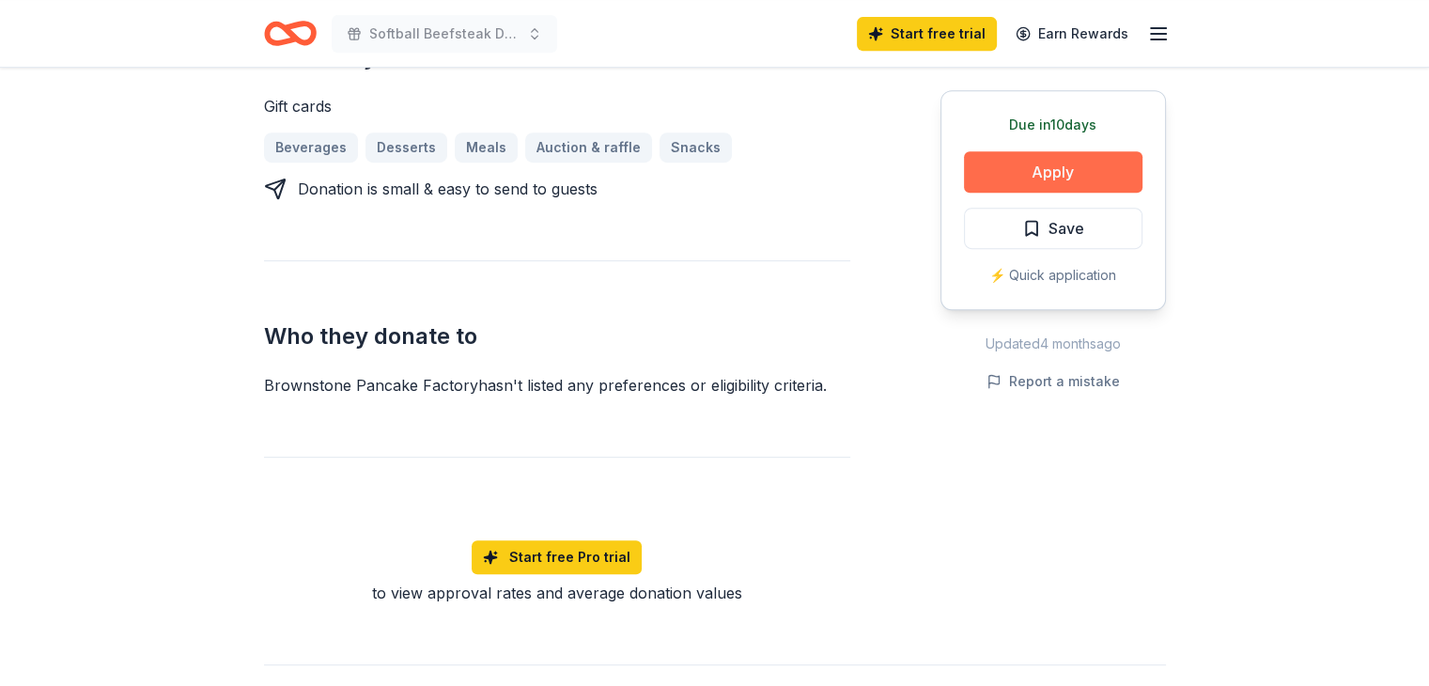
click at [1056, 164] on button "Apply" at bounding box center [1053, 171] width 178 height 41
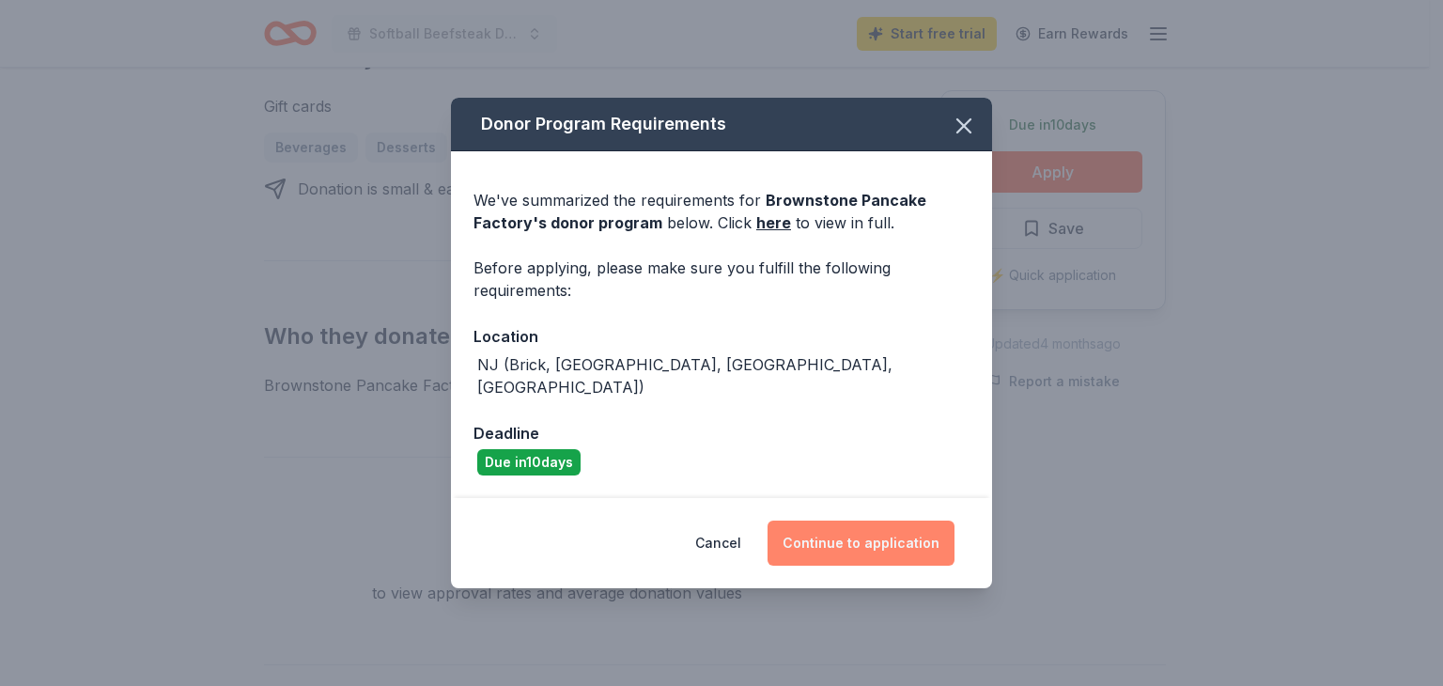
click at [833, 528] on button "Continue to application" at bounding box center [860, 542] width 187 height 45
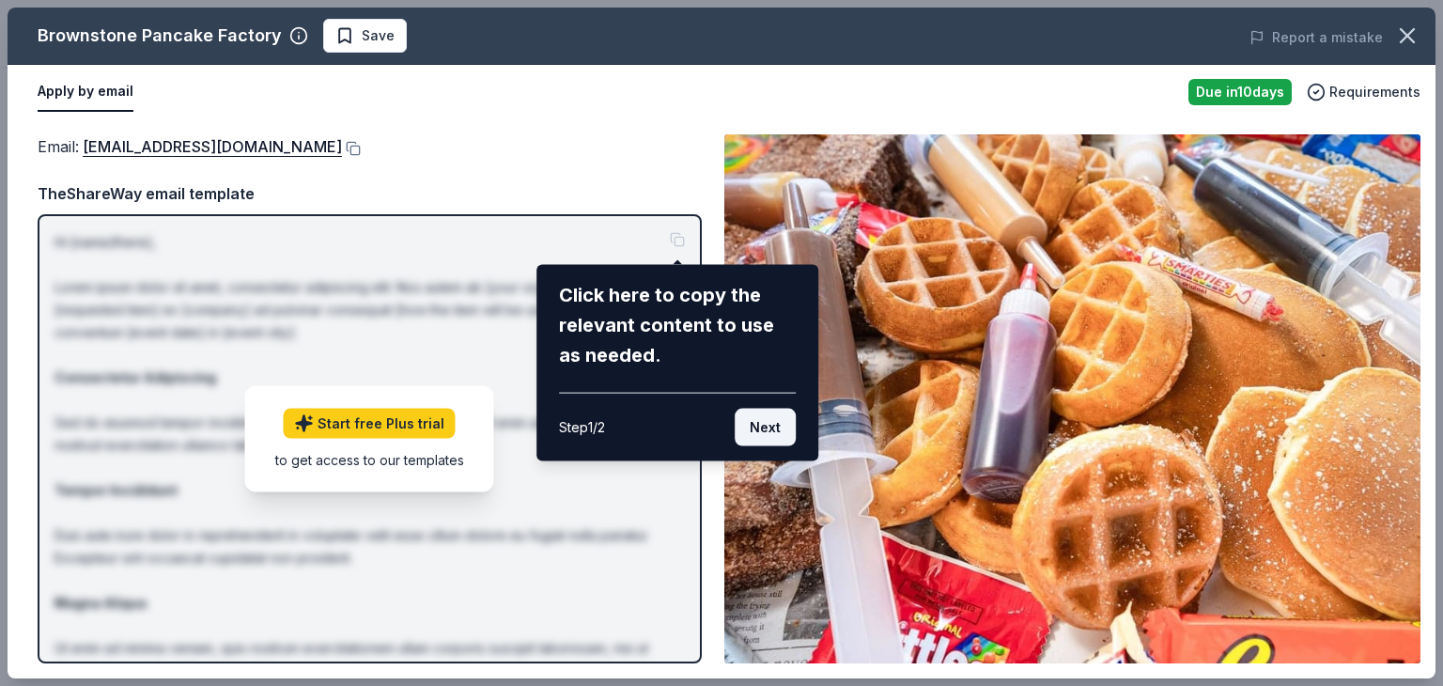
click at [767, 428] on button "Next" at bounding box center [765, 428] width 61 height 38
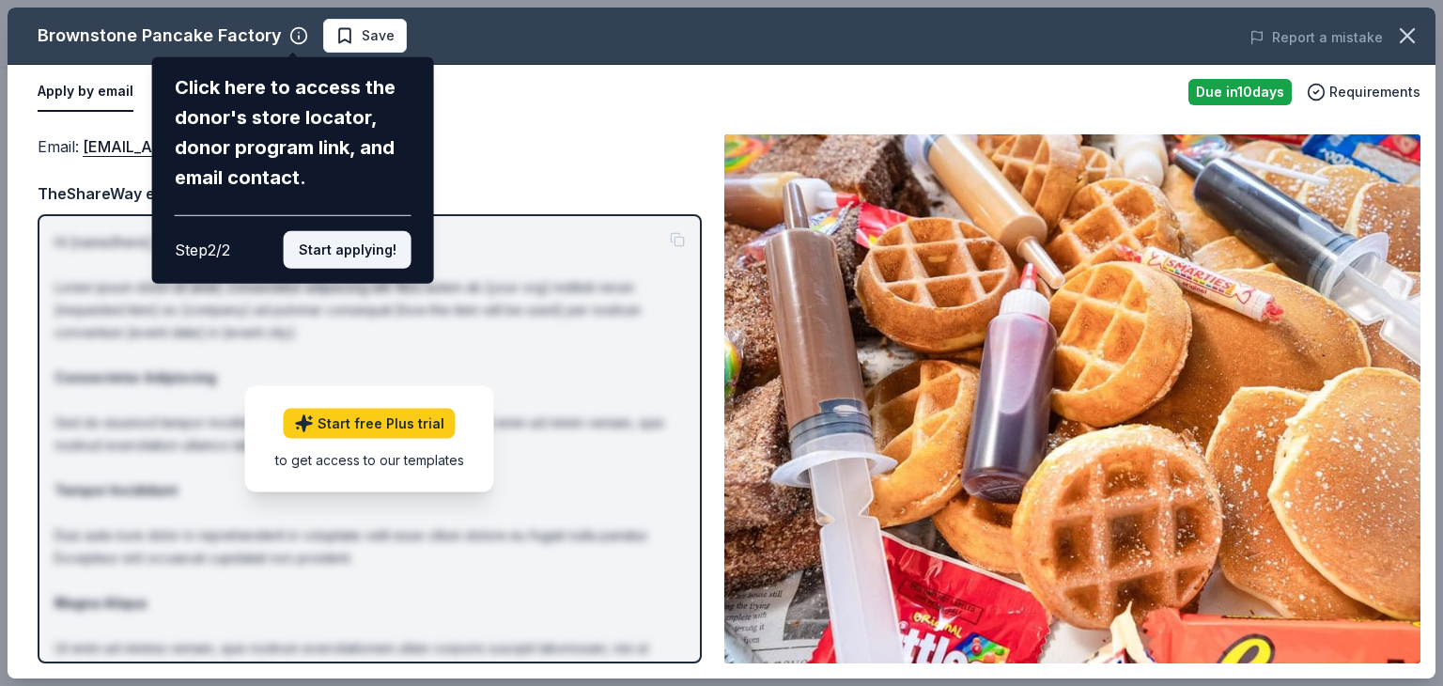
click at [349, 241] on button "Start applying!" at bounding box center [348, 250] width 128 height 38
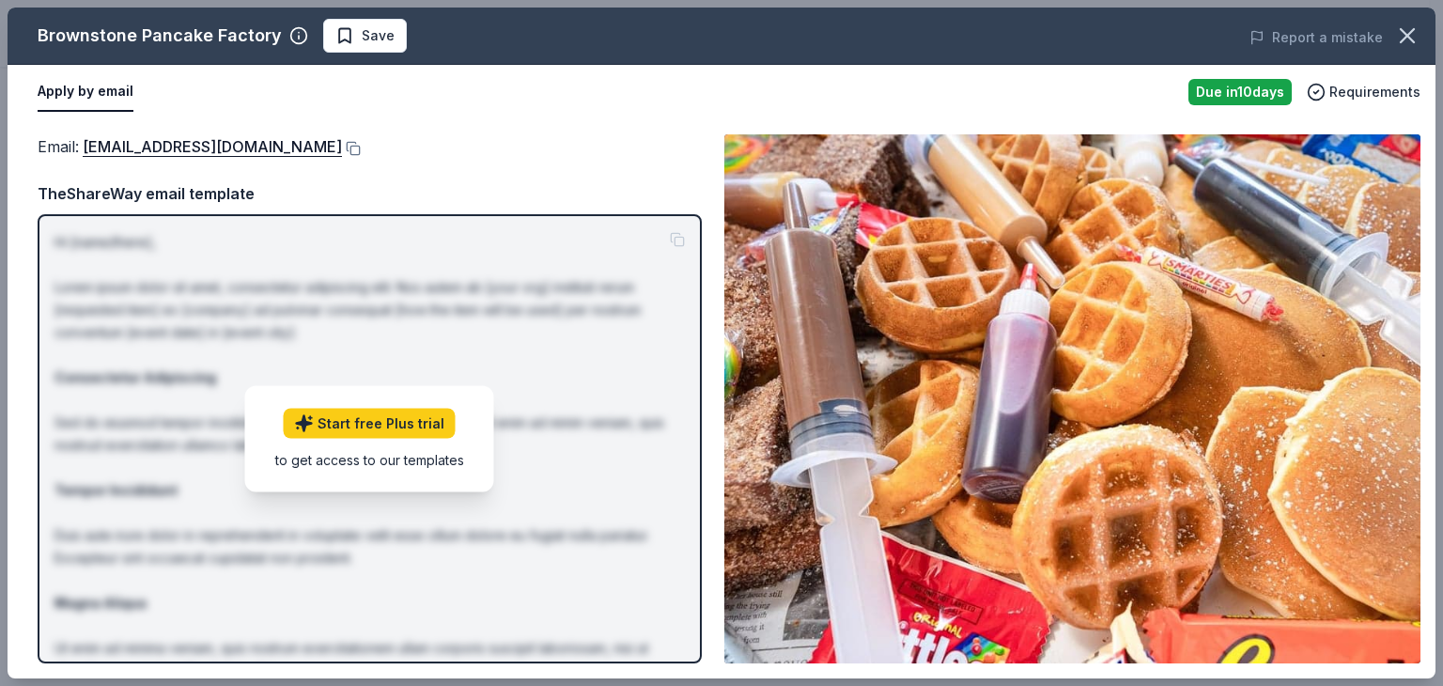
click at [1053, 382] on img at bounding box center [1072, 398] width 696 height 529
click at [1373, 93] on span "Requirements" at bounding box center [1374, 92] width 91 height 23
click at [1142, 371] on img at bounding box center [1072, 398] width 696 height 529
click at [374, 457] on div "to get access to our templates" at bounding box center [369, 459] width 189 height 20
click at [368, 426] on link "Start free Plus trial" at bounding box center [370, 423] width 172 height 30
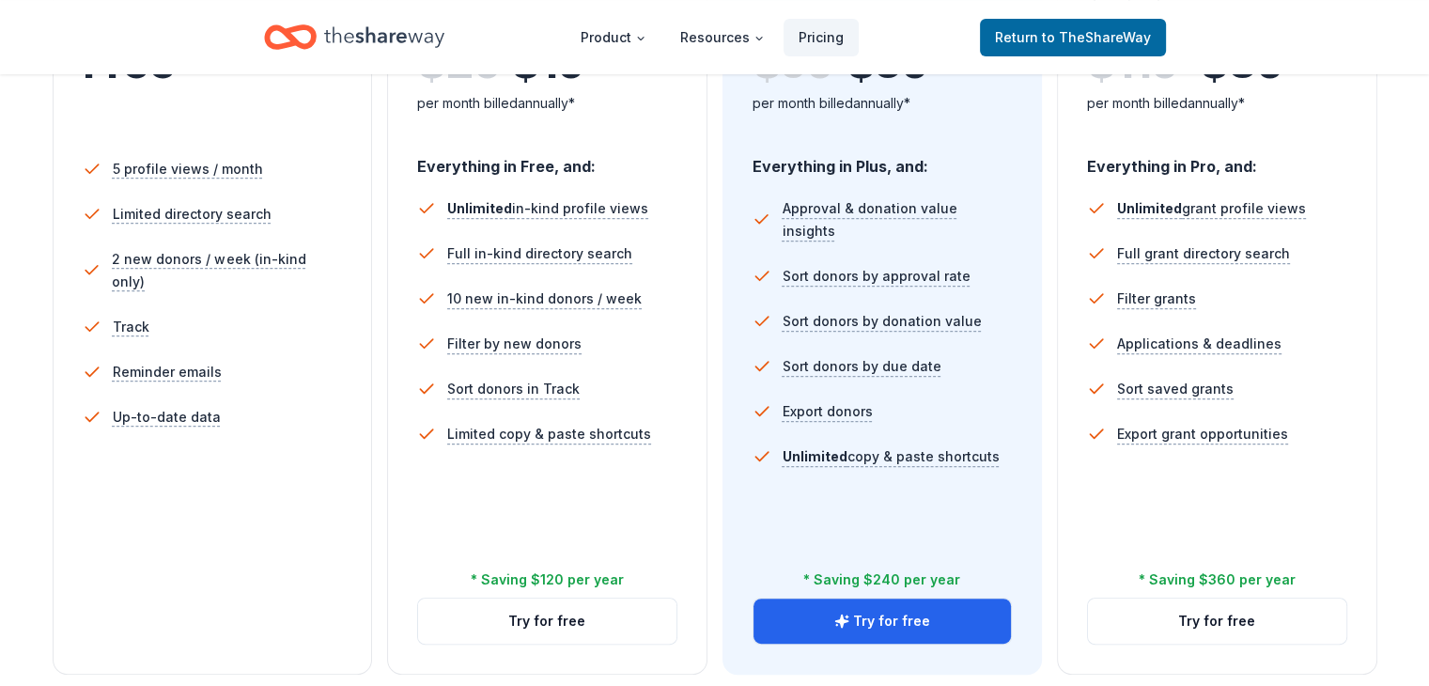
scroll to position [188, 0]
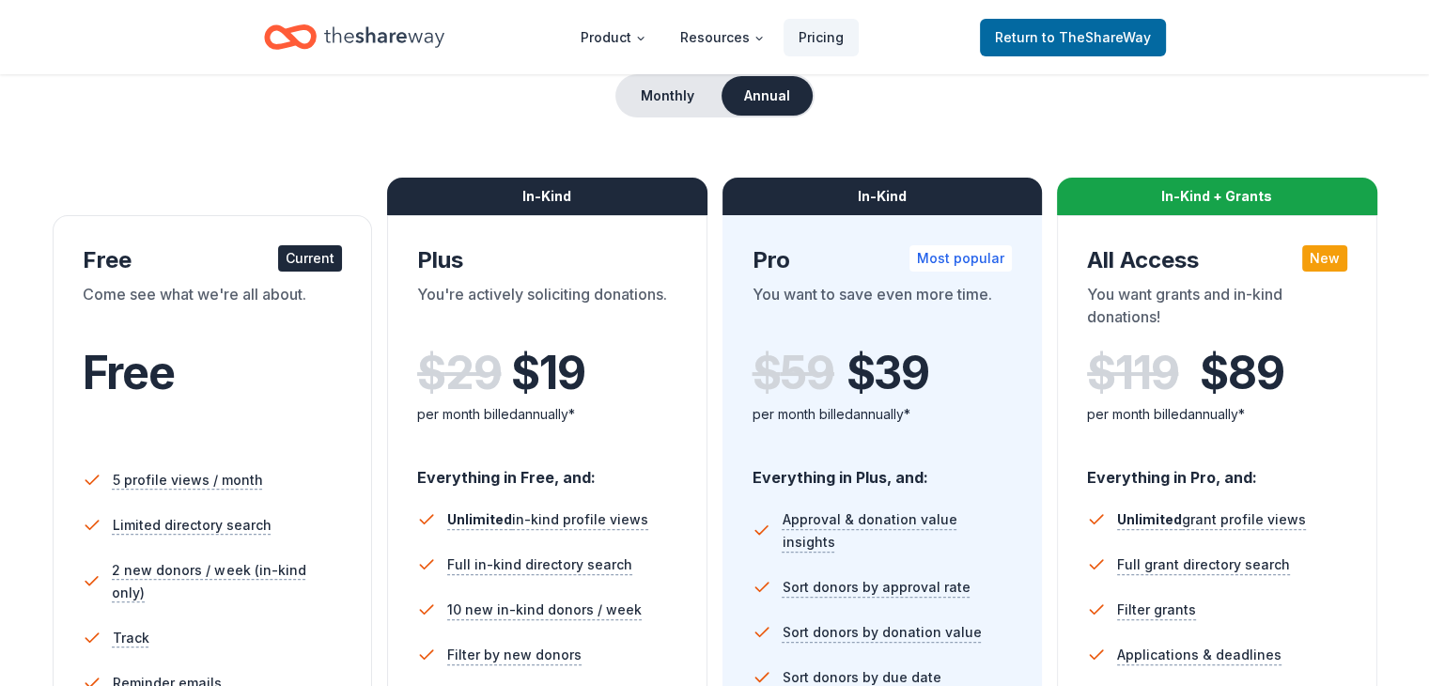
click at [235, 292] on div "Come see what we're all about." at bounding box center [213, 309] width 260 height 53
click at [175, 363] on span "Free" at bounding box center [129, 372] width 92 height 55
drag, startPoint x: 154, startPoint y: 406, endPoint x: 168, endPoint y: 437, distance: 34.1
click at [157, 415] on div "Free" at bounding box center [213, 398] width 260 height 103
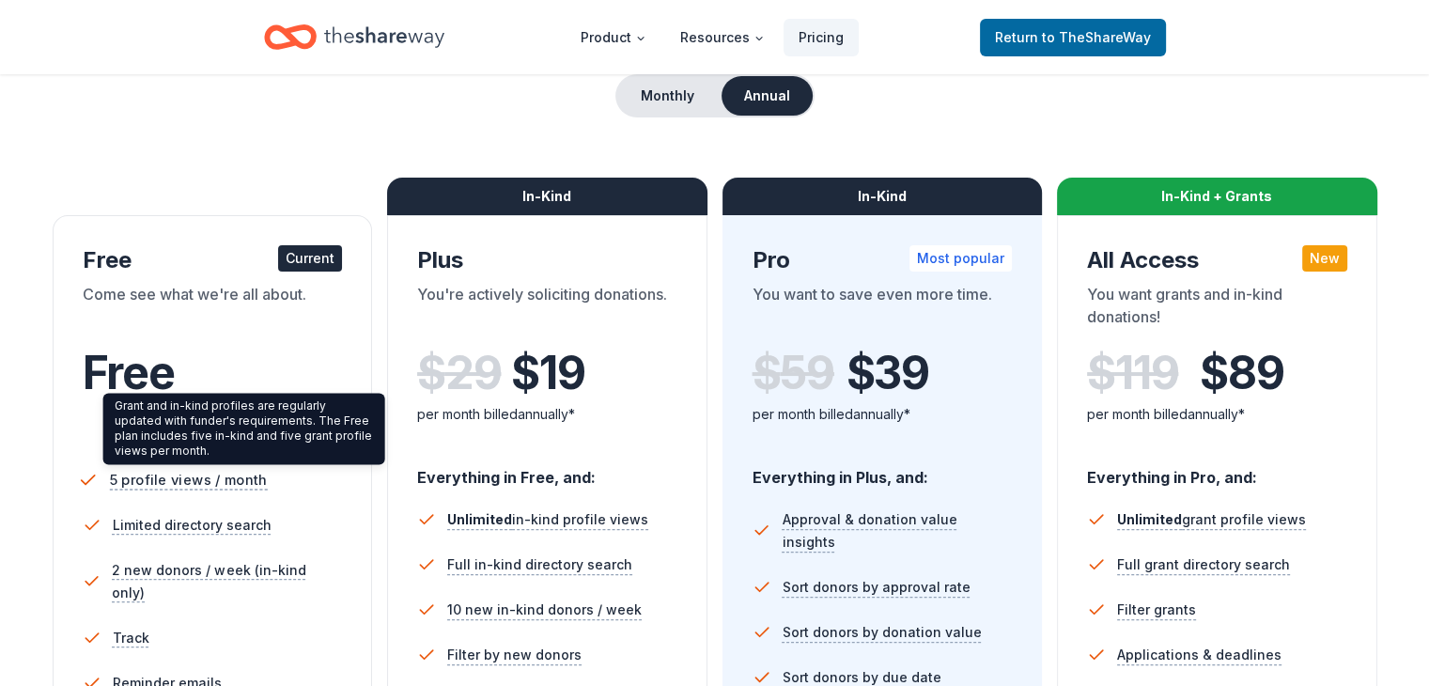
click at [192, 480] on span "5 profile views / month" at bounding box center [188, 479] width 158 height 23
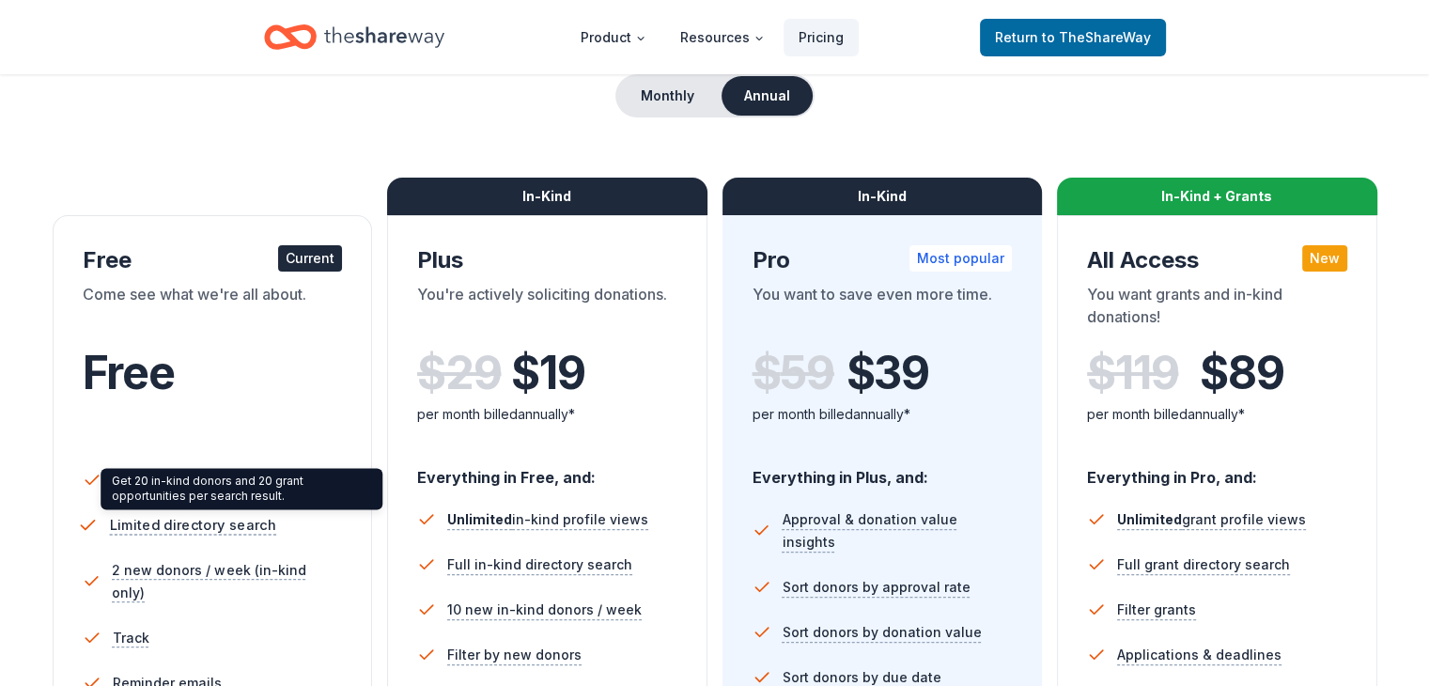
click at [201, 521] on span "Limited directory search" at bounding box center [192, 524] width 166 height 23
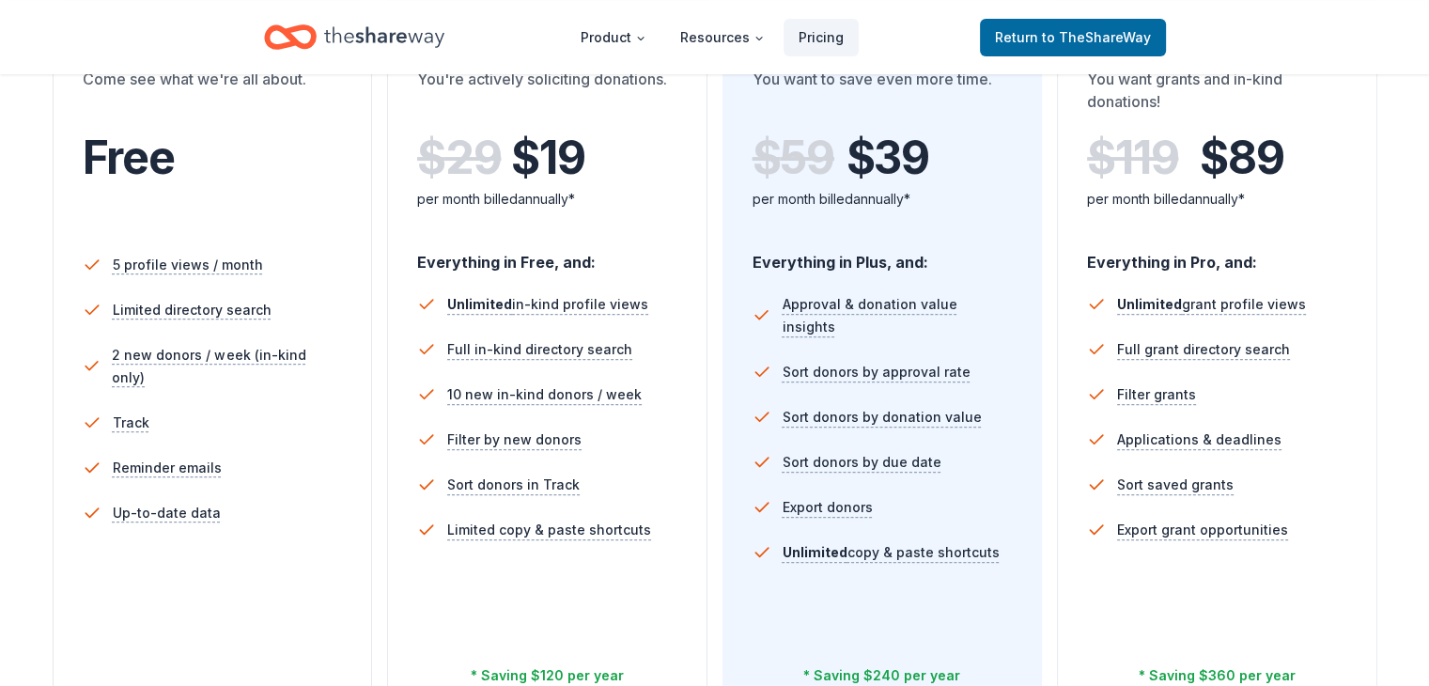
scroll to position [751, 0]
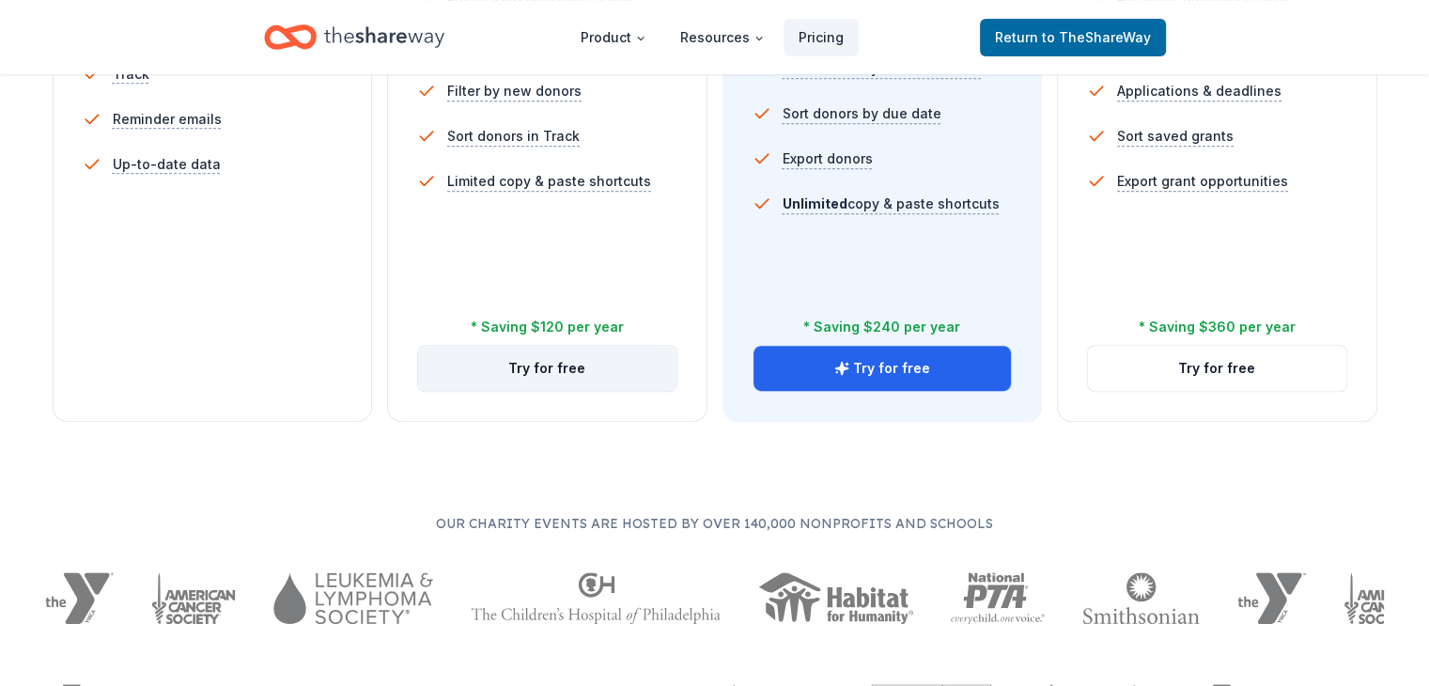
click at [599, 346] on button "Try for free" at bounding box center [547, 368] width 258 height 45
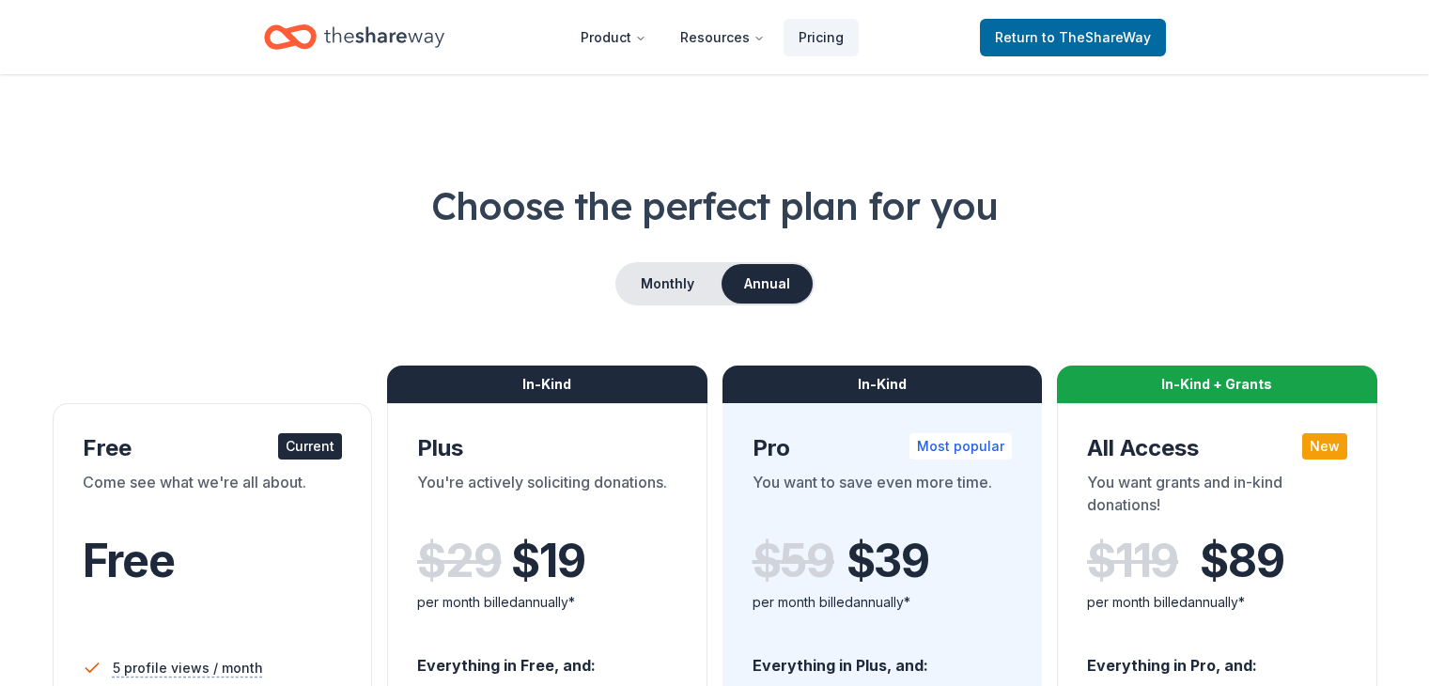
scroll to position [736, 0]
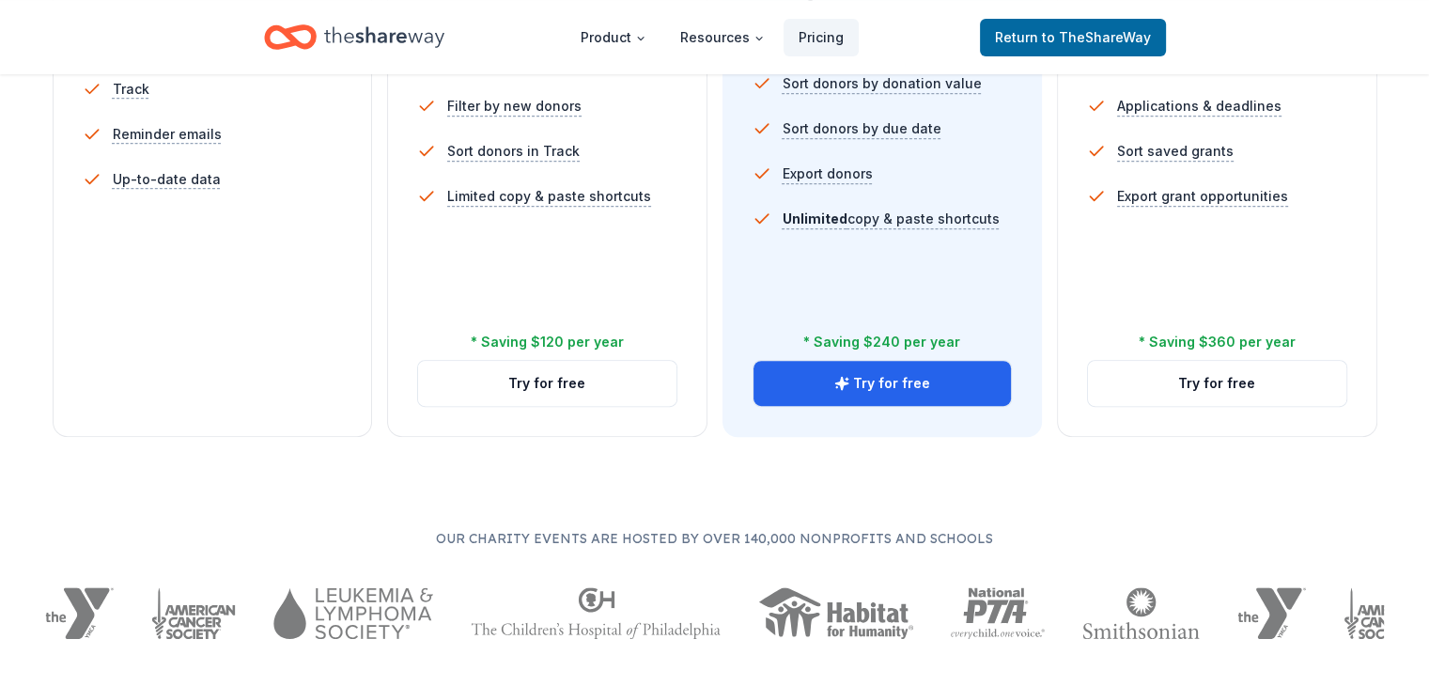
click at [317, 309] on div "Free Current Come see what we're all about. Free 5 profile views / month Limite…" at bounding box center [213, 52] width 320 height 770
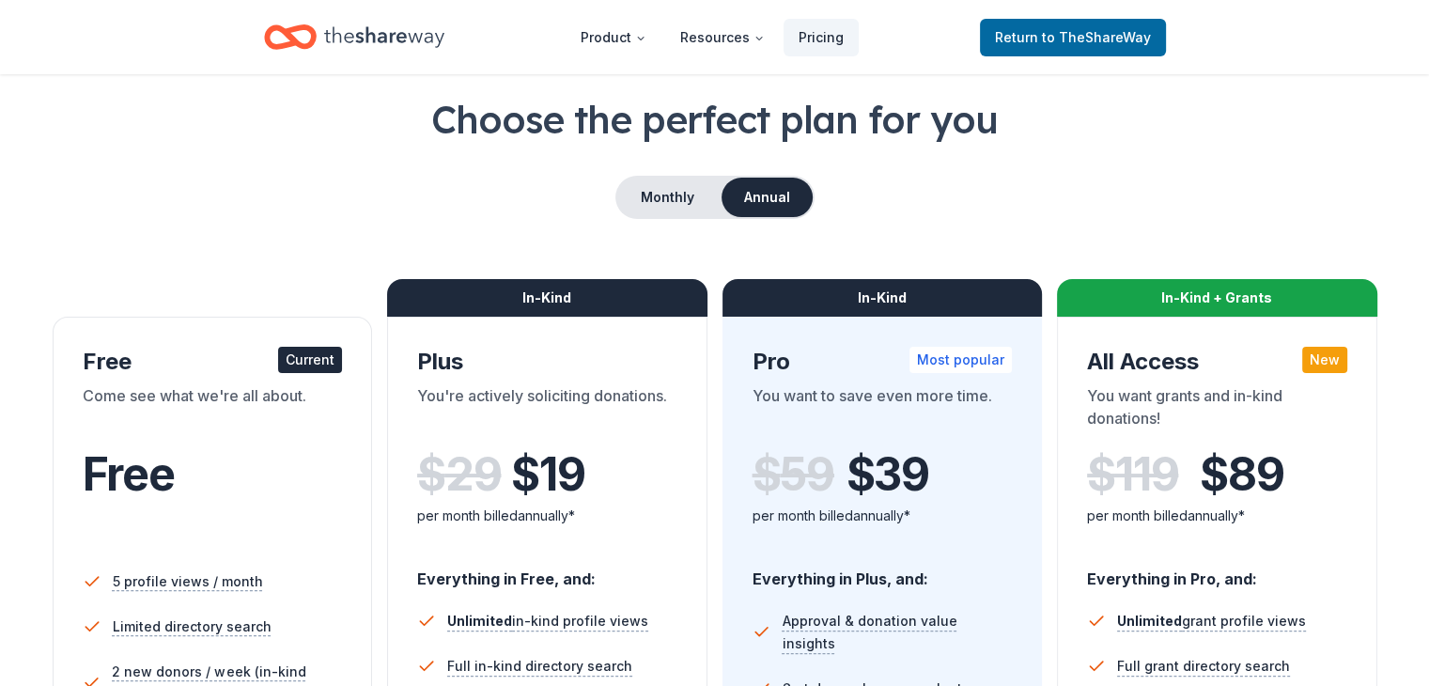
scroll to position [79, 0]
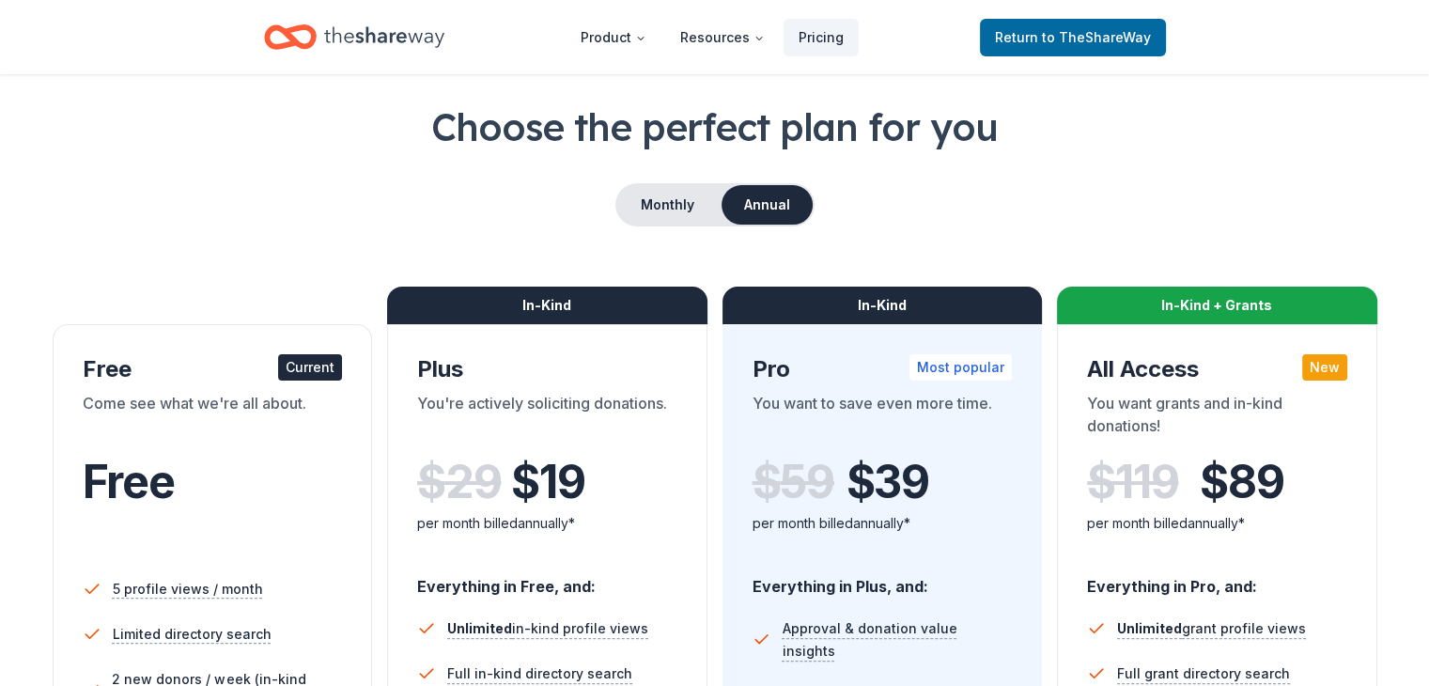
click at [319, 364] on div "Current" at bounding box center [310, 367] width 64 height 26
click at [665, 199] on button "Monthly" at bounding box center [667, 204] width 101 height 39
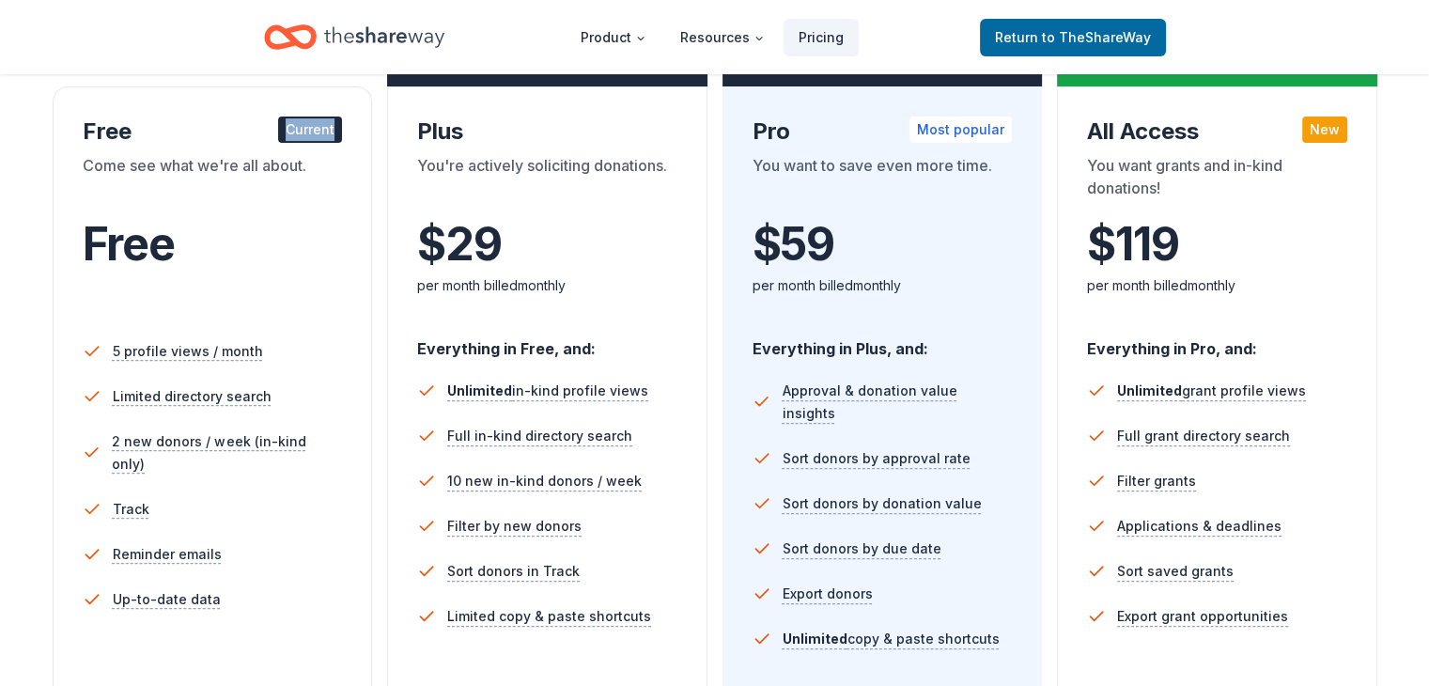
scroll to position [549, 0]
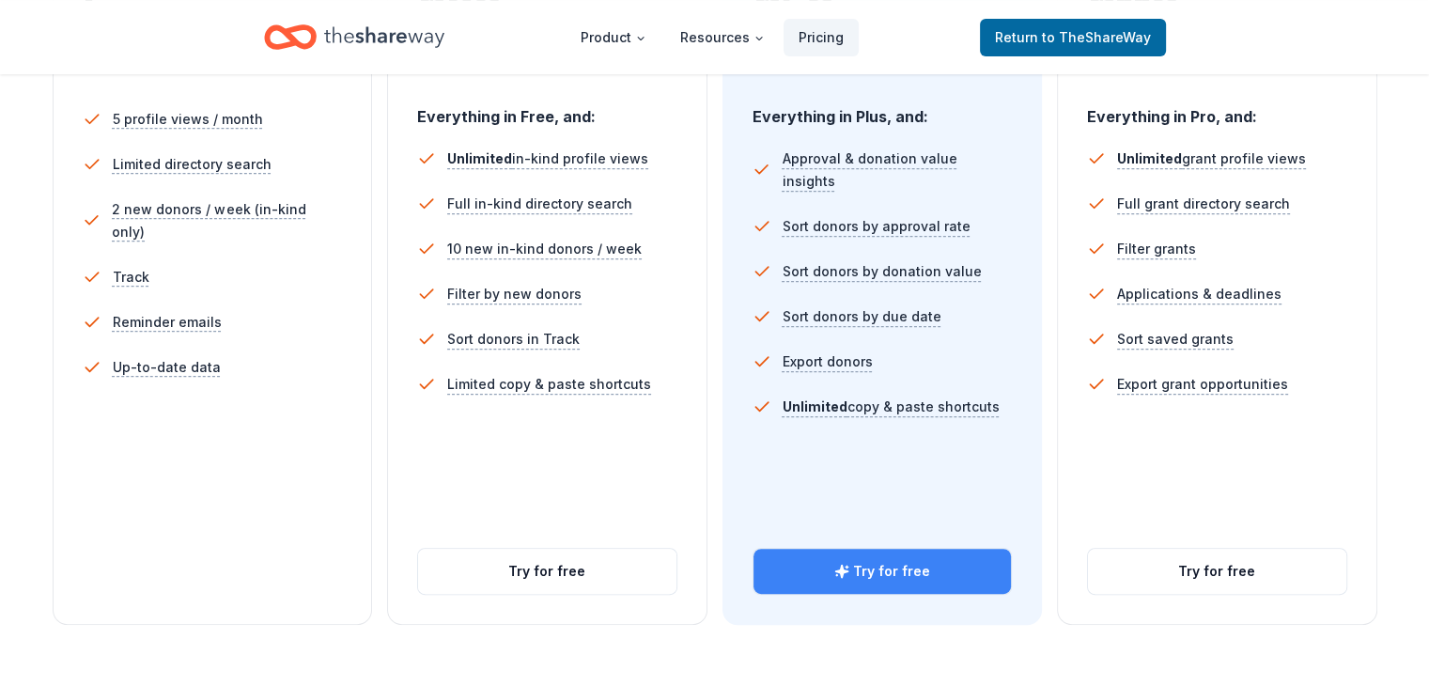
click at [875, 549] on button "Try for free" at bounding box center [882, 571] width 258 height 45
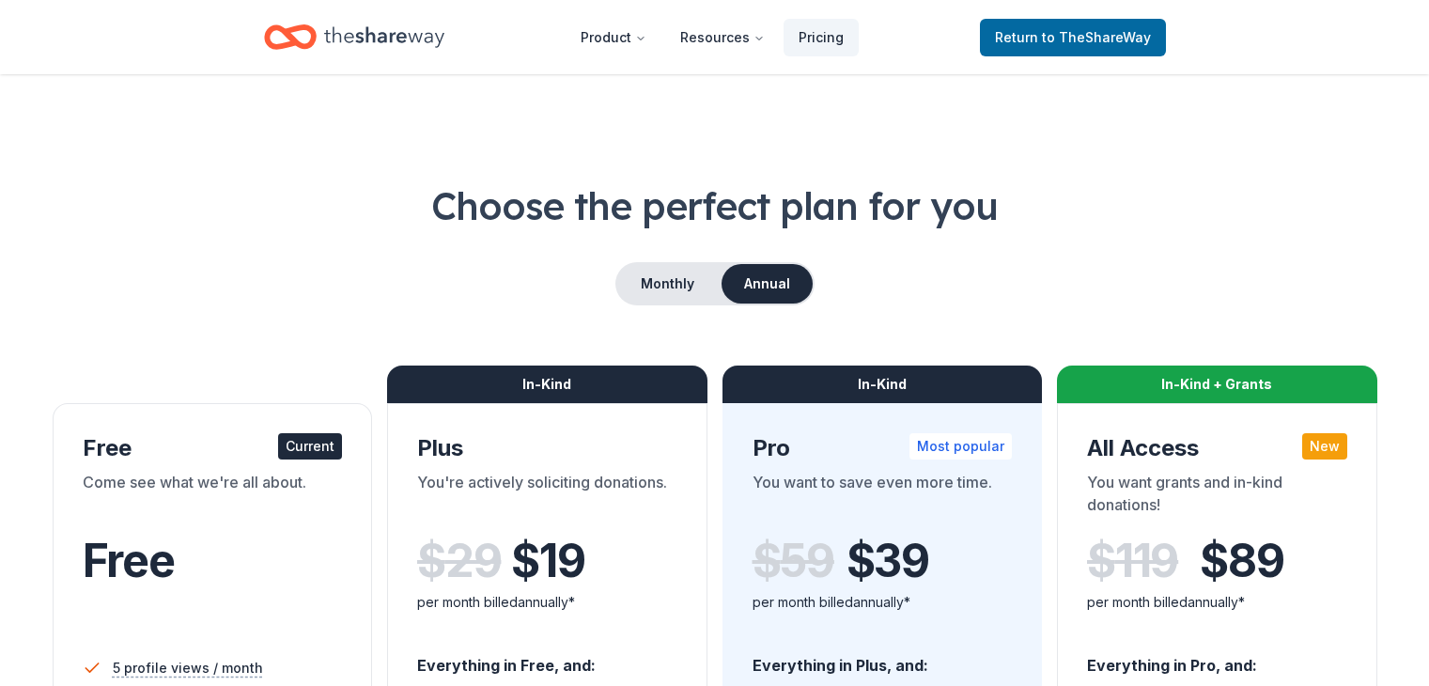
scroll to position [549, 0]
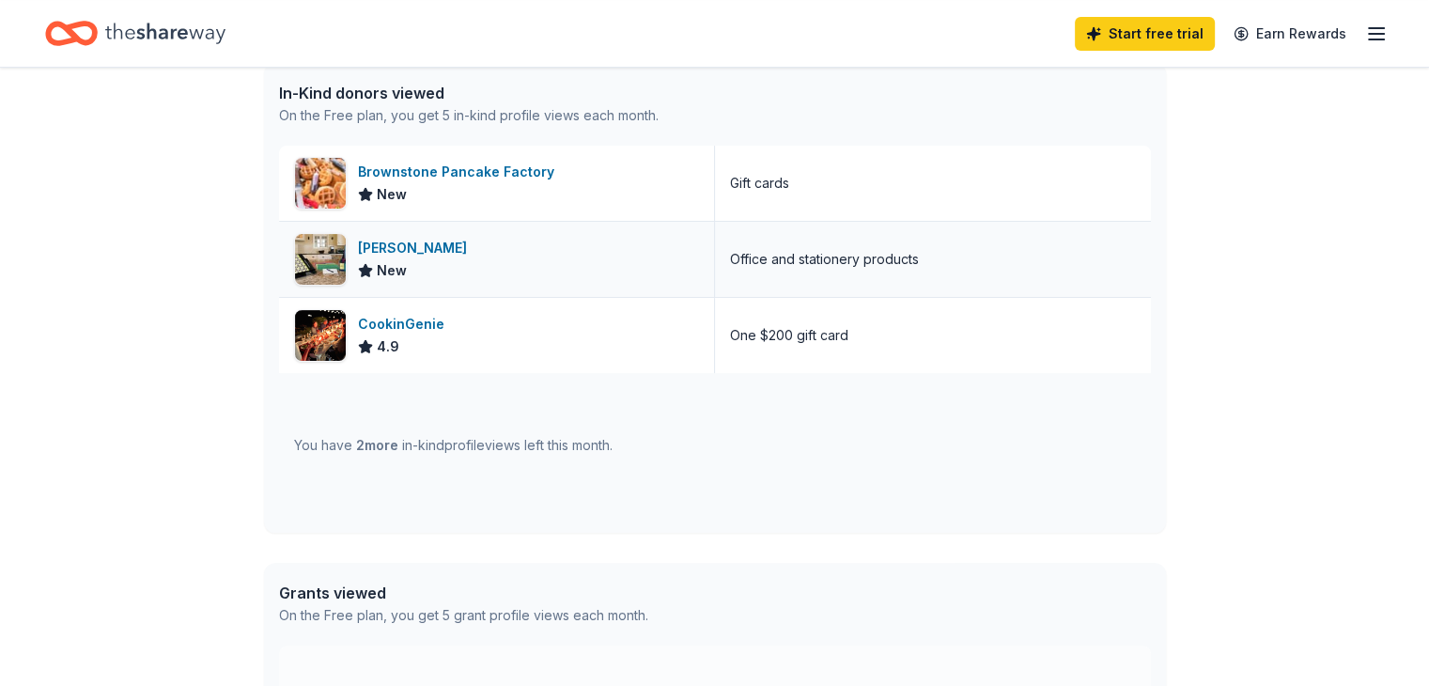
scroll to position [829, 0]
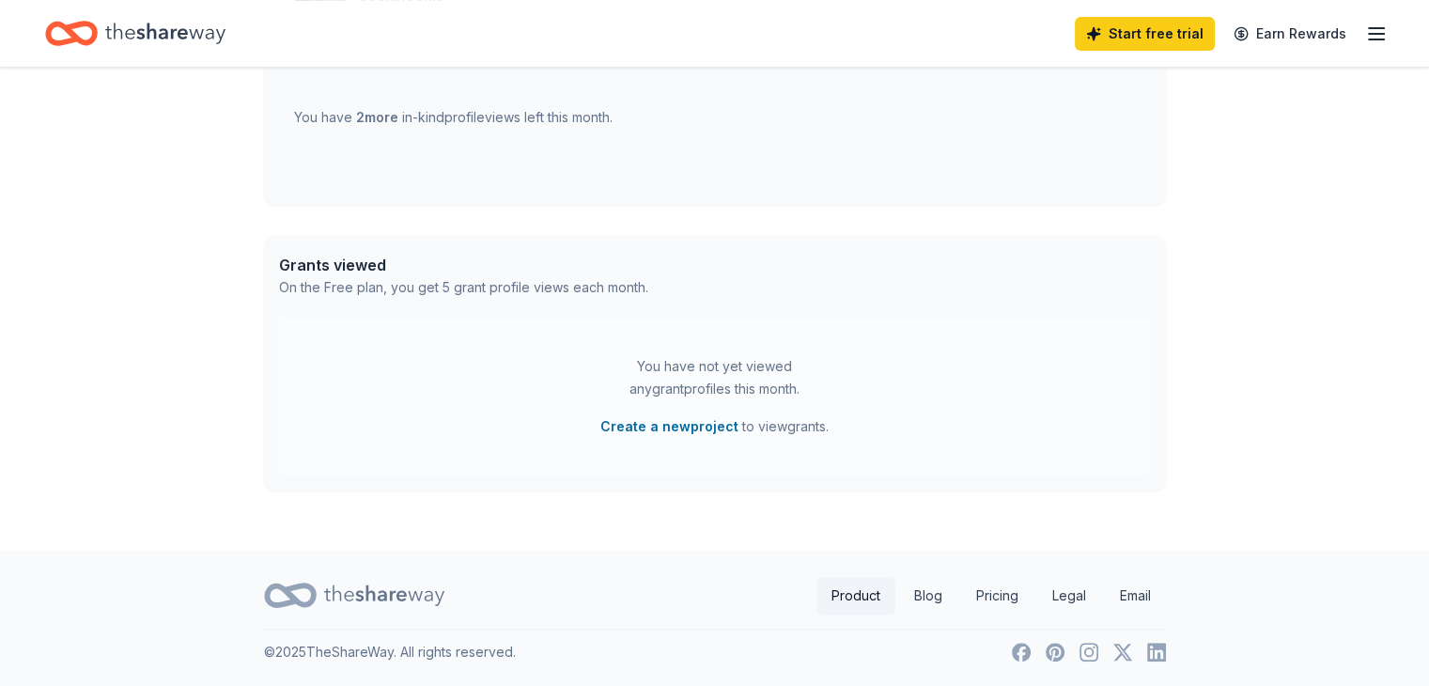
click at [851, 606] on link "Product" at bounding box center [855, 596] width 79 height 38
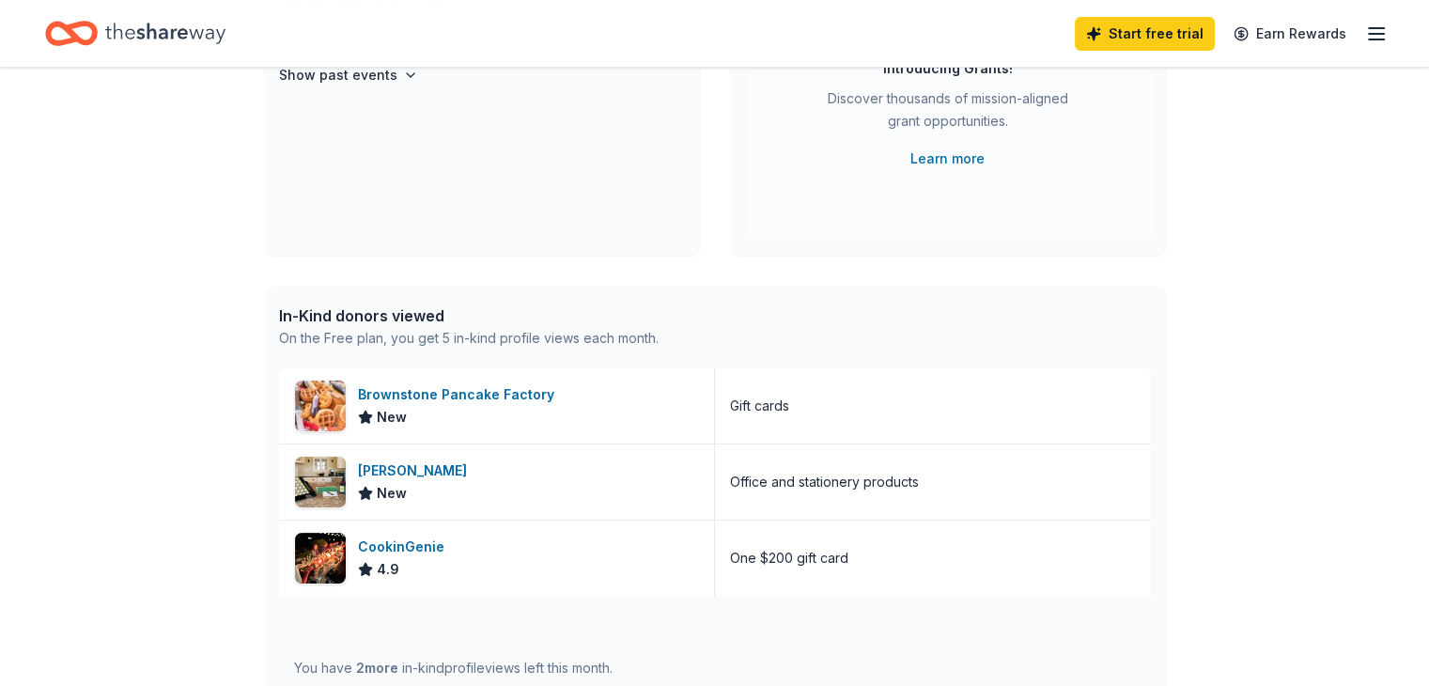
scroll to position [0, 0]
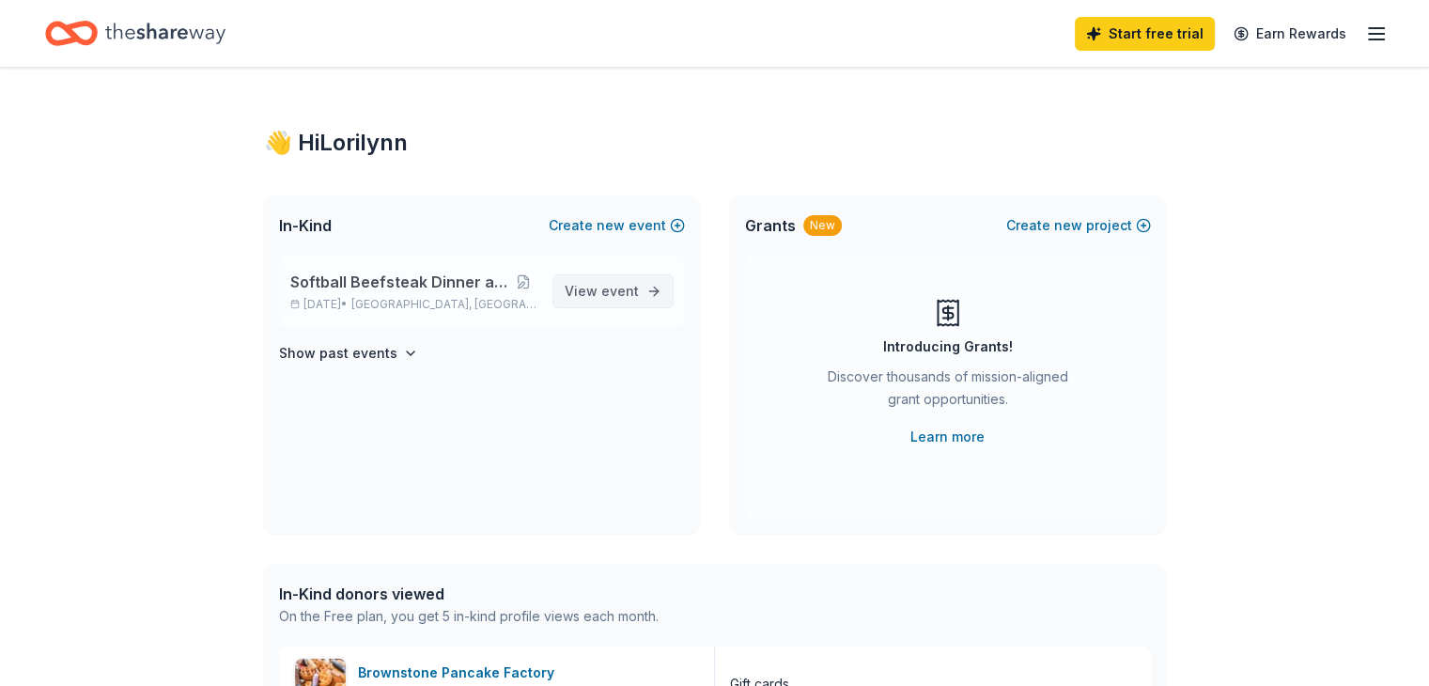
click at [608, 300] on span "View event" at bounding box center [602, 291] width 74 height 23
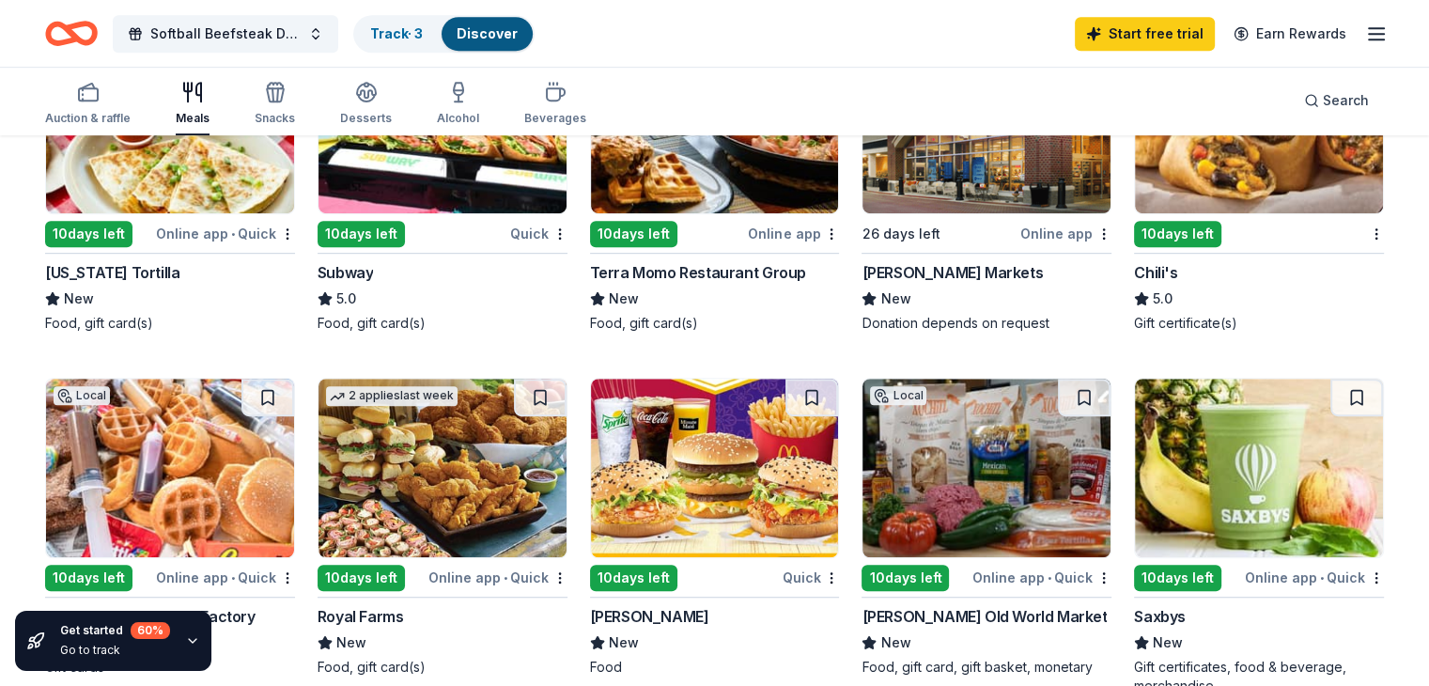
scroll to position [904, 0]
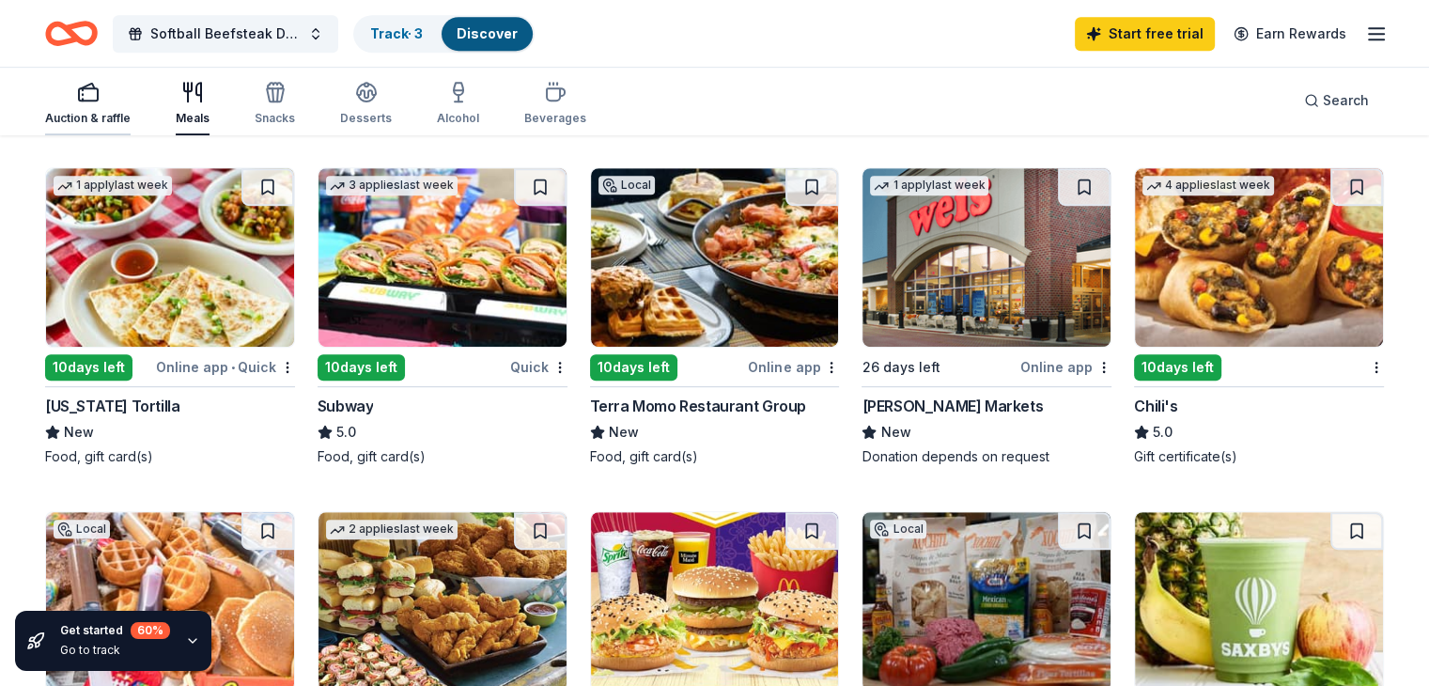
click at [83, 95] on icon "button" at bounding box center [83, 94] width 0 height 1
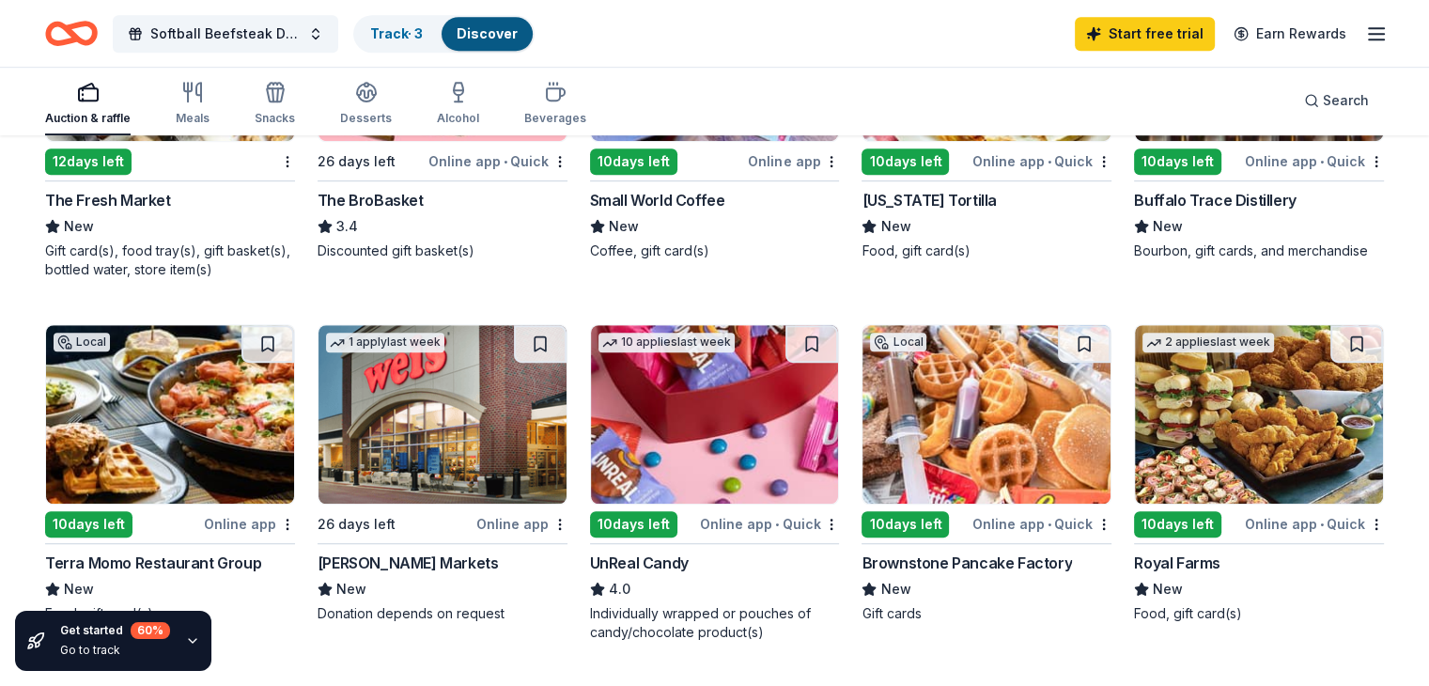
scroll to position [1110, 0]
